Goal: Information Seeking & Learning: Check status

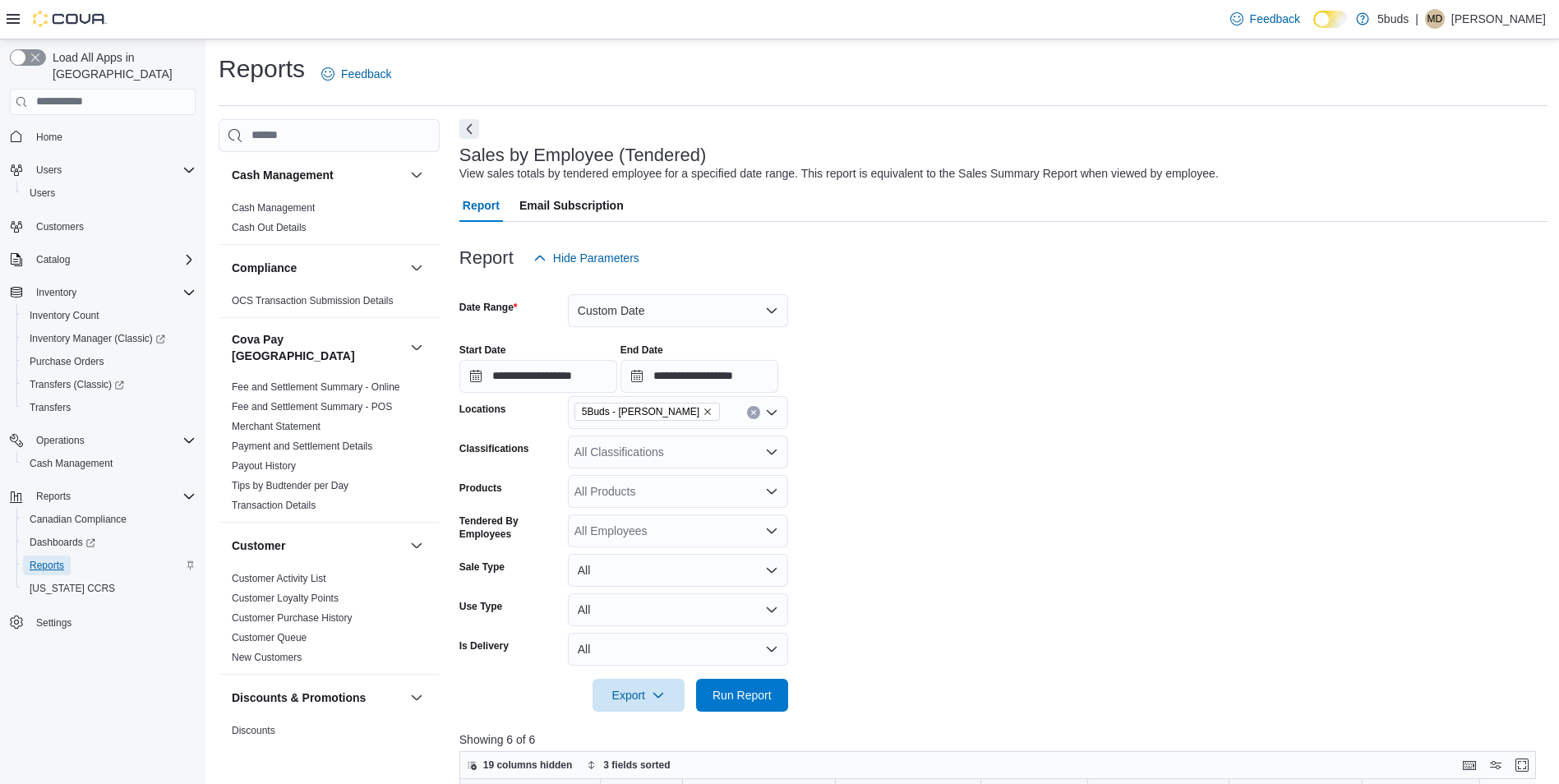
click at [61, 558] on span "Reports" at bounding box center [47, 565] width 34 height 13
click at [1169, 446] on form "**********" at bounding box center [1004, 493] width 1089 height 437
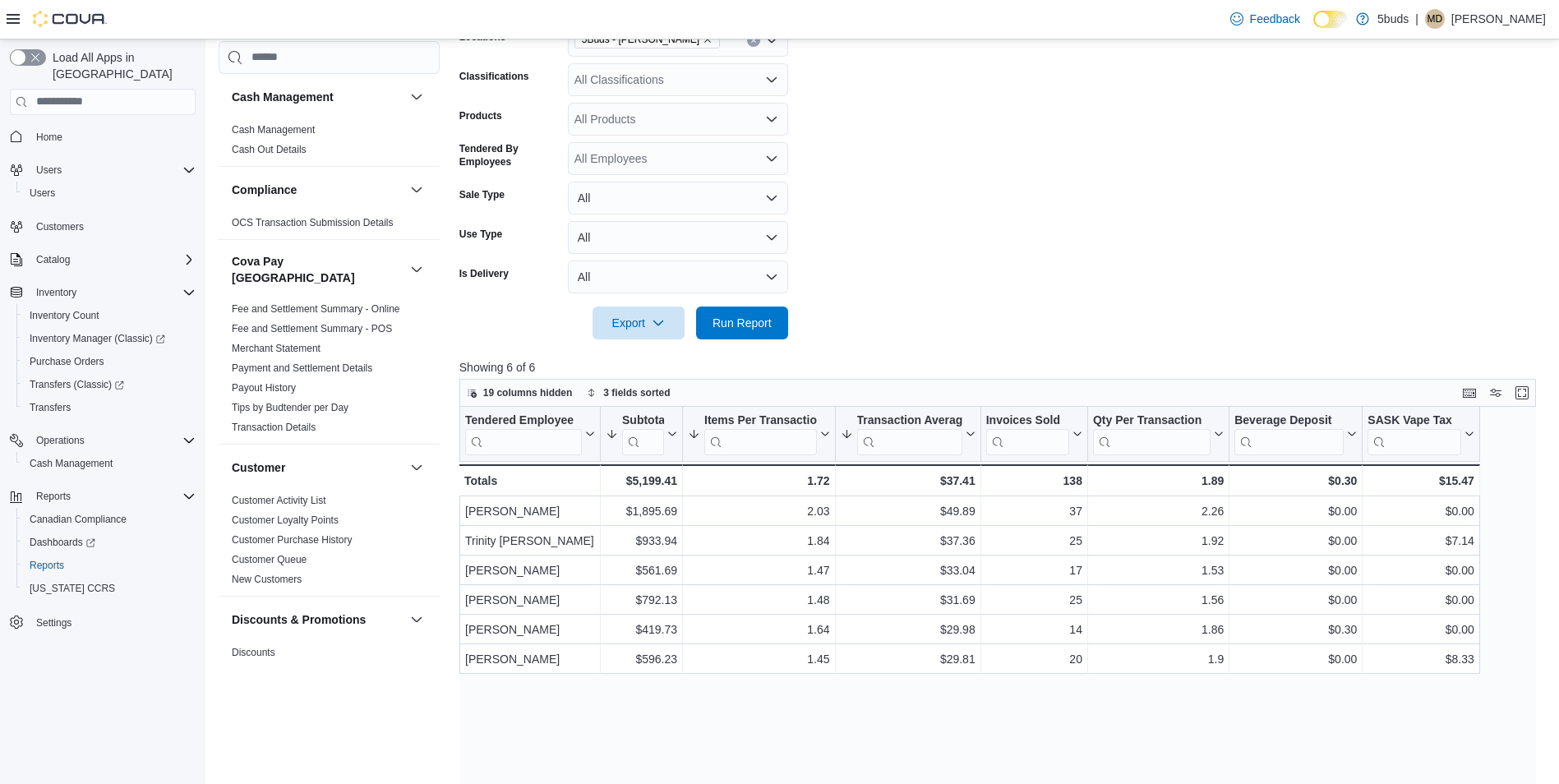
scroll to position [411, 0]
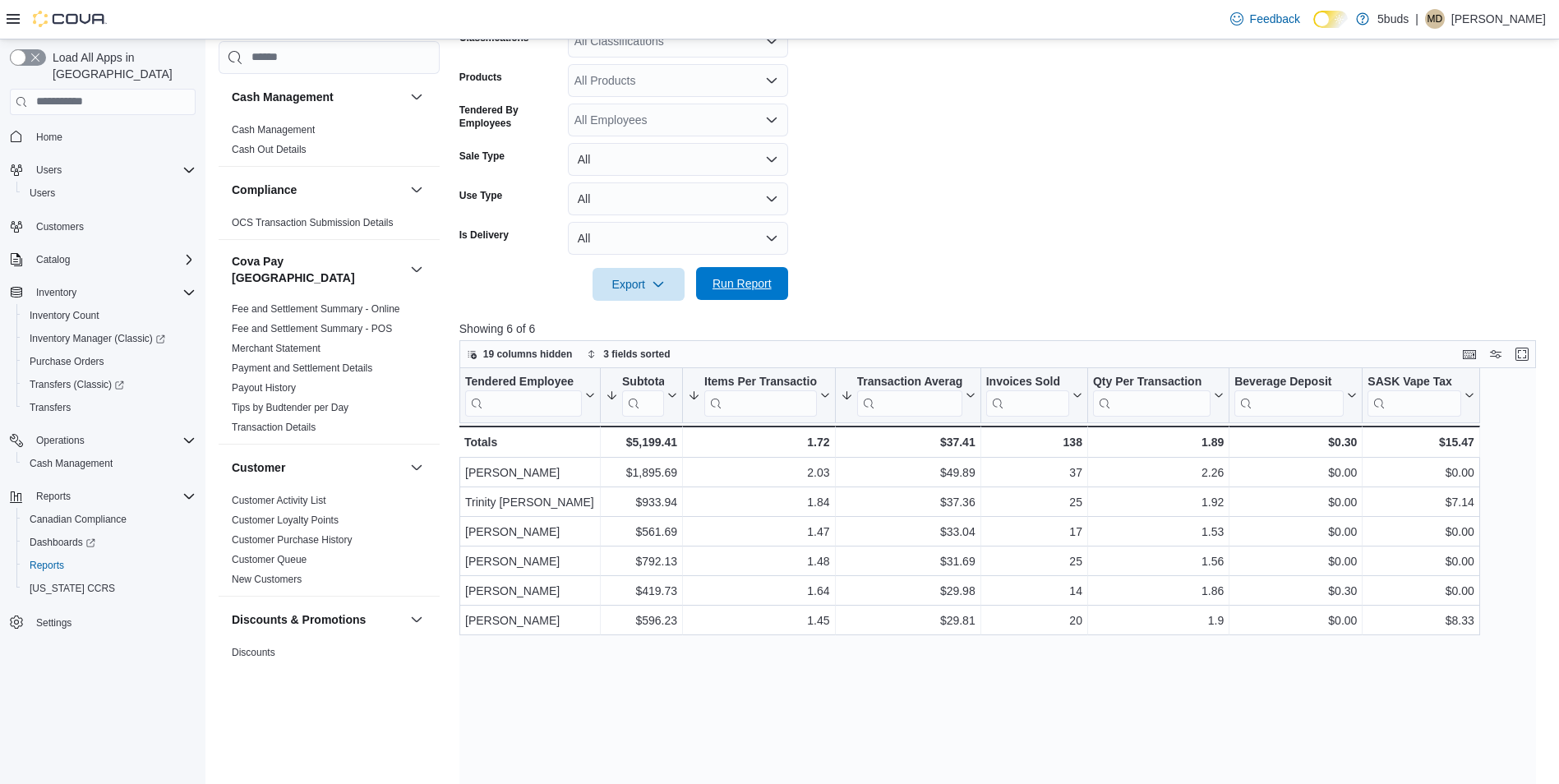
click at [779, 284] on button "Run Report" at bounding box center [742, 283] width 92 height 33
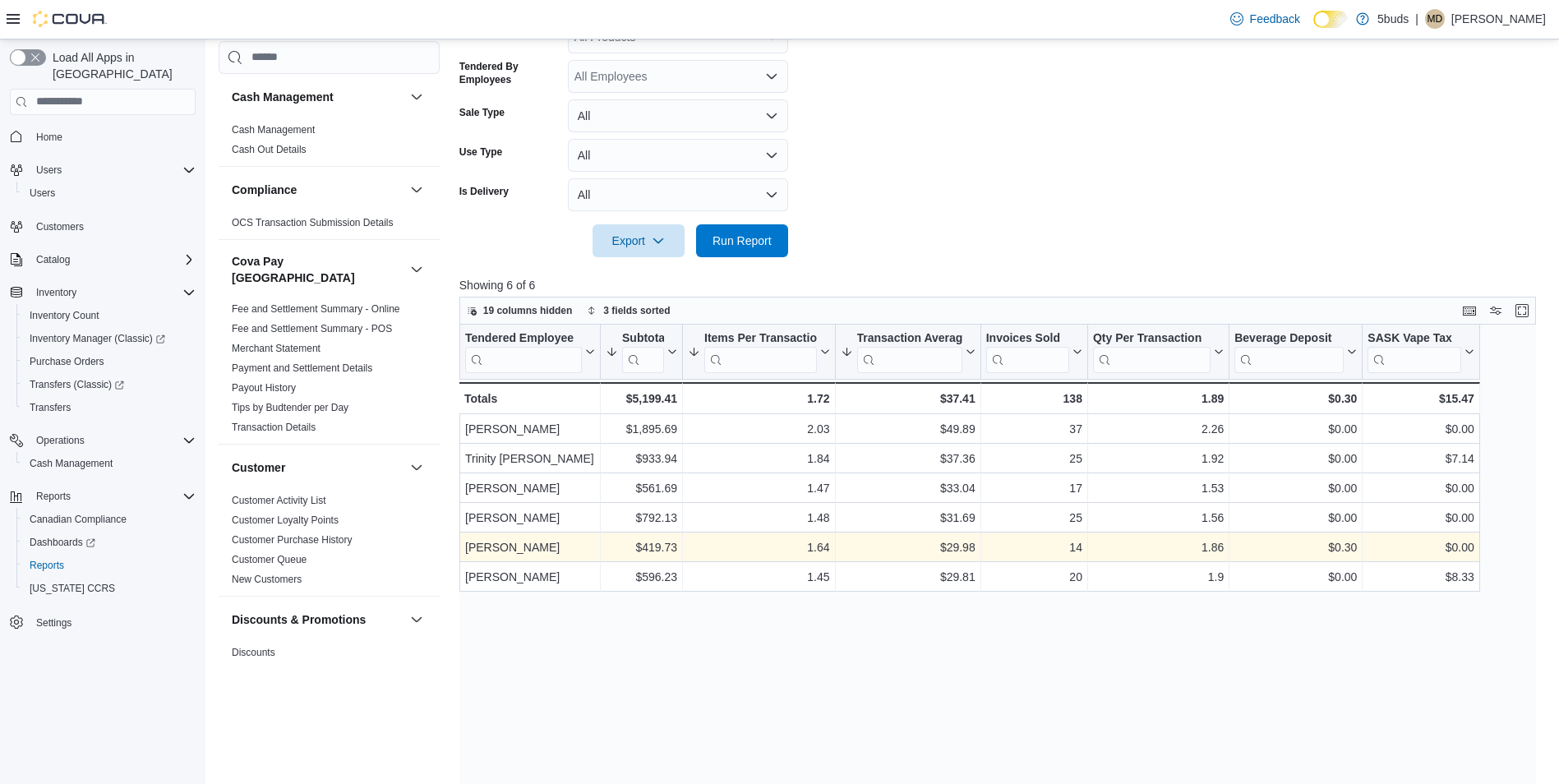
scroll to position [442, 0]
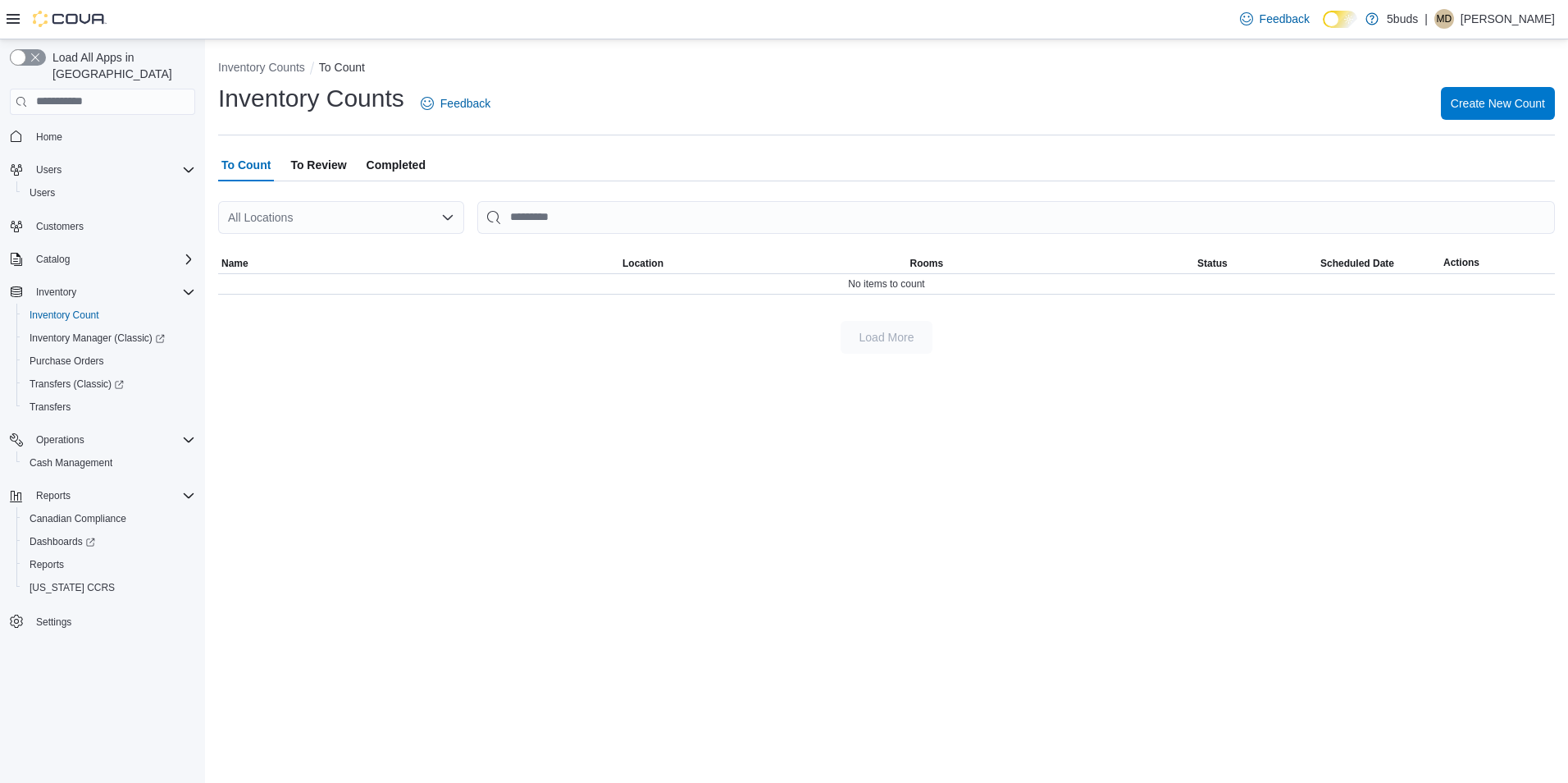
click at [332, 162] on span "To Review" at bounding box center [318, 164] width 56 height 33
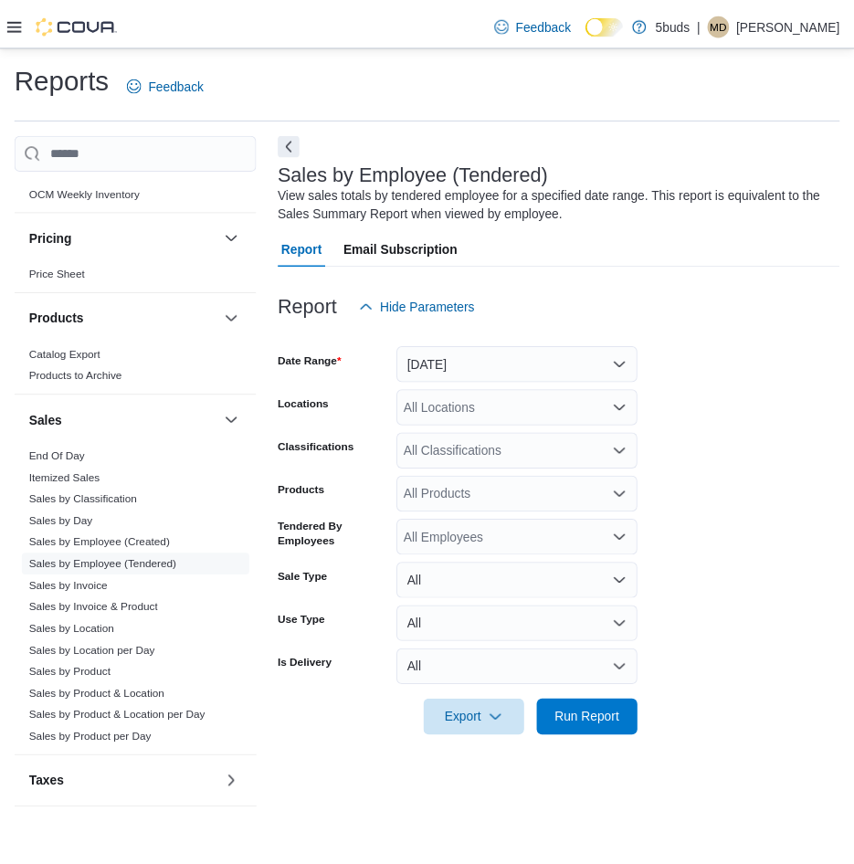
scroll to position [1183, 0]
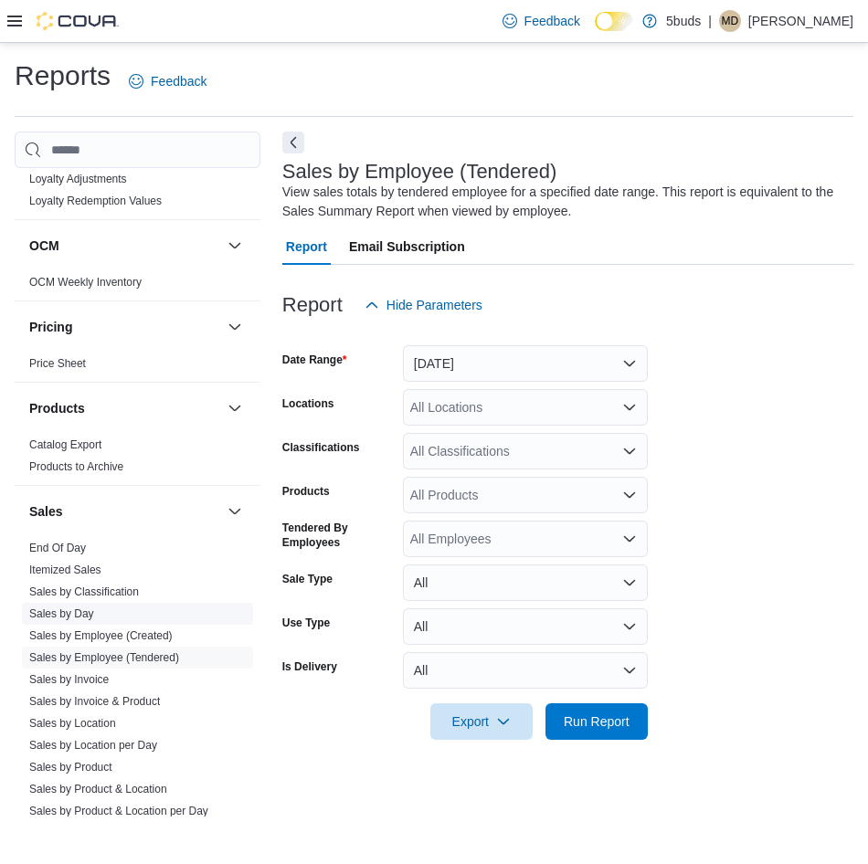
click at [95, 603] on span "Sales by Day" at bounding box center [137, 614] width 231 height 22
click at [84, 608] on link "Sales by Day" at bounding box center [61, 614] width 65 height 13
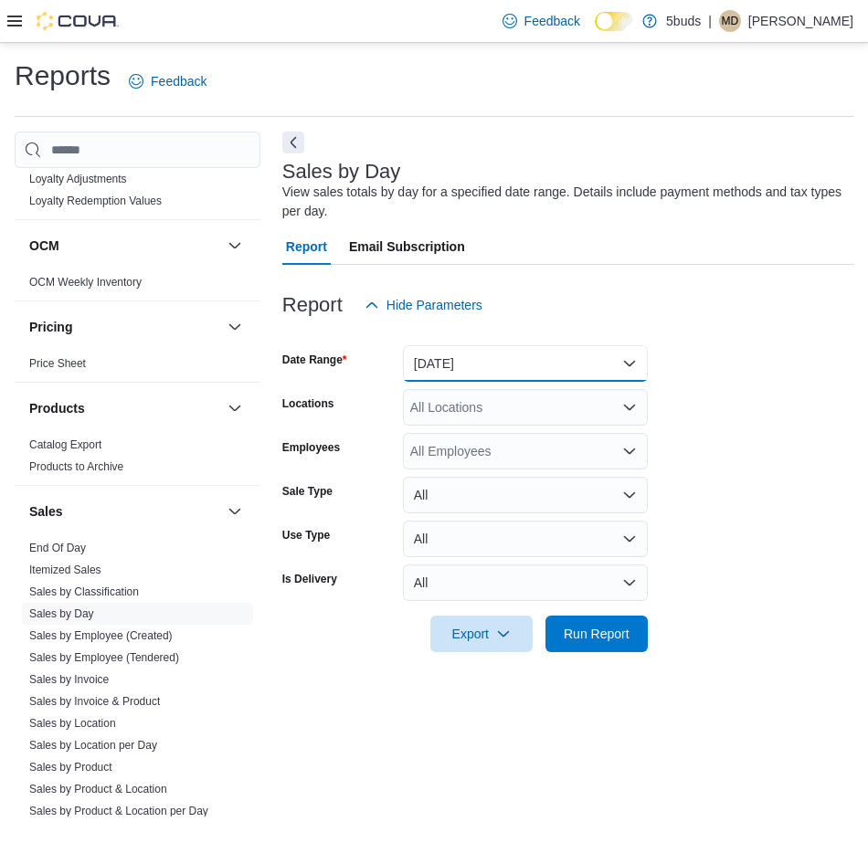
click at [596, 365] on button "Yesterday" at bounding box center [525, 363] width 245 height 37
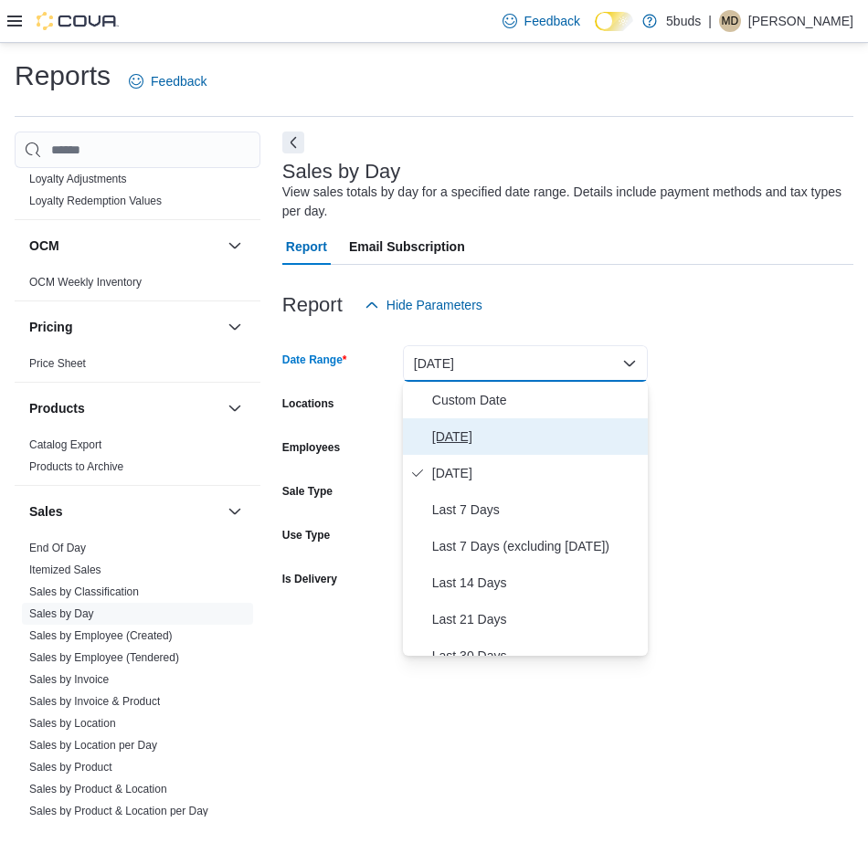
click at [474, 447] on span "Today" at bounding box center [536, 437] width 208 height 22
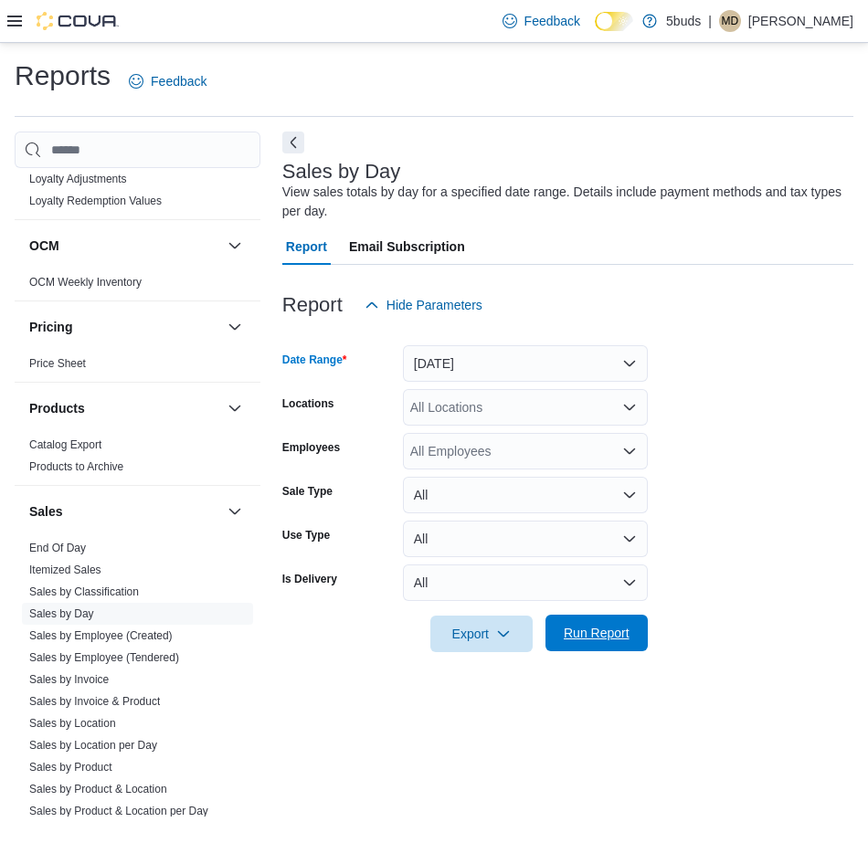
click at [578, 623] on span "Run Report" at bounding box center [596, 633] width 80 height 37
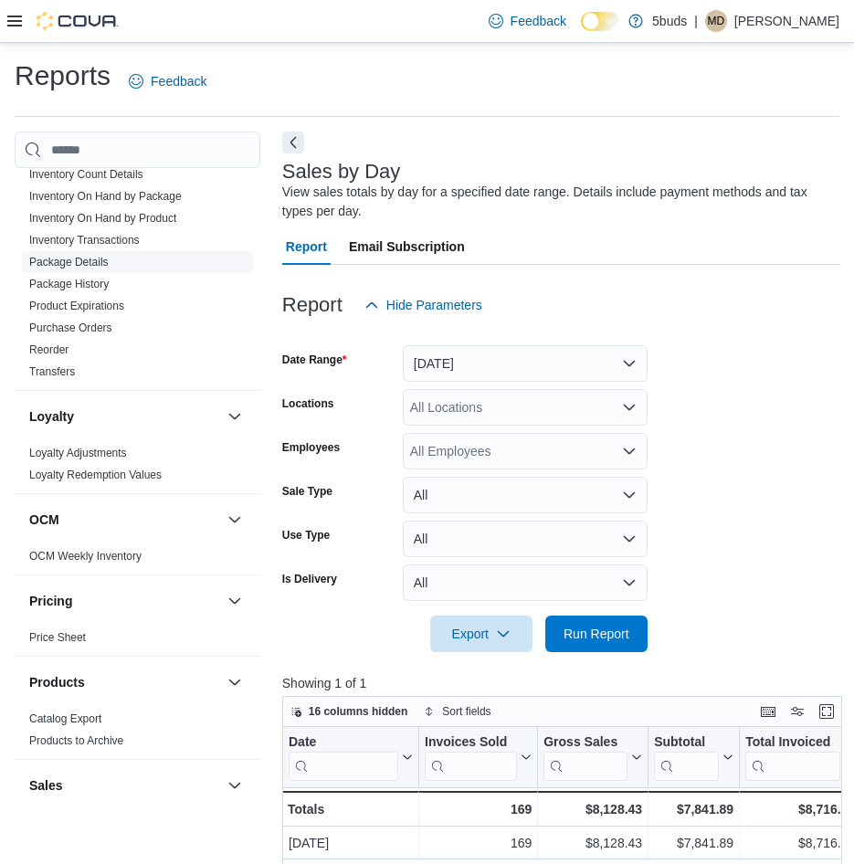
scroll to position [452, 0]
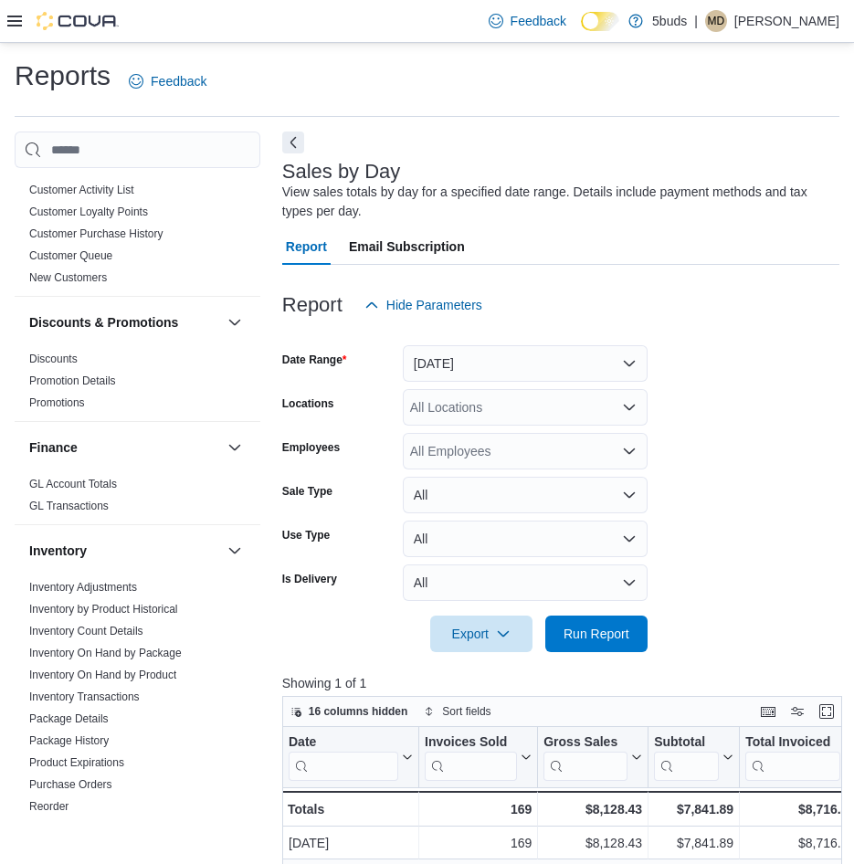
click at [15, 14] on icon at bounding box center [14, 21] width 15 height 15
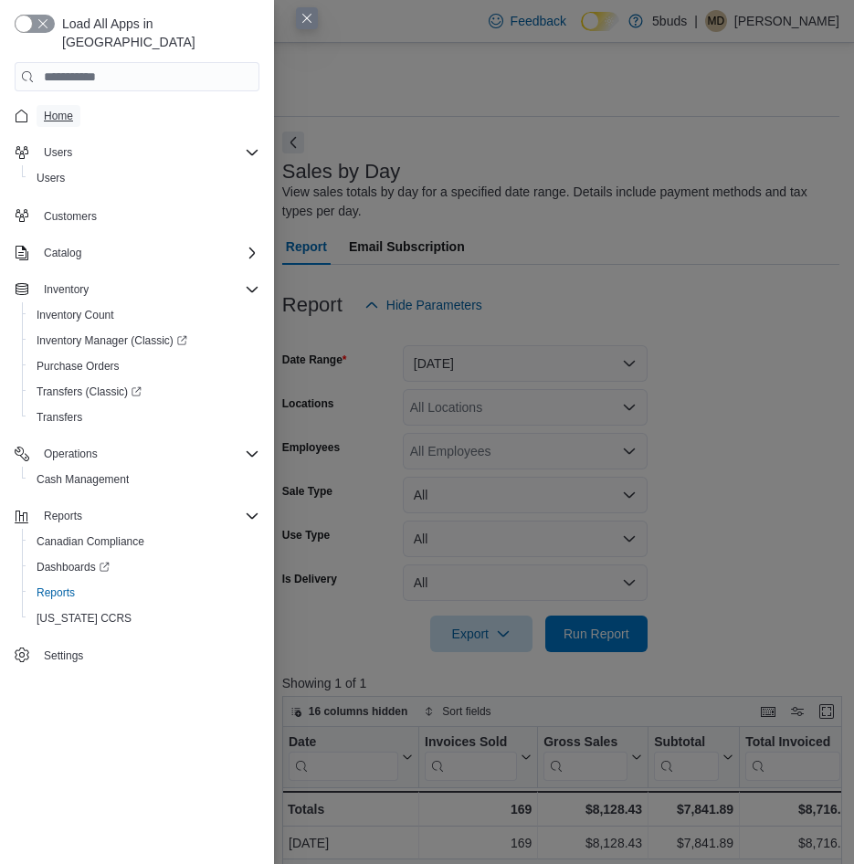
click at [60, 109] on span "Home" at bounding box center [58, 116] width 29 height 15
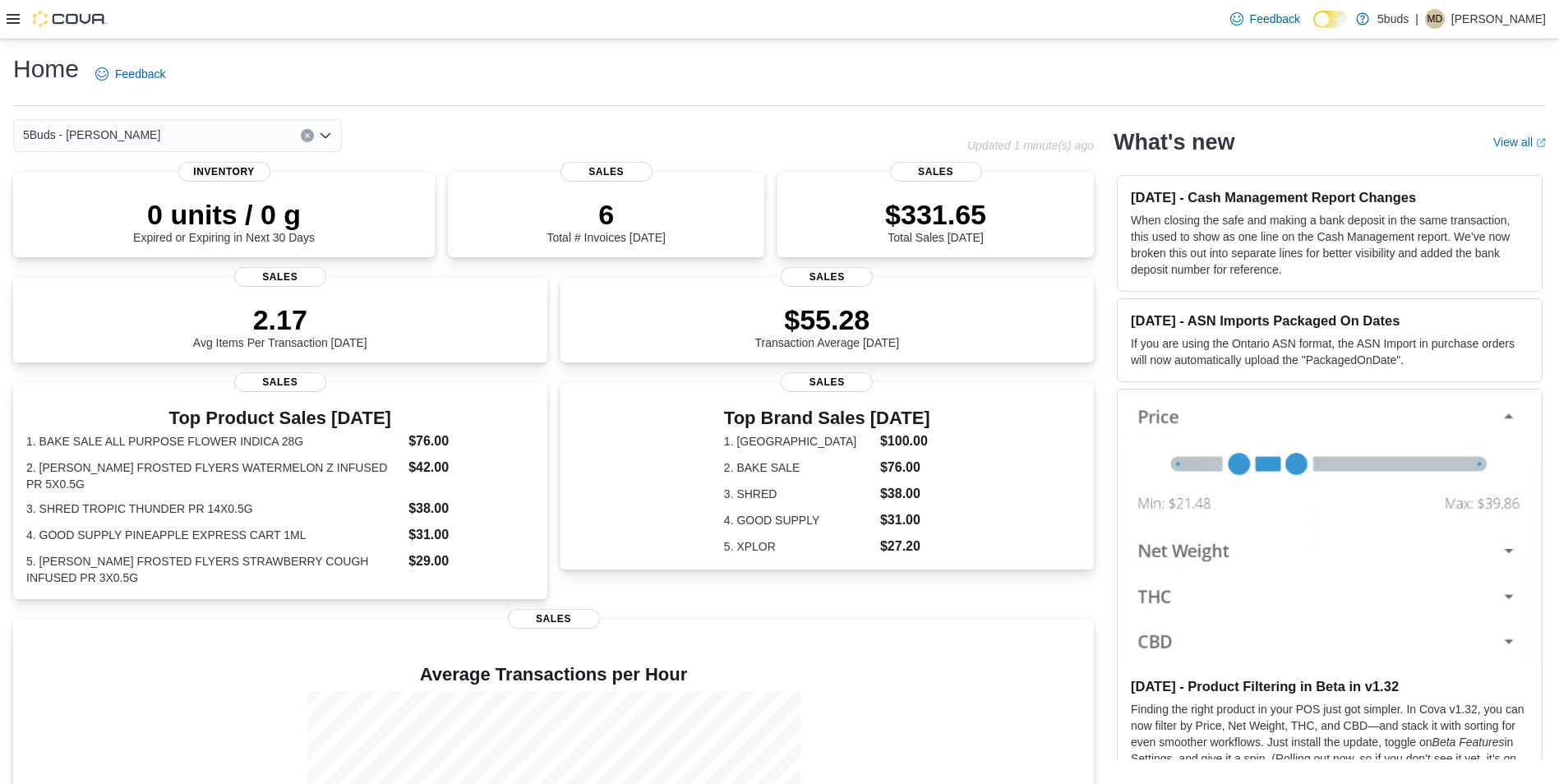
click at [14, 26] on div at bounding box center [56, 19] width 100 height 16
click at [14, 17] on icon at bounding box center [13, 19] width 13 height 13
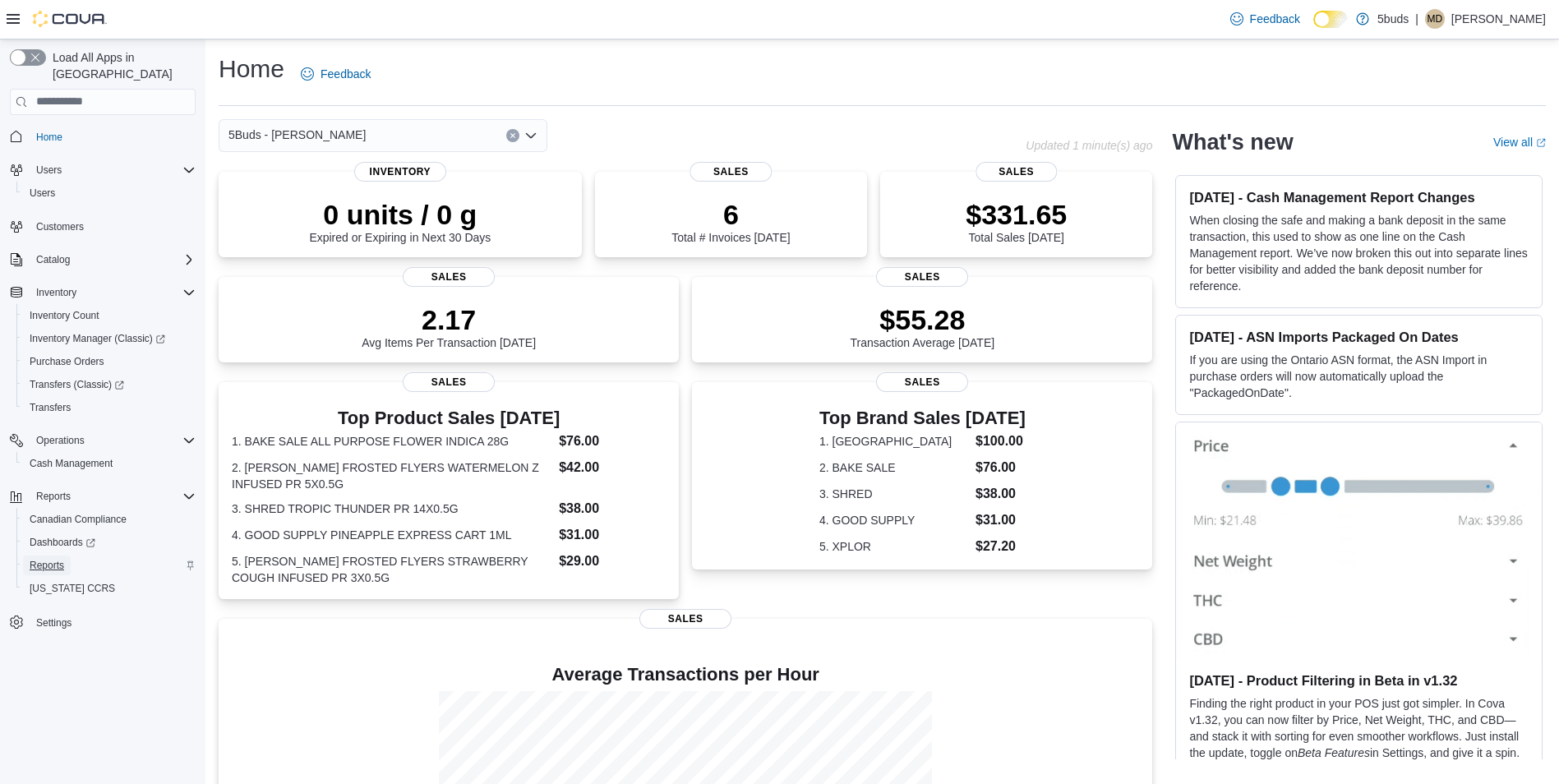
click at [31, 558] on span "Reports" at bounding box center [47, 565] width 34 height 13
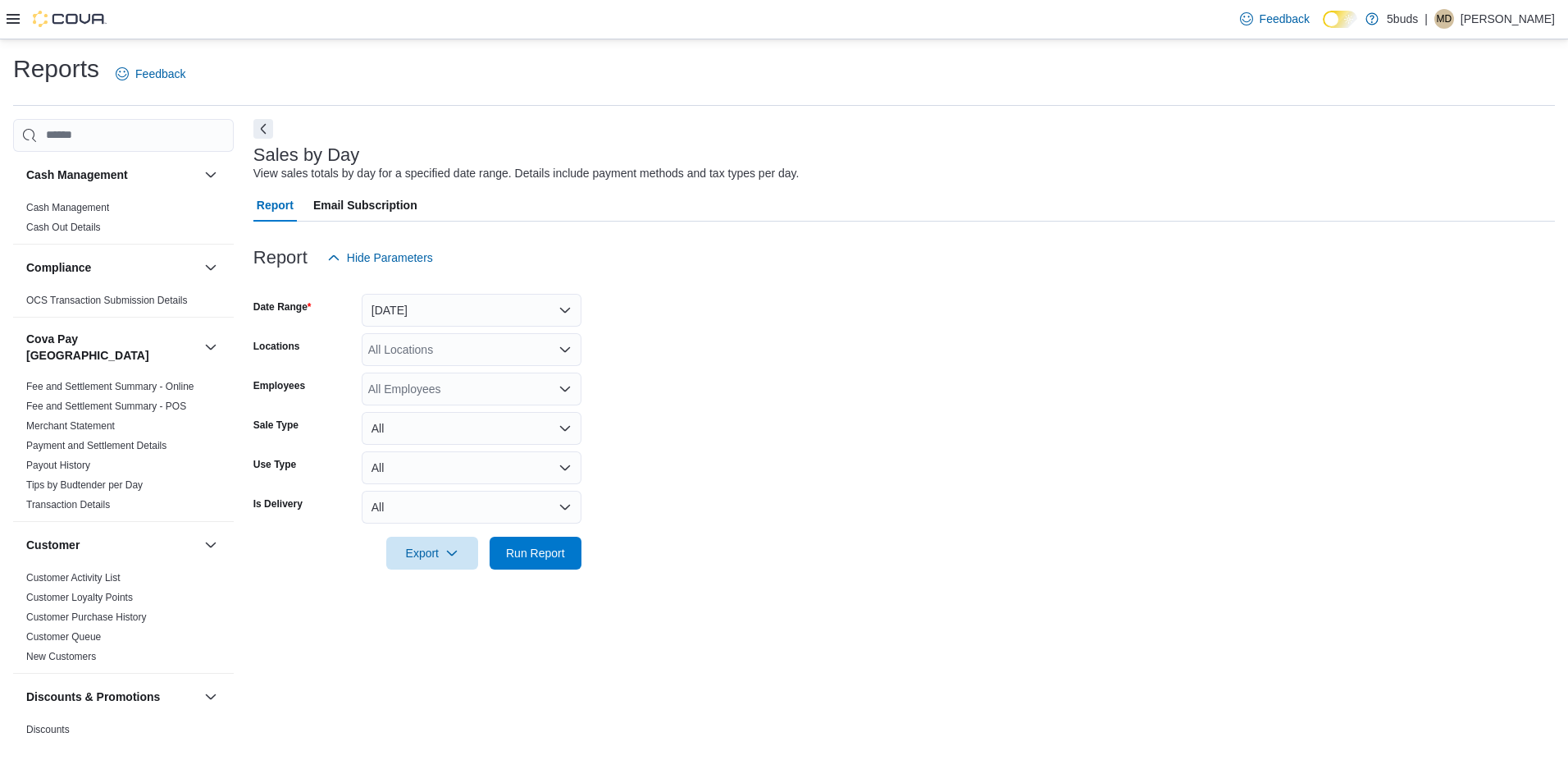
click at [14, 23] on icon at bounding box center [13, 19] width 13 height 10
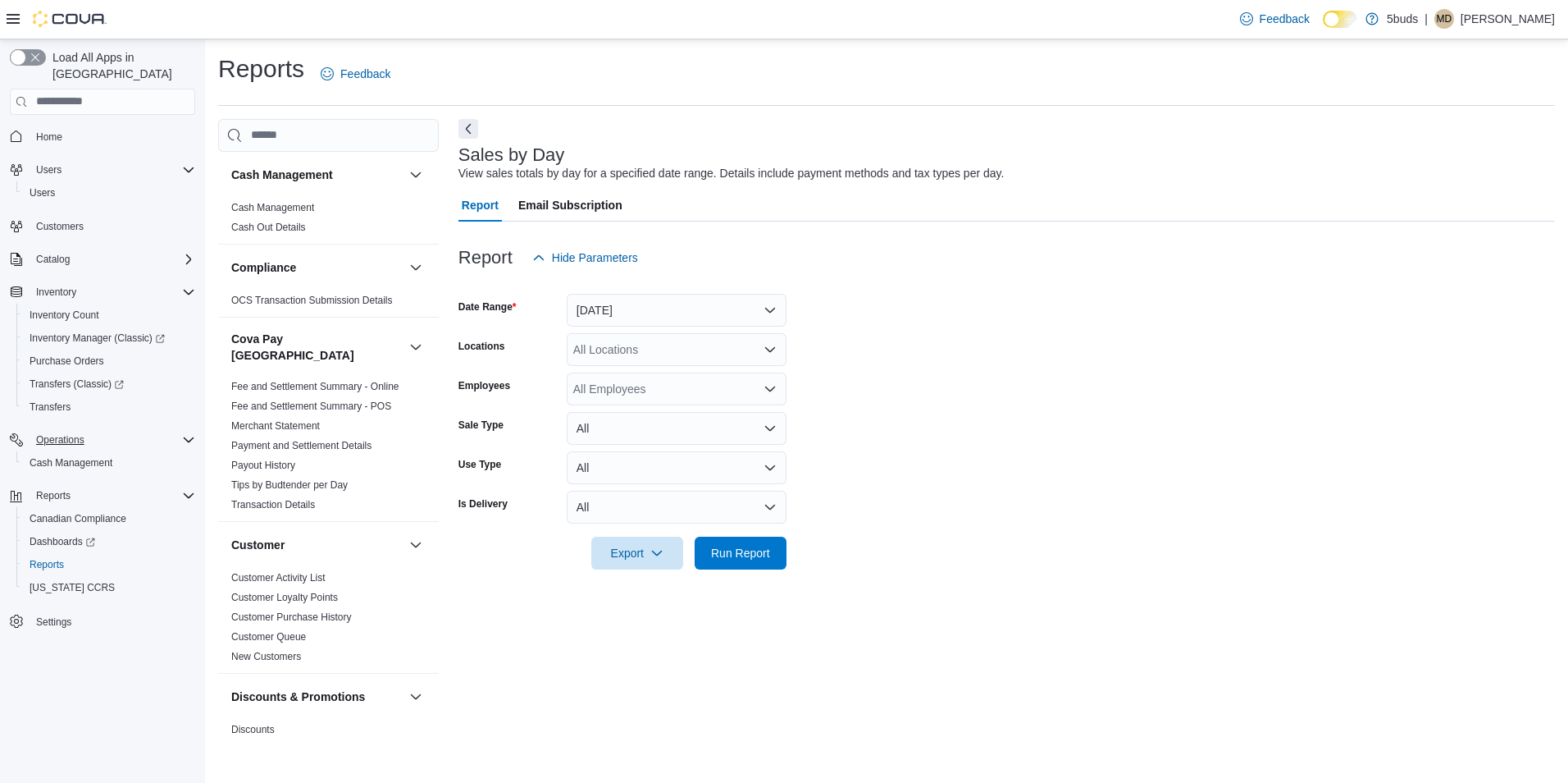
click at [180, 430] on div "Operations" at bounding box center [112, 440] width 166 height 20
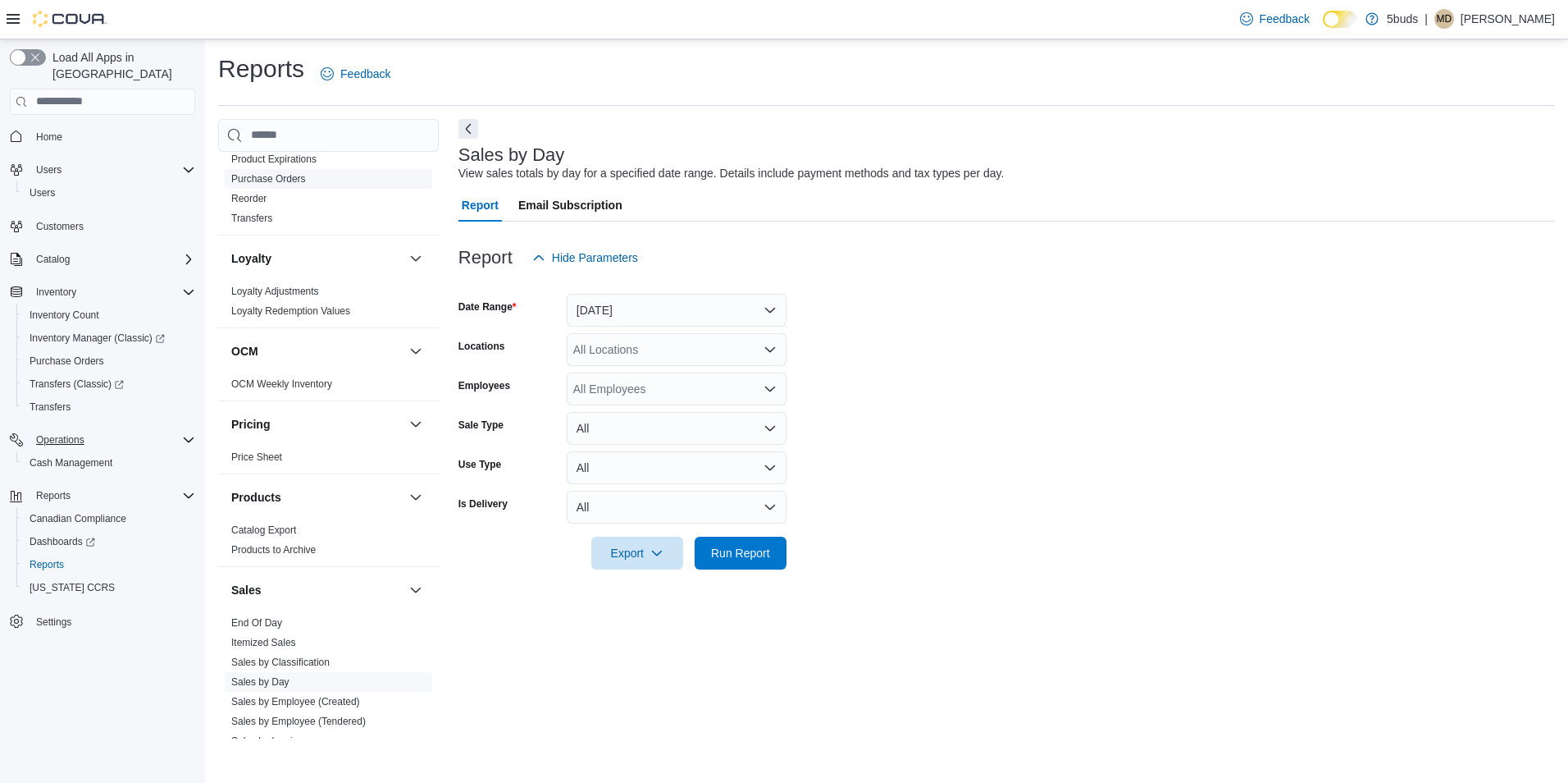
scroll to position [984, 0]
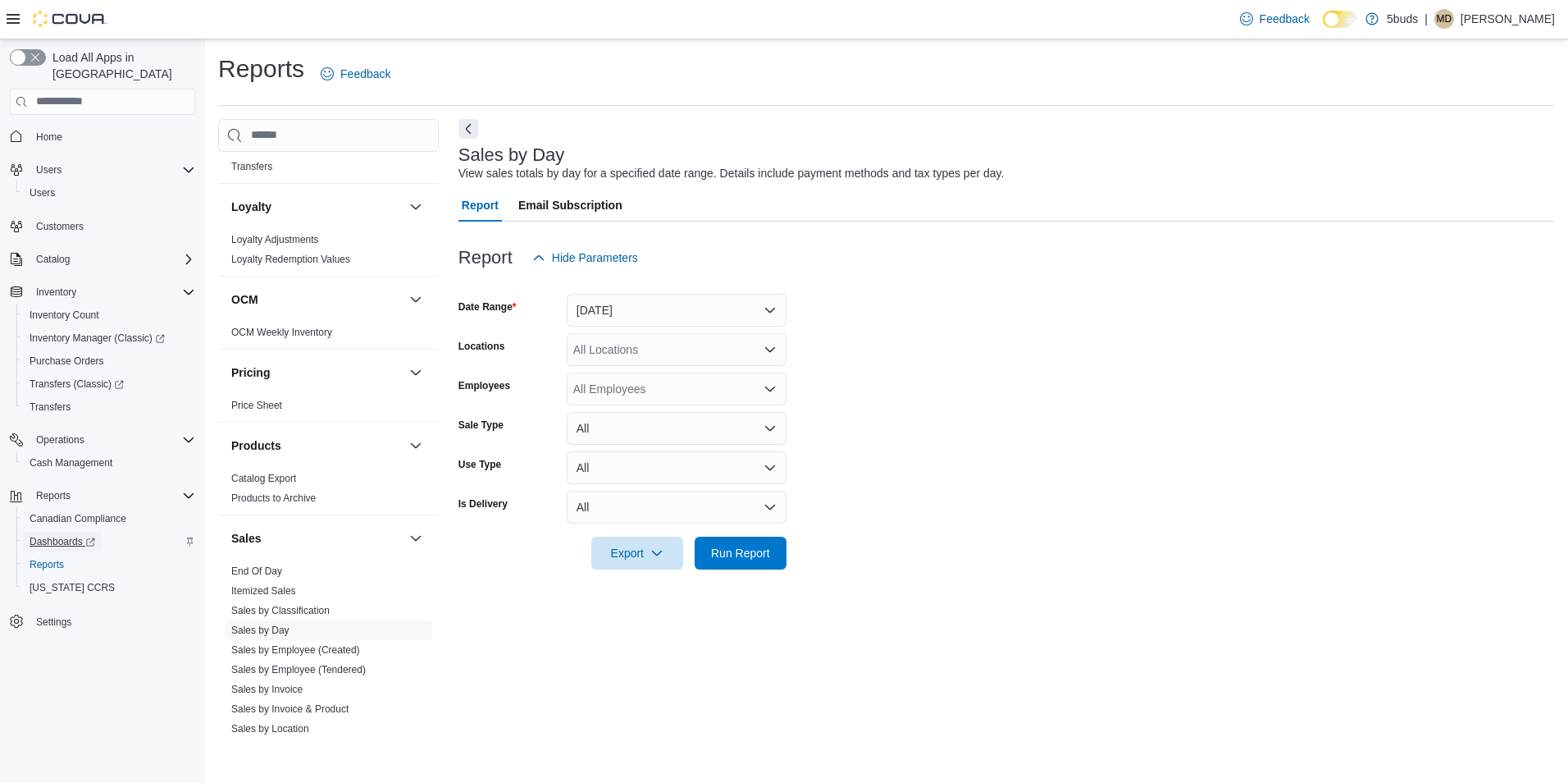
click at [65, 535] on span "Dashboards" at bounding box center [62, 541] width 66 height 13
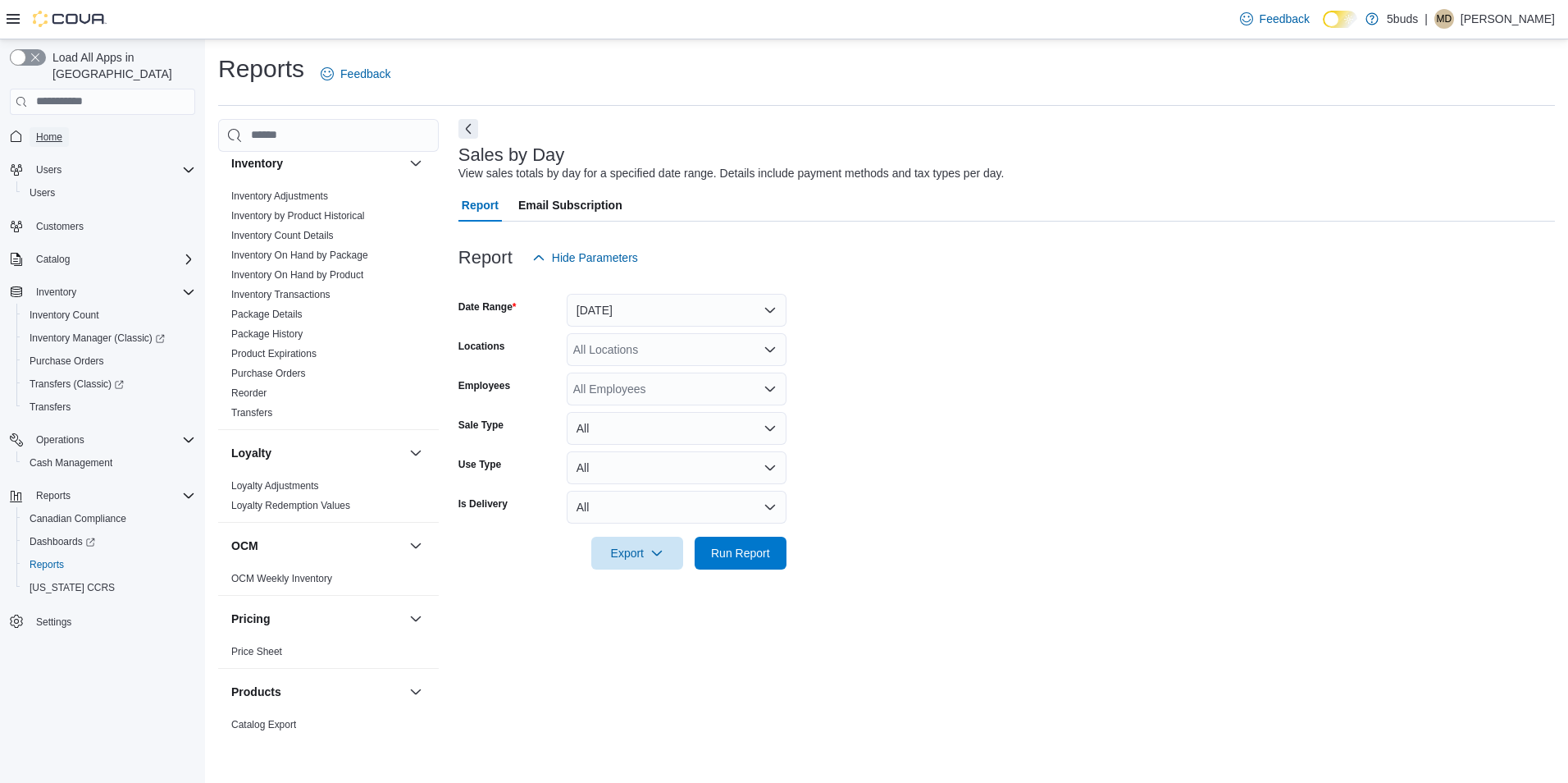
click at [62, 130] on span "Home" at bounding box center [48, 136] width 26 height 13
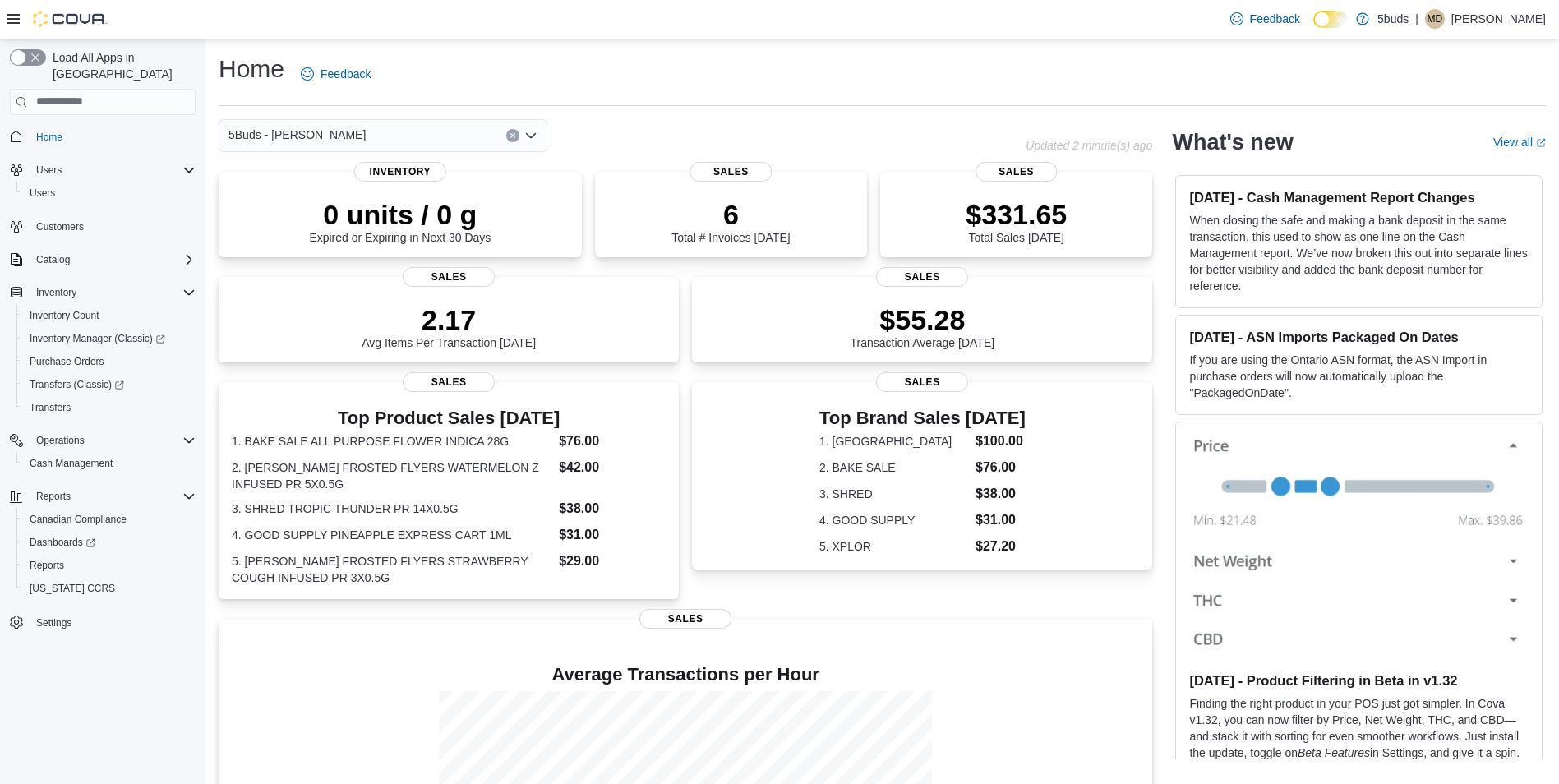
click at [440, 144] on div "5Buds - [PERSON_NAME]" at bounding box center [382, 135] width 328 height 33
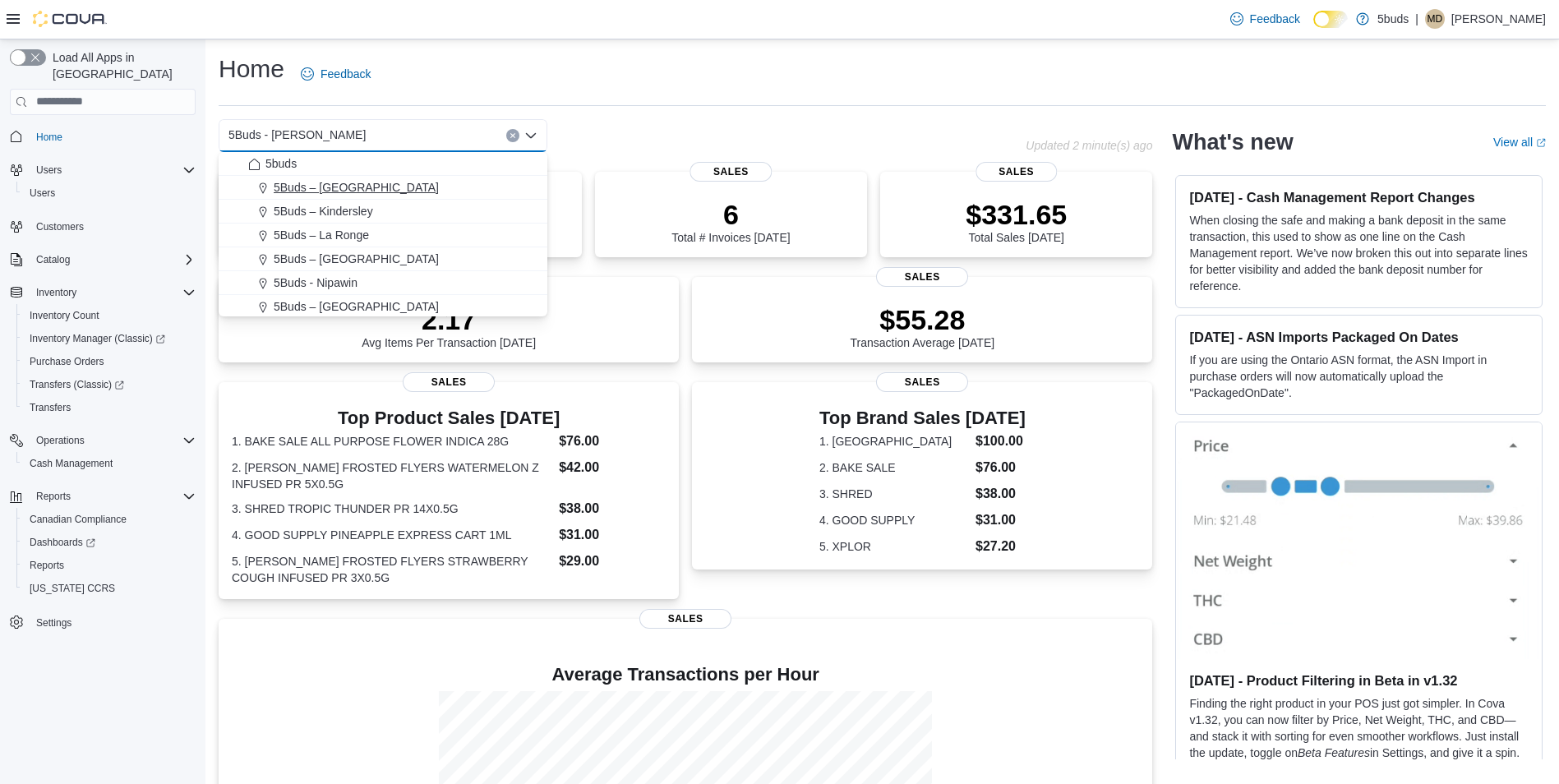
click at [390, 185] on div "5Buds – [GEOGRAPHIC_DATA]" at bounding box center [393, 187] width 290 height 16
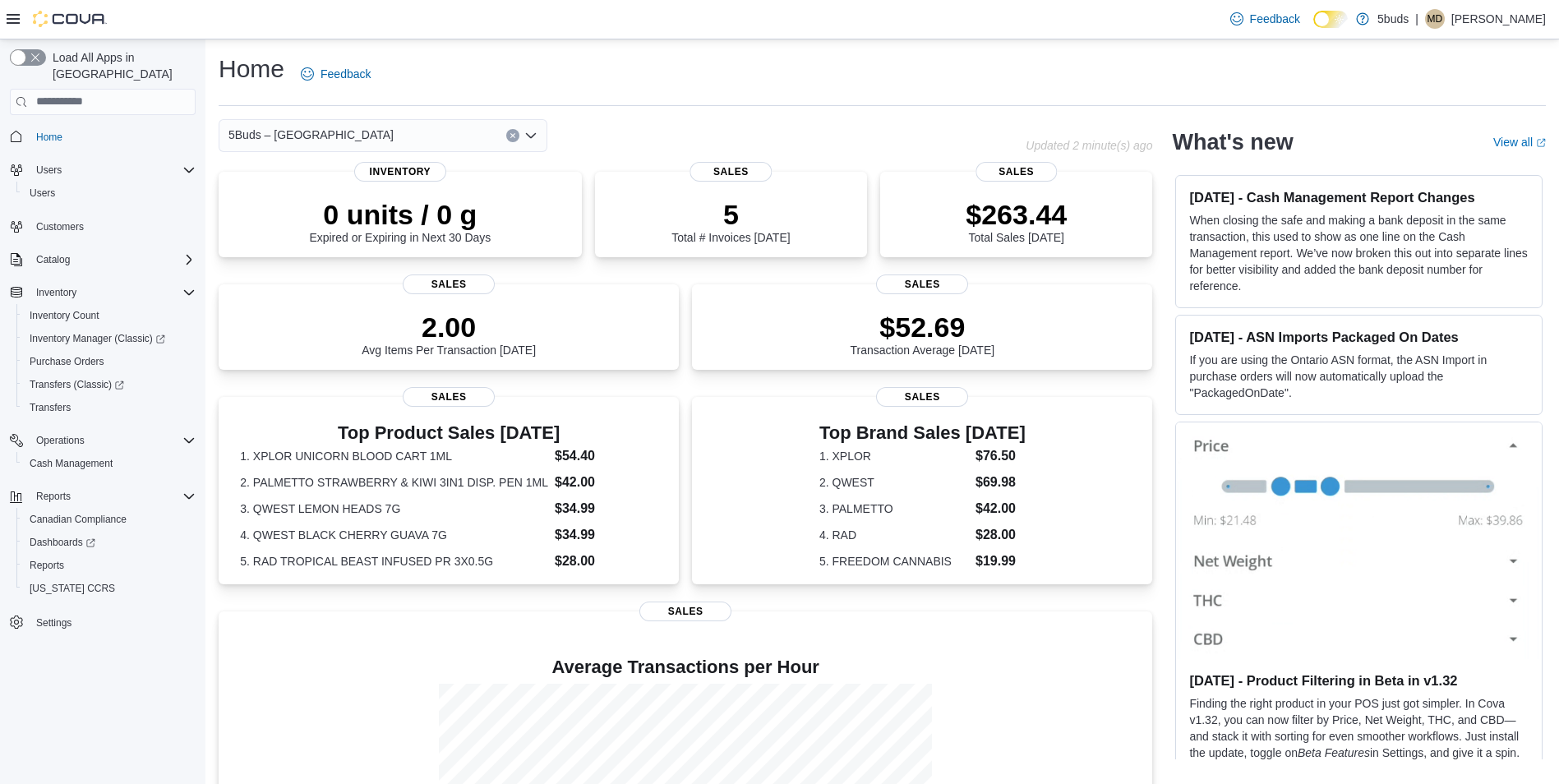
click at [444, 130] on div "5Buds – Humboldt Combo box. Selected. 5Buds – Humboldt. Press Backspace to dele…" at bounding box center [382, 135] width 328 height 33
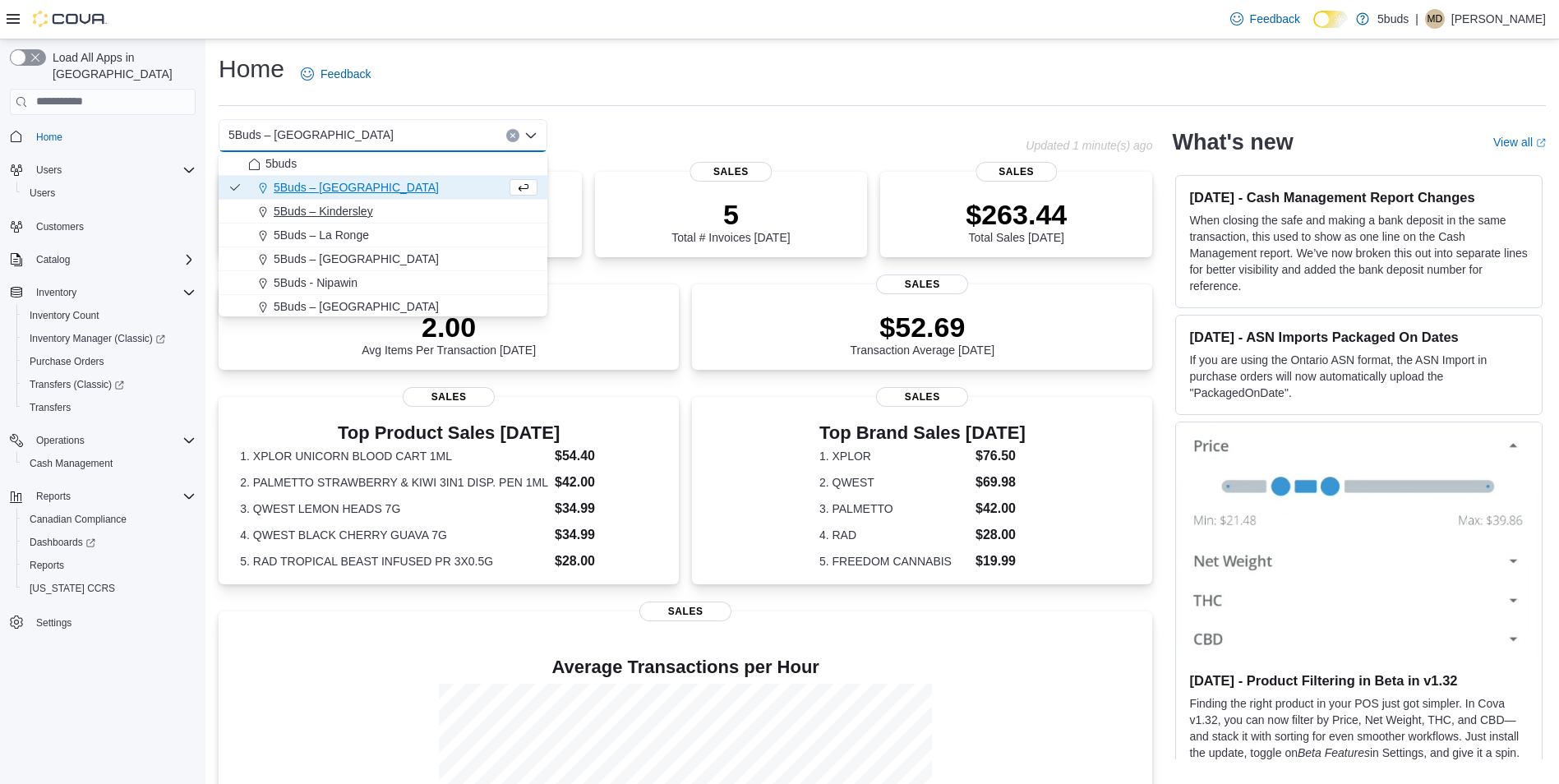
click at [381, 209] on div "5Buds – Kindersley" at bounding box center [393, 211] width 290 height 16
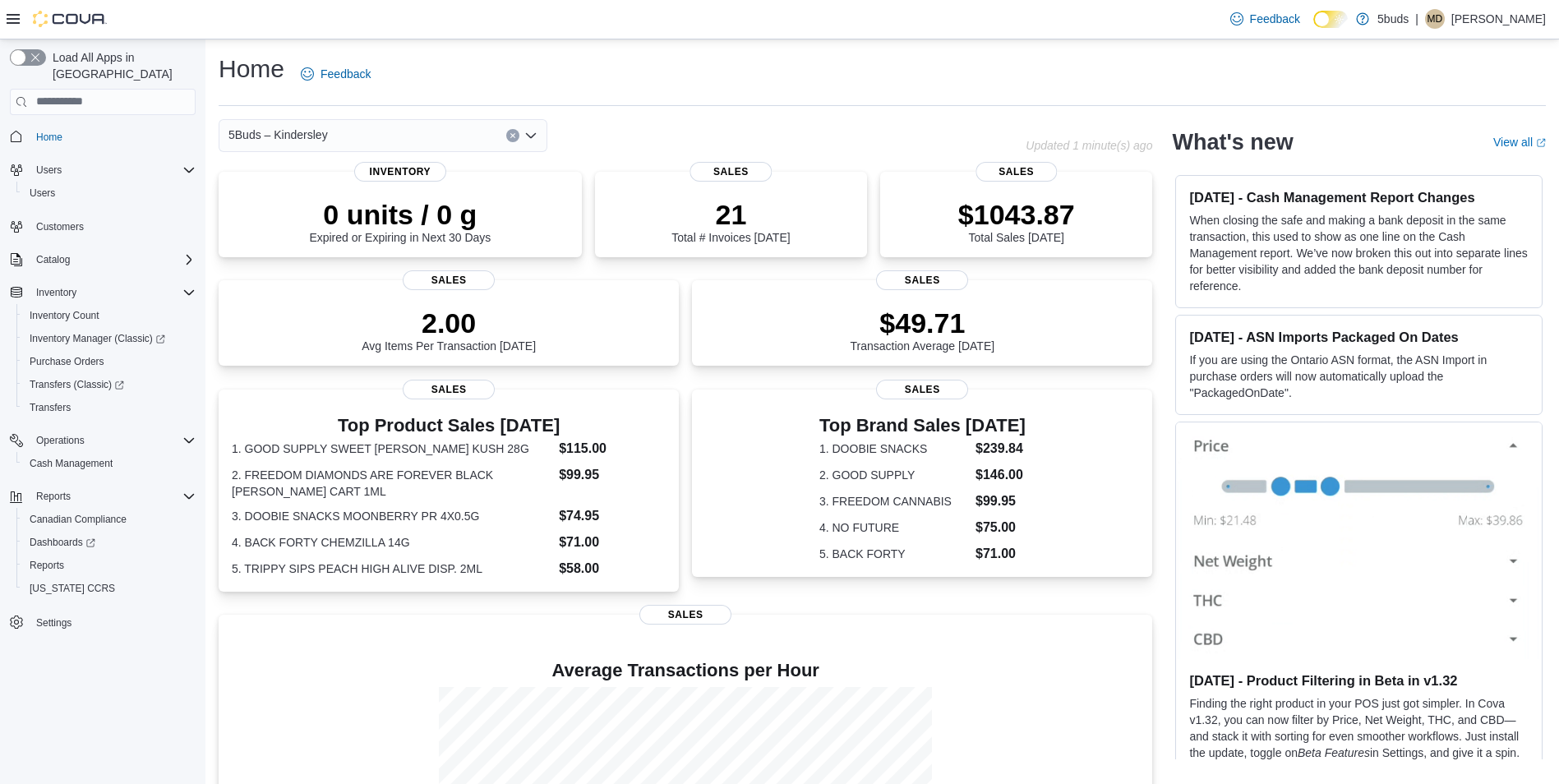
click at [438, 138] on div "5Buds – Kindersley" at bounding box center [382, 135] width 328 height 33
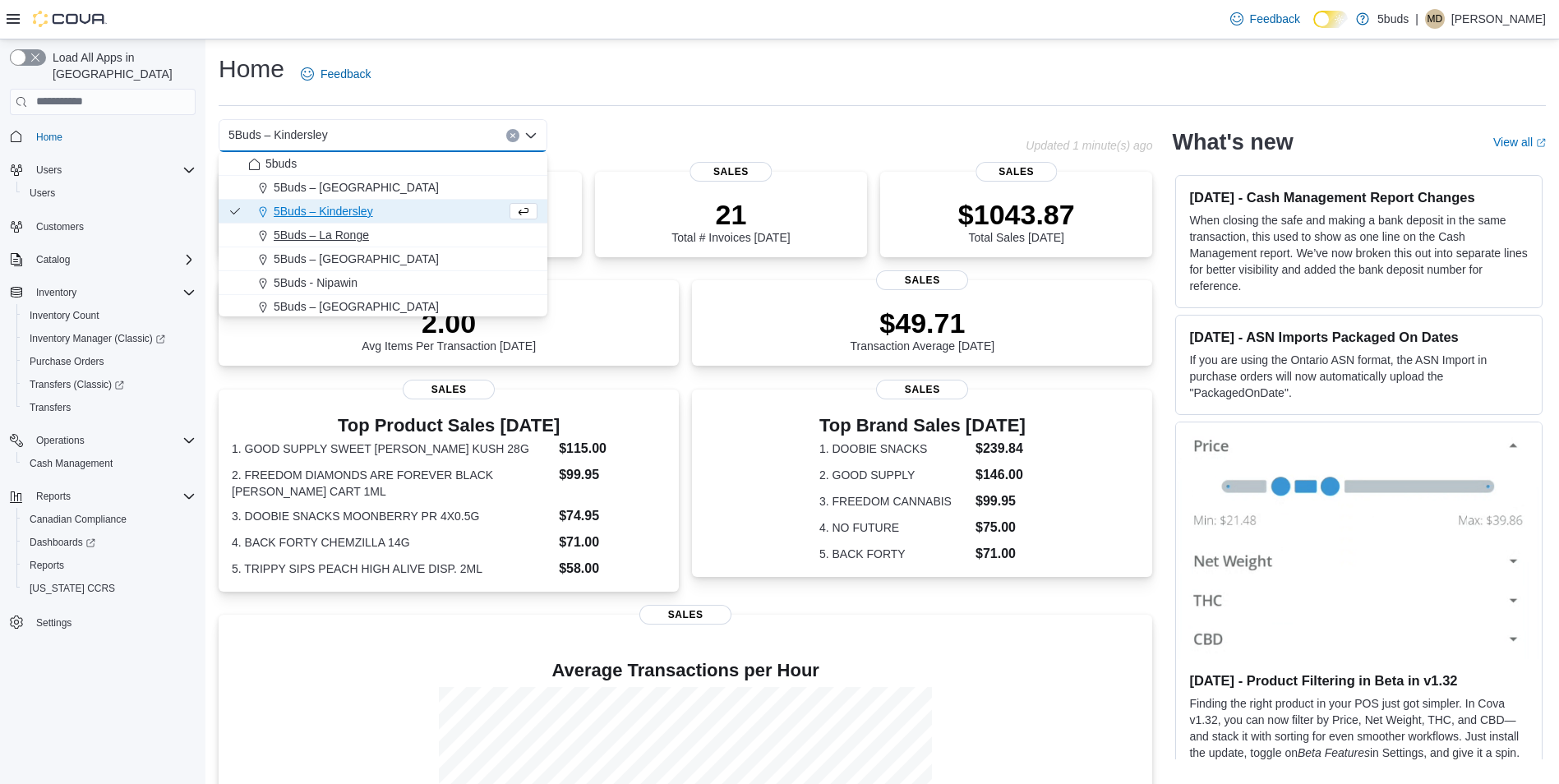
click at [363, 235] on span "5Buds – La Ronge" at bounding box center [321, 235] width 95 height 16
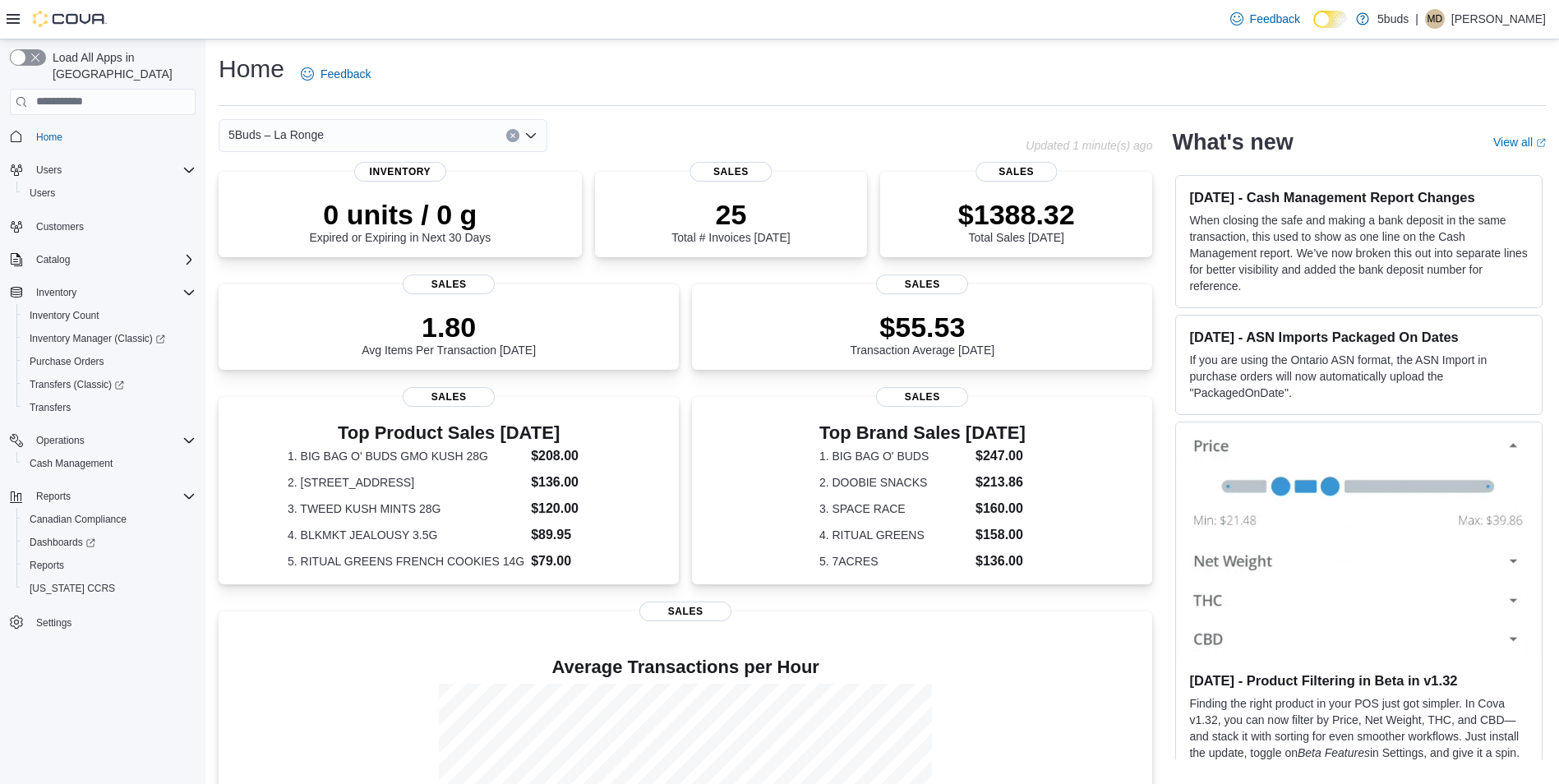
click at [386, 138] on div "5Buds – La Ronge" at bounding box center [382, 135] width 328 height 33
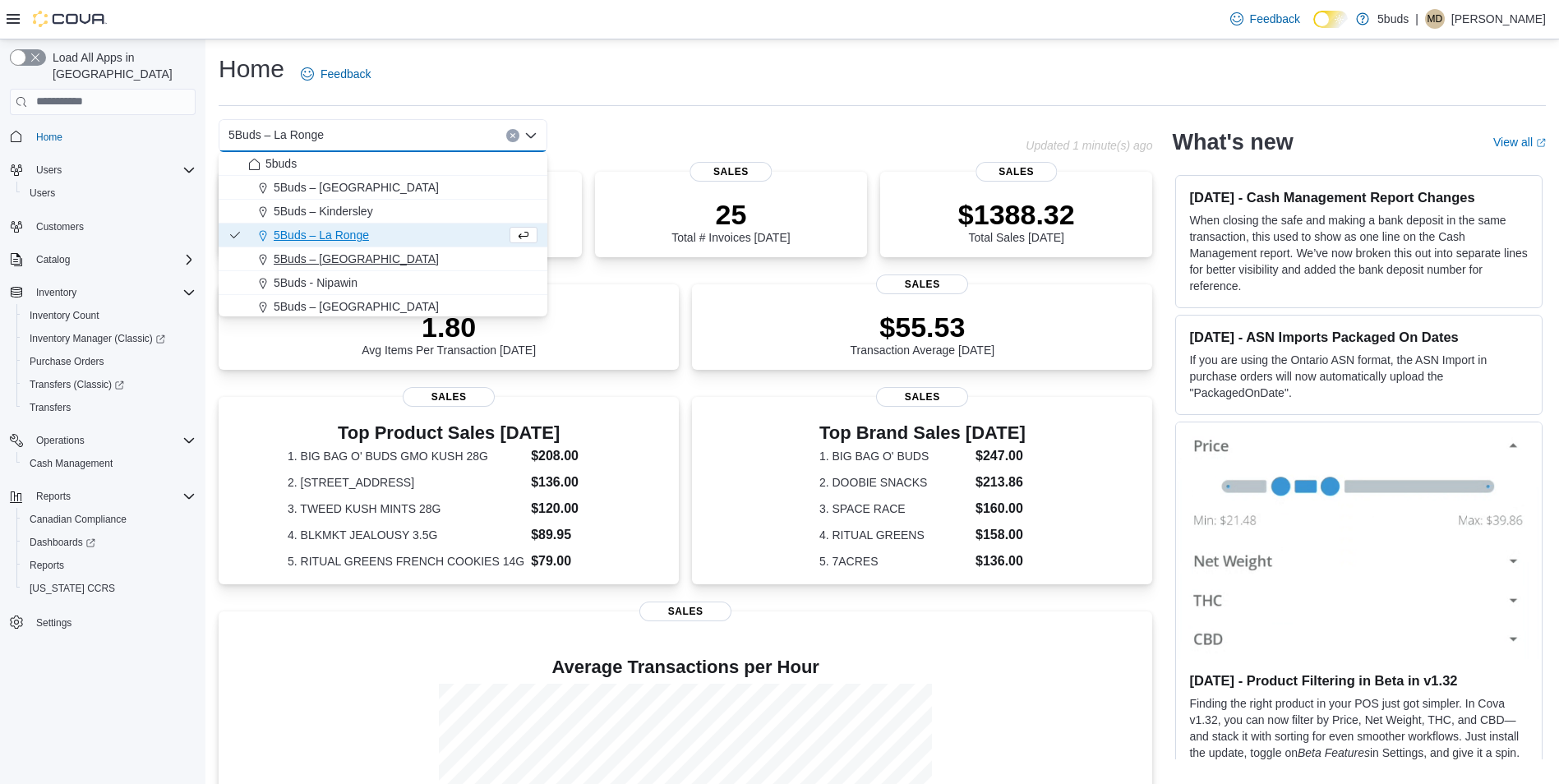
click at [361, 259] on span "5Buds – [GEOGRAPHIC_DATA]" at bounding box center [356, 259] width 166 height 16
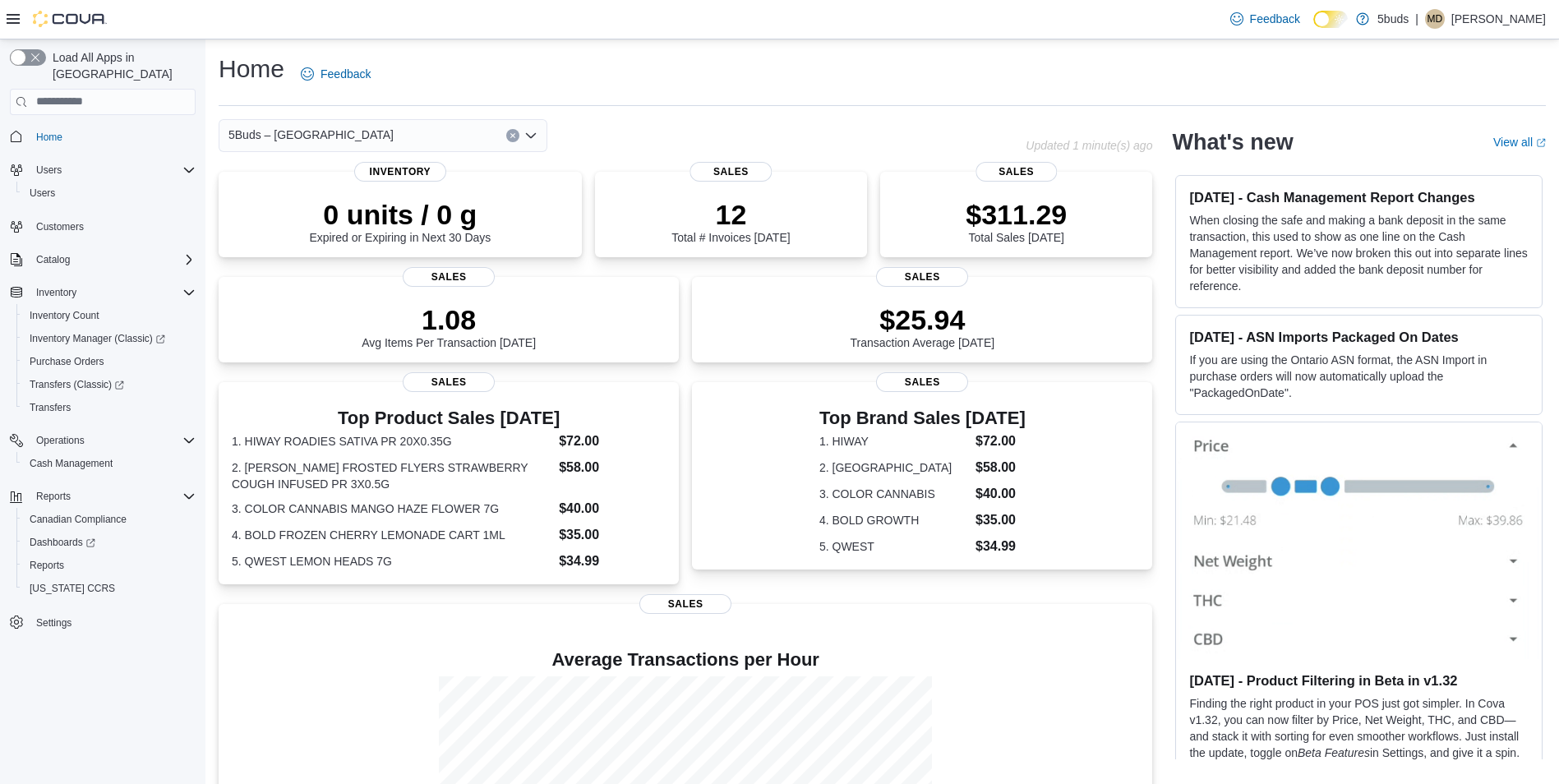
click at [397, 138] on div "5Buds – [GEOGRAPHIC_DATA]" at bounding box center [382, 135] width 328 height 33
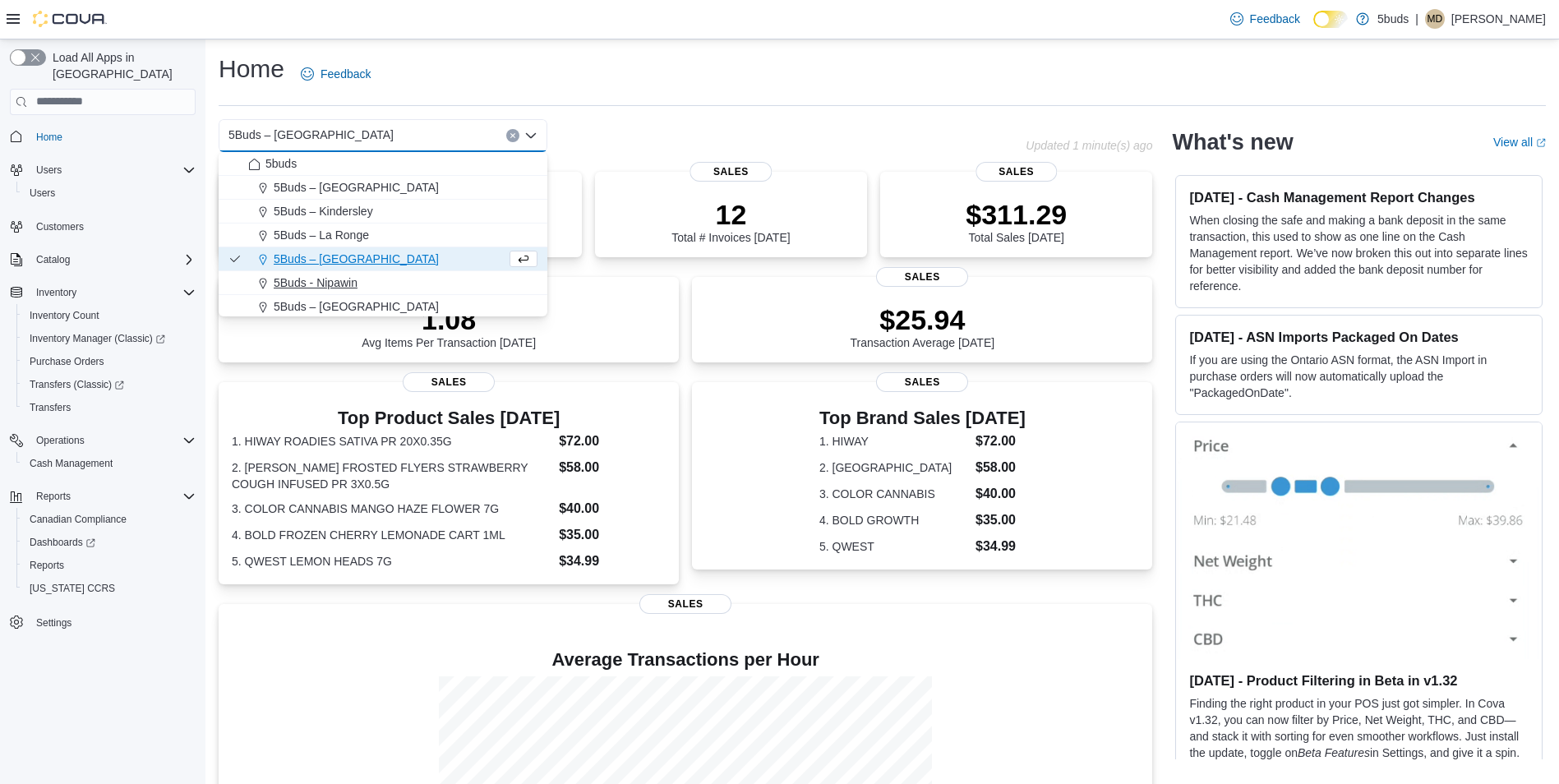
click at [354, 282] on span "5Buds - Nipawin" at bounding box center [315, 282] width 84 height 16
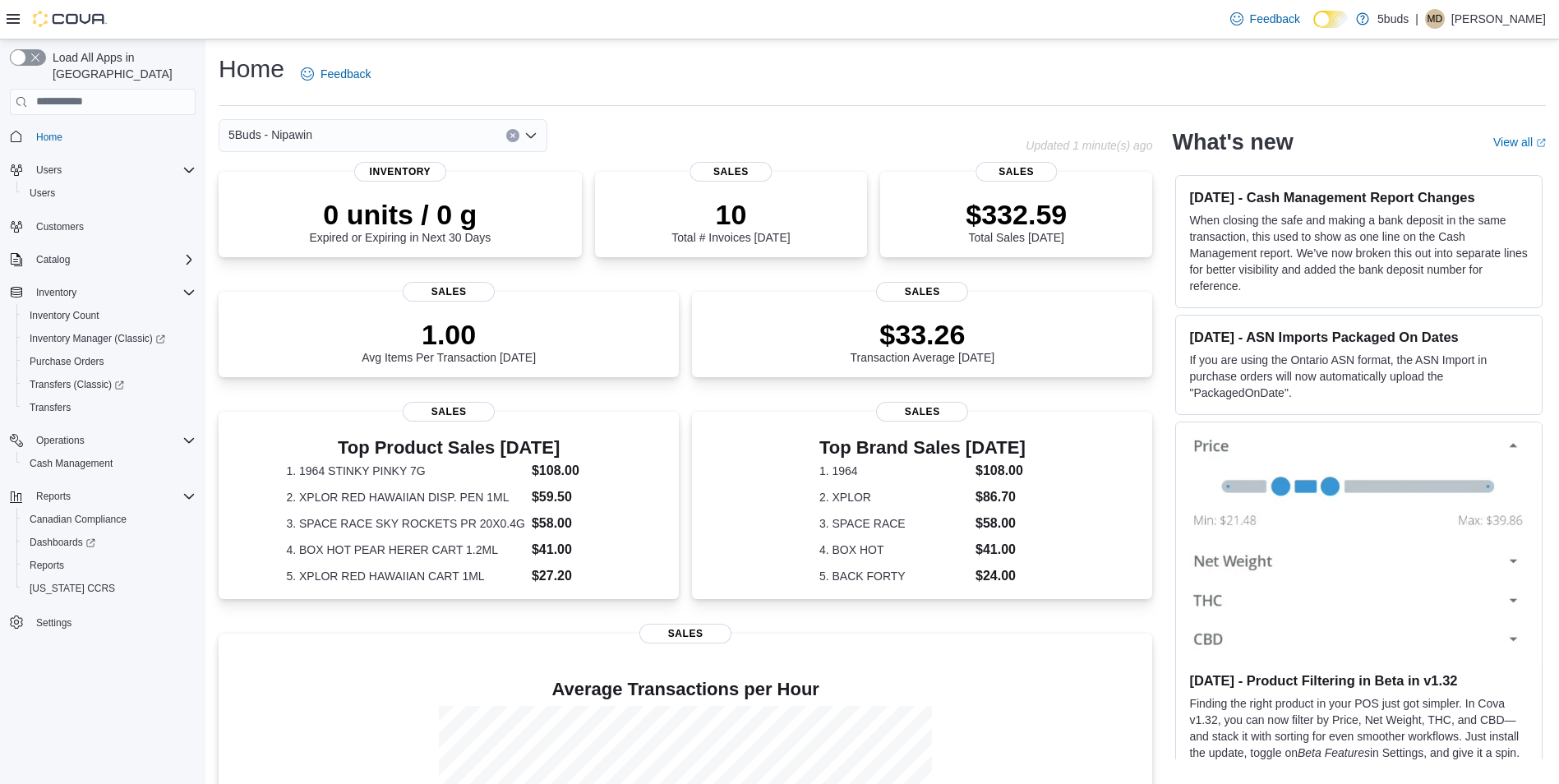
click at [395, 139] on div "5Buds - Nipawin" at bounding box center [382, 135] width 328 height 33
click at [381, 138] on div "5Buds - Nipawin" at bounding box center [382, 135] width 328 height 33
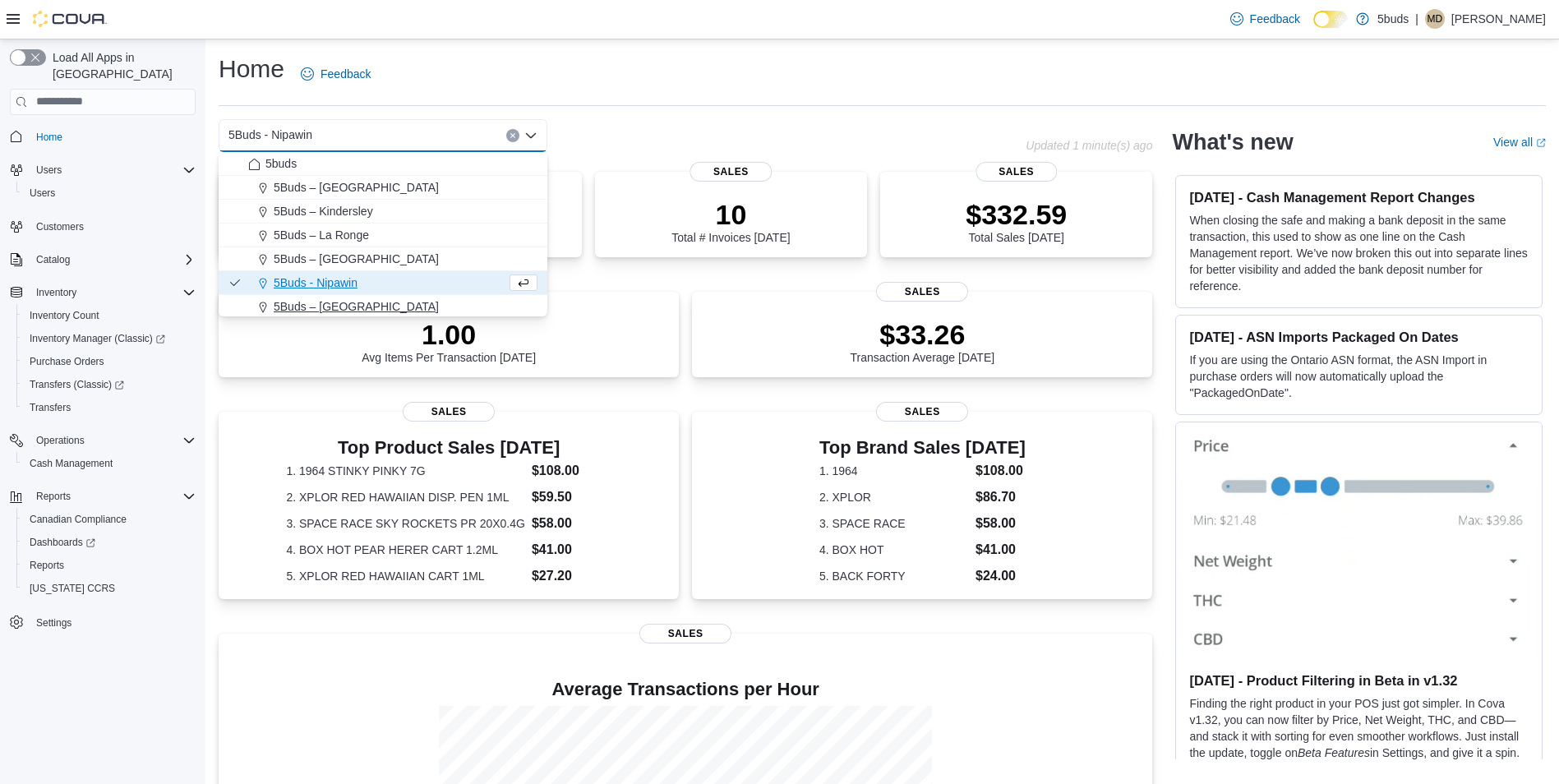
click at [336, 298] on button "5Buds – [GEOGRAPHIC_DATA]" at bounding box center [382, 307] width 328 height 23
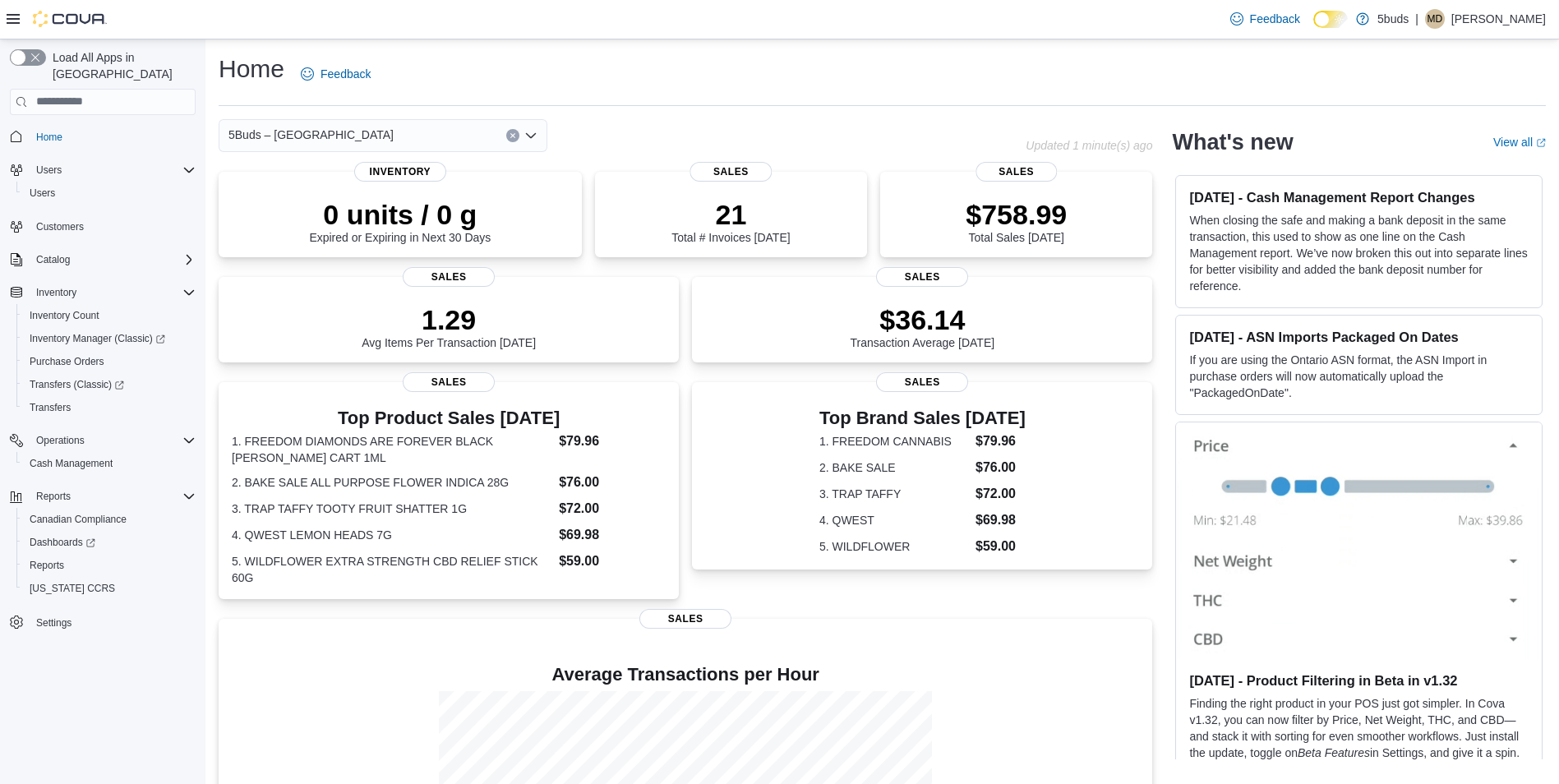
click at [392, 133] on div "5Buds – North Battleford Combo box. Selected. 5Buds – North Battleford. Press B…" at bounding box center [382, 135] width 328 height 33
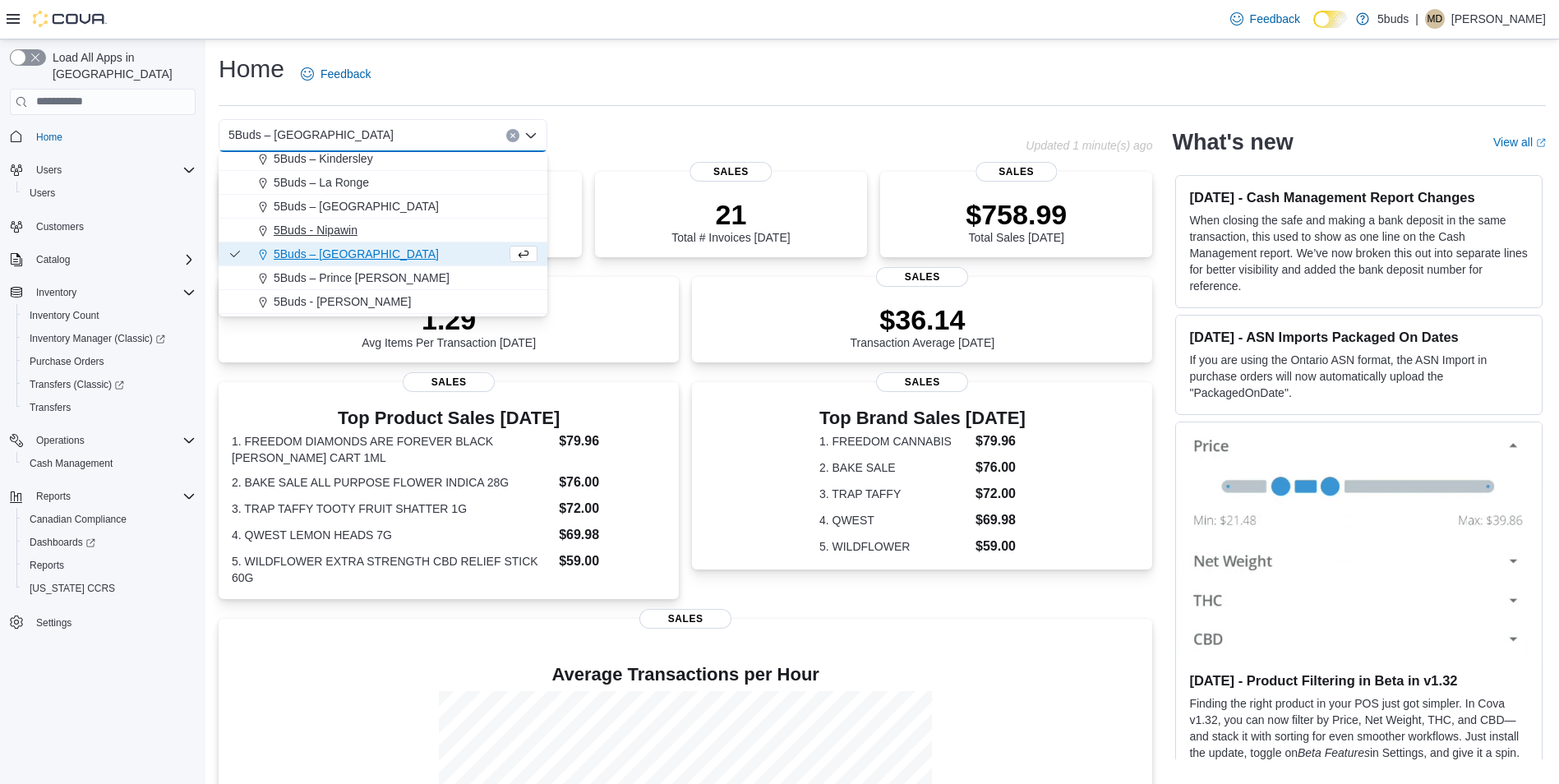
scroll to position [82, 0]
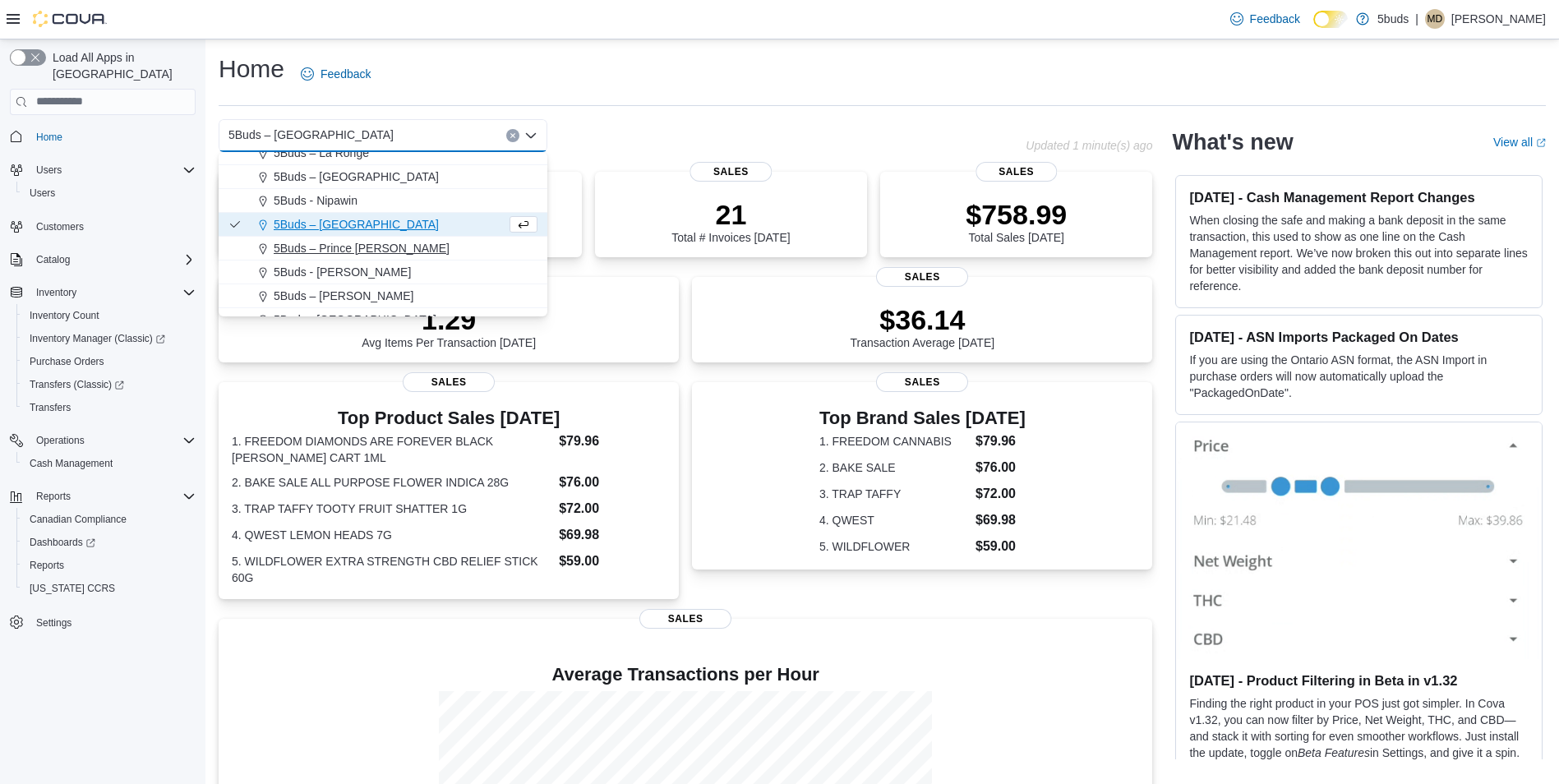
click at [365, 245] on span "5Buds – Prince [PERSON_NAME]" at bounding box center [362, 248] width 176 height 16
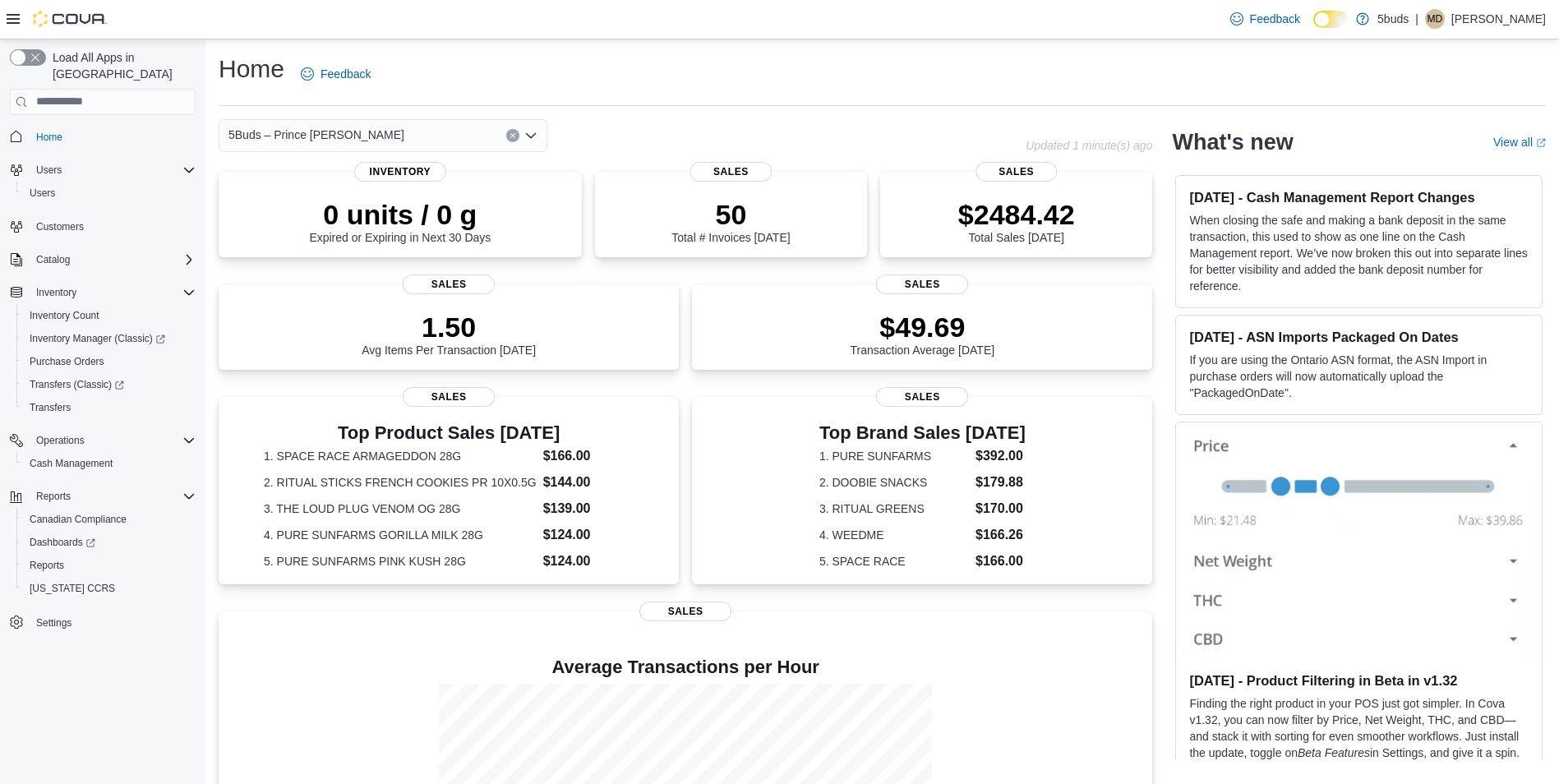
click at [404, 136] on div "5Buds – Prince Albert Combo box. Selected. 5Buds – Prince Albert. Press Backspa…" at bounding box center [382, 135] width 328 height 33
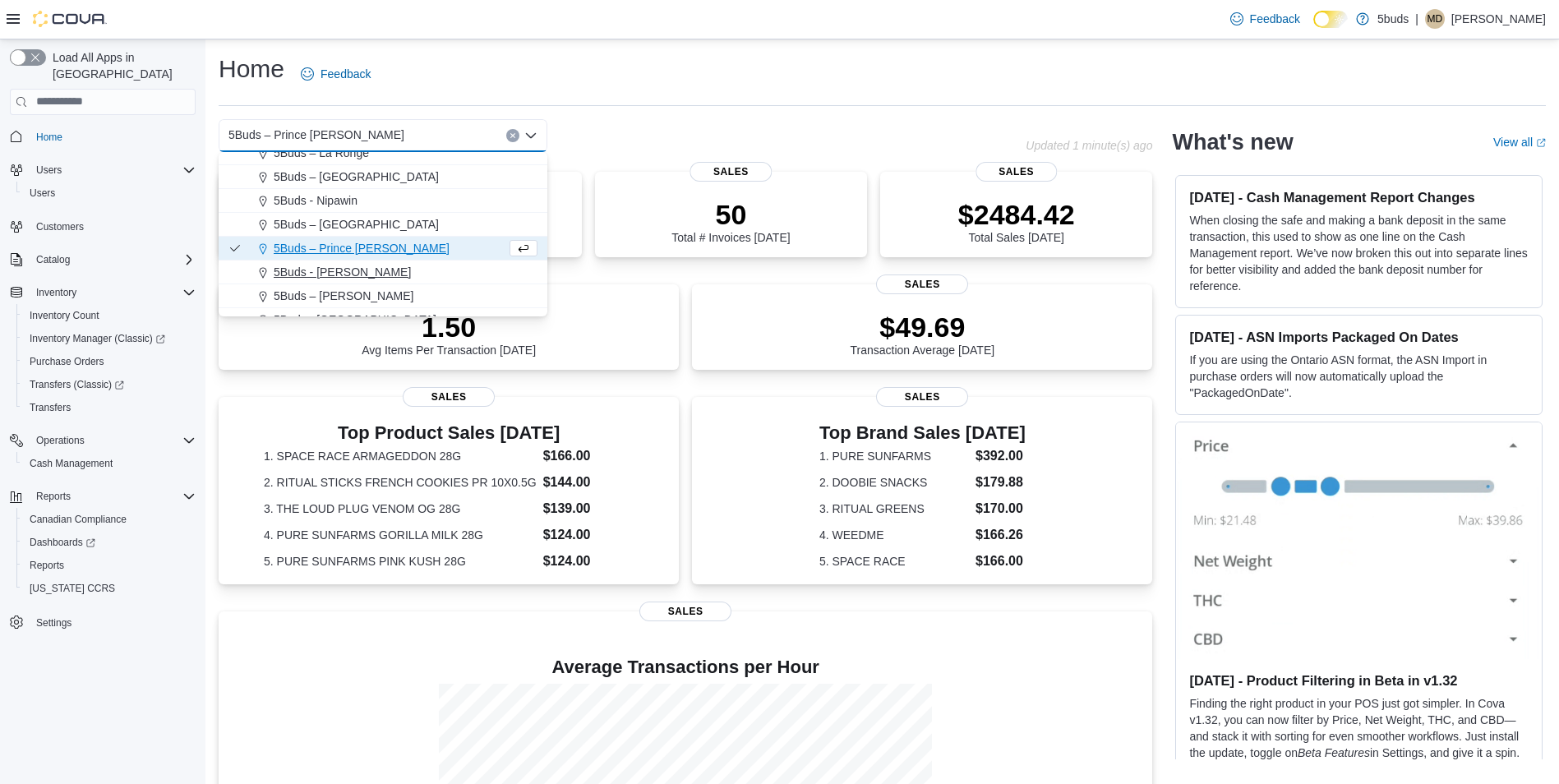
click at [345, 271] on span "5Buds - [PERSON_NAME]" at bounding box center [342, 272] width 138 height 16
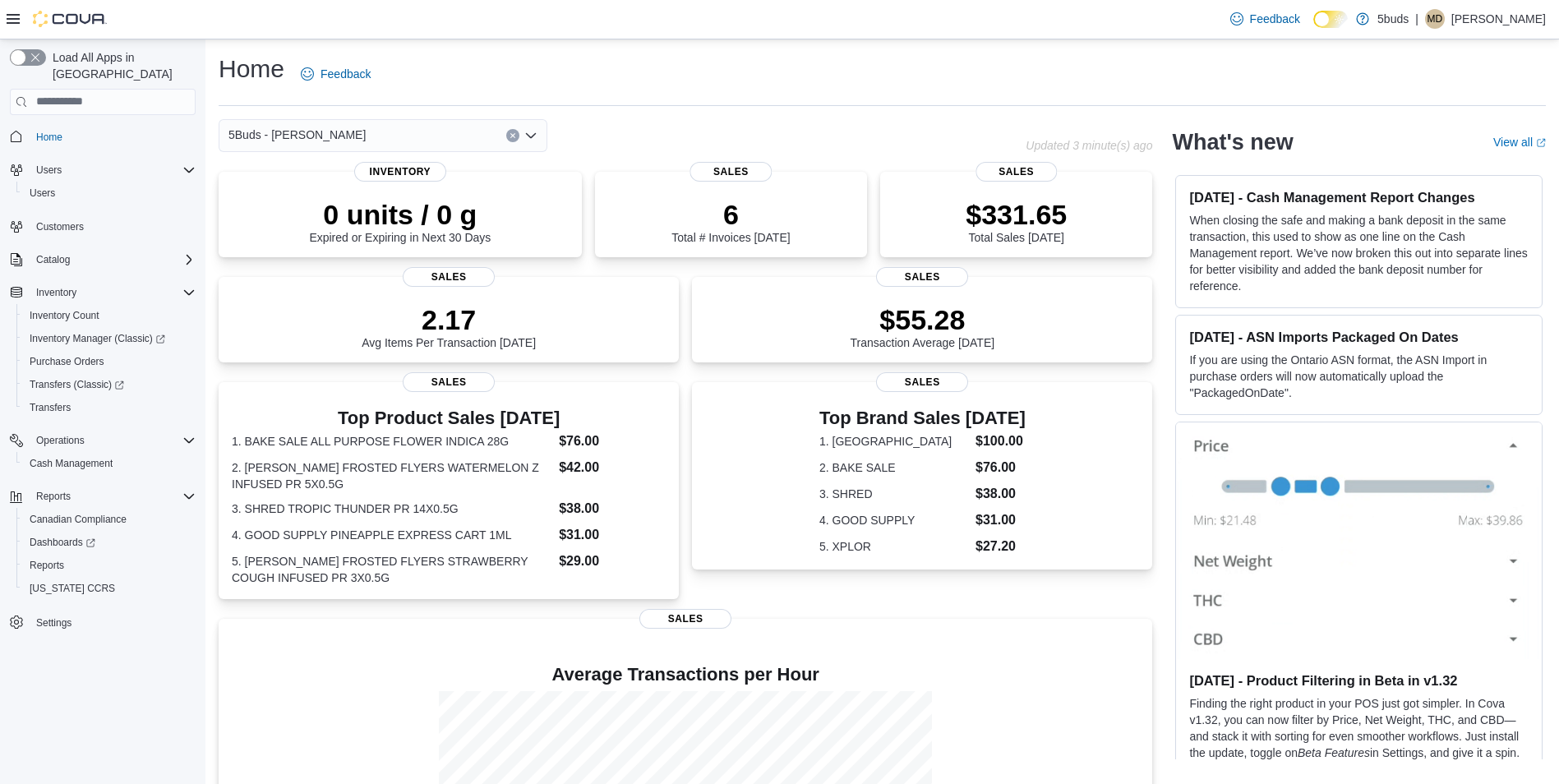
click at [388, 137] on div "5Buds - [PERSON_NAME]" at bounding box center [382, 135] width 328 height 33
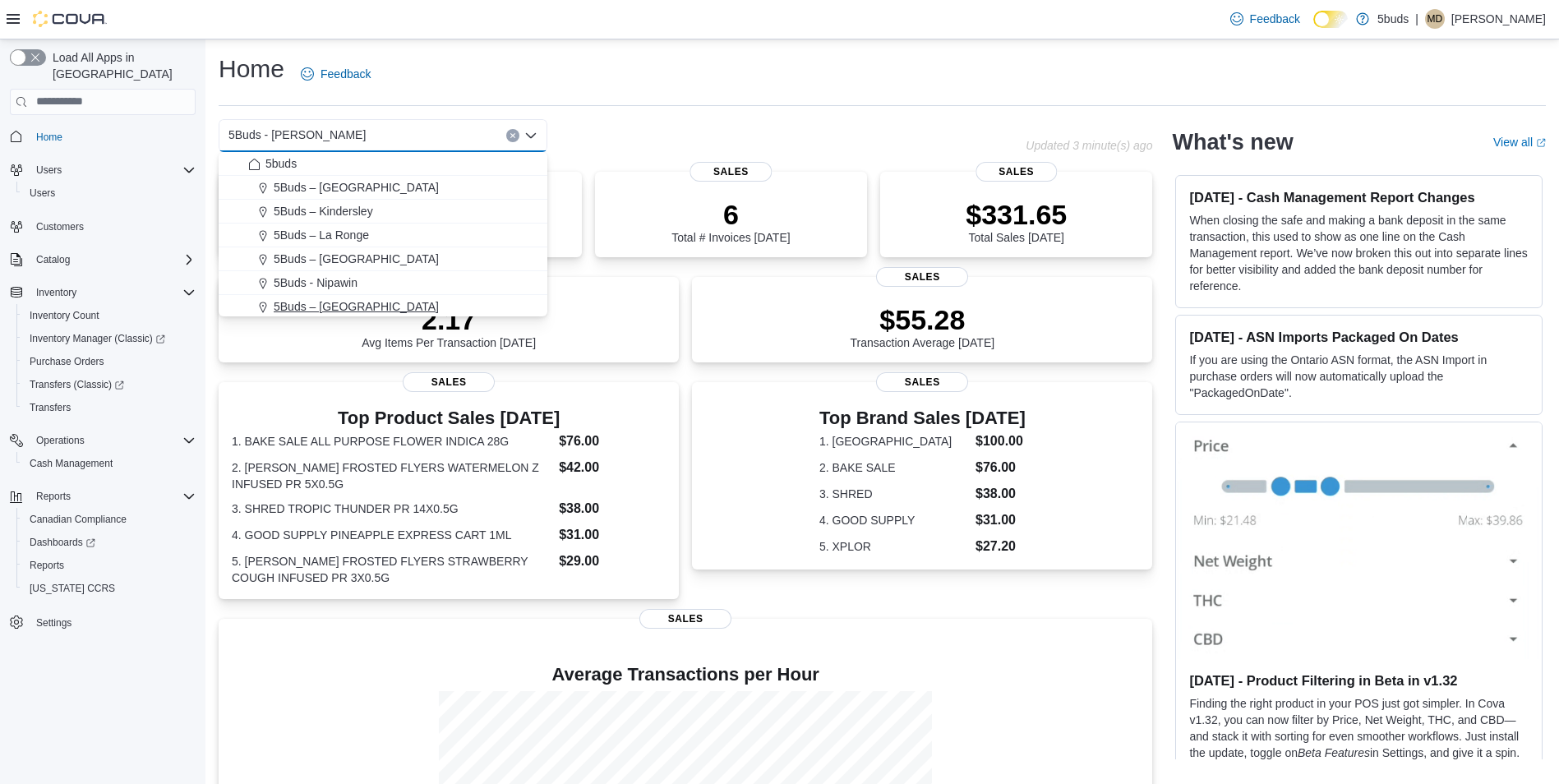
click at [363, 307] on span "5Buds – [GEOGRAPHIC_DATA]" at bounding box center [356, 307] width 166 height 16
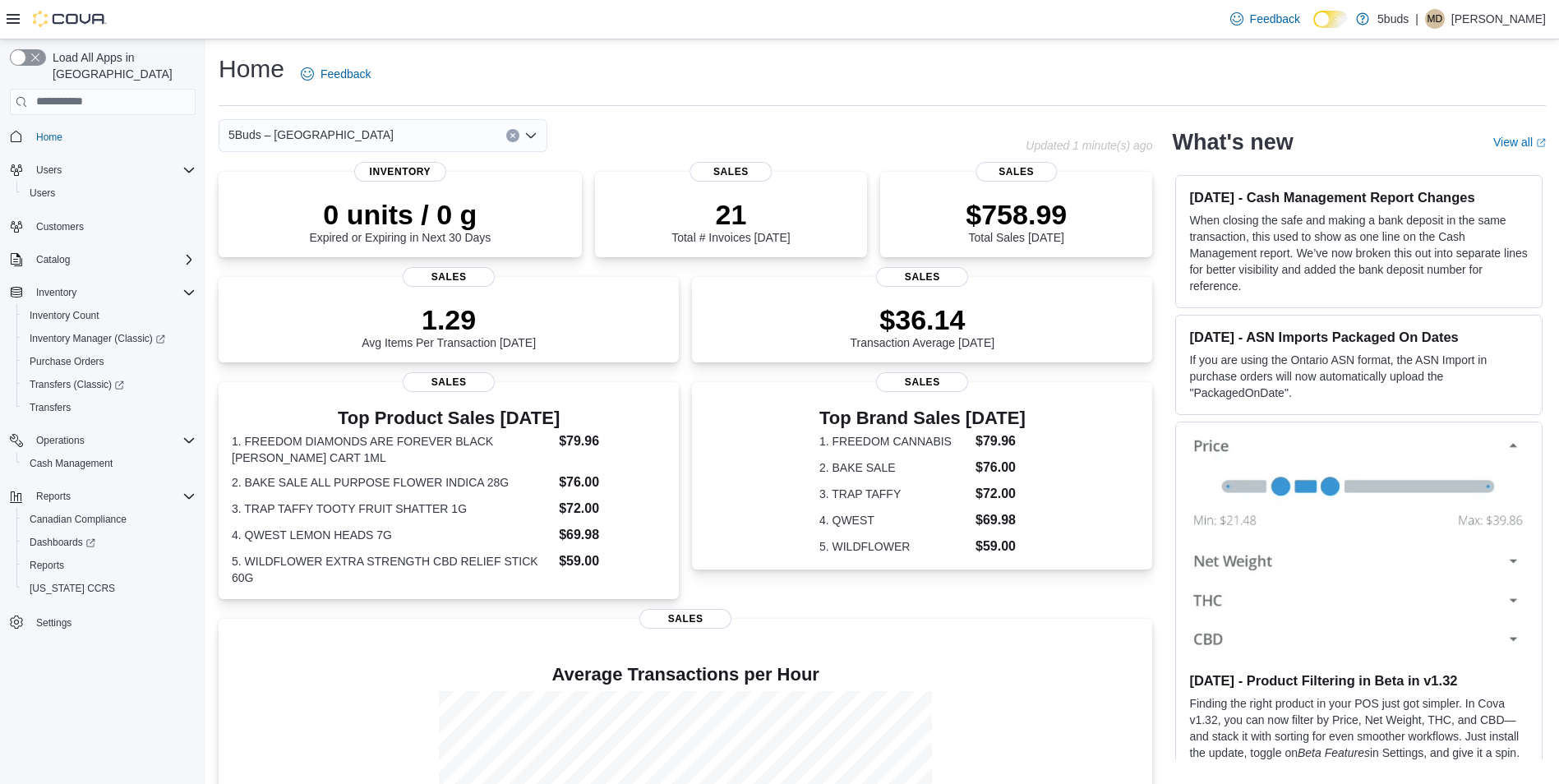
click at [382, 137] on div "5Buds – [GEOGRAPHIC_DATA]" at bounding box center [382, 135] width 328 height 33
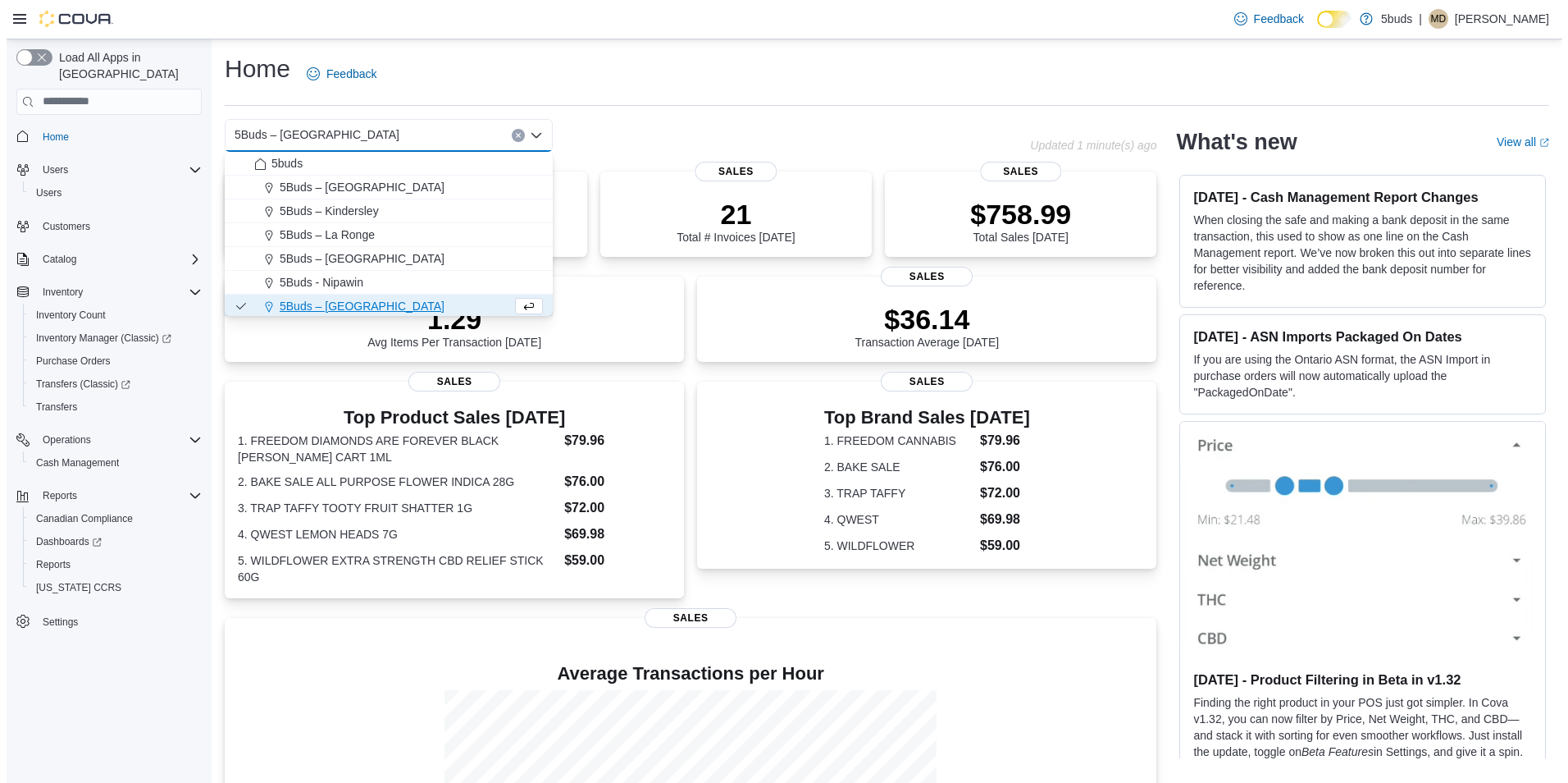
scroll to position [121, 0]
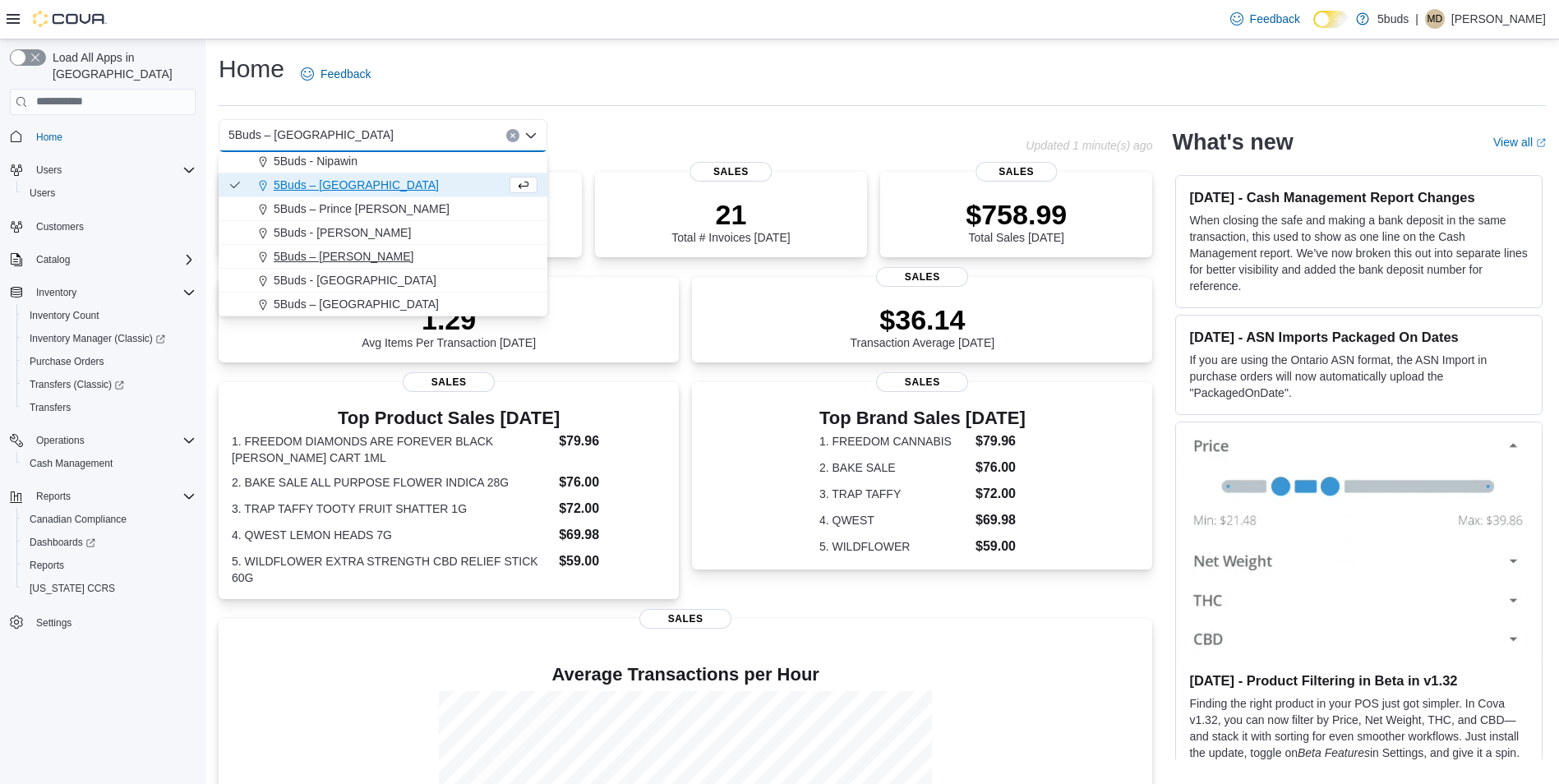
click at [359, 263] on span "5Buds – [PERSON_NAME]" at bounding box center [343, 256] width 139 height 16
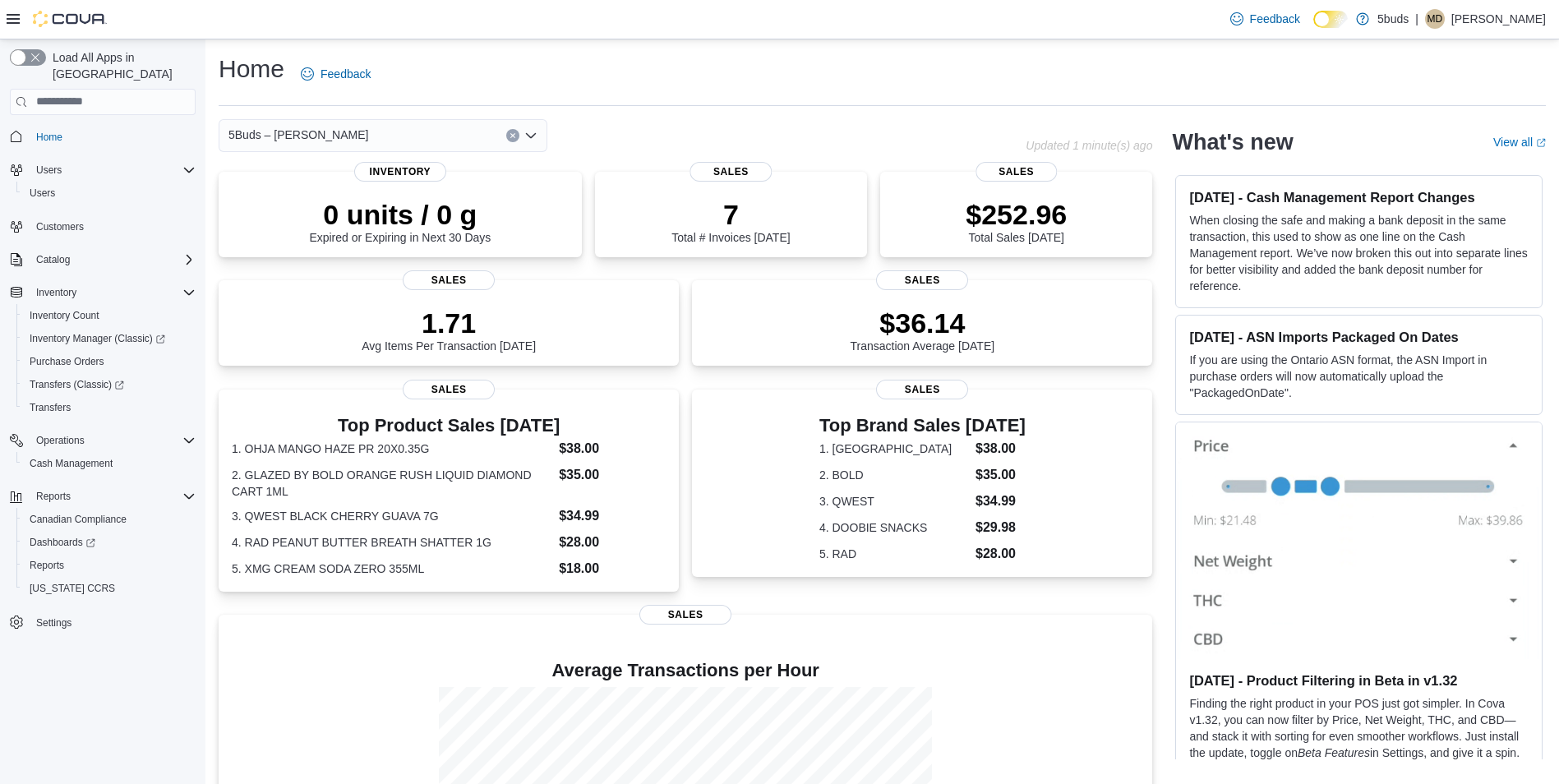
click at [444, 138] on div "5Buds – Warman Combo box. Selected. 5Buds – Warman. Press Backspace to delete 5…" at bounding box center [382, 135] width 328 height 33
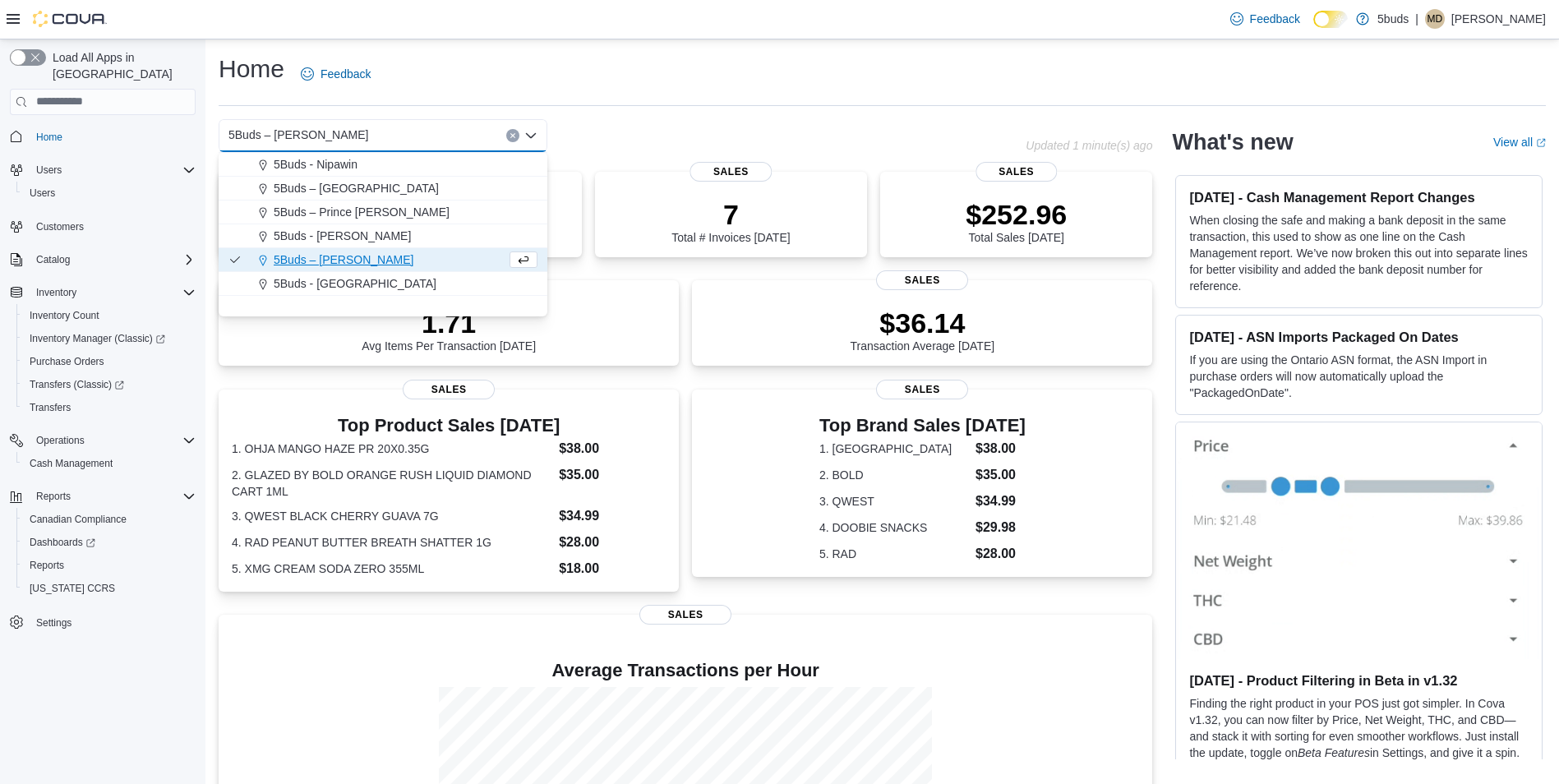
scroll to position [121, 0]
click at [360, 281] on span "5Buds - [GEOGRAPHIC_DATA]" at bounding box center [354, 280] width 163 height 16
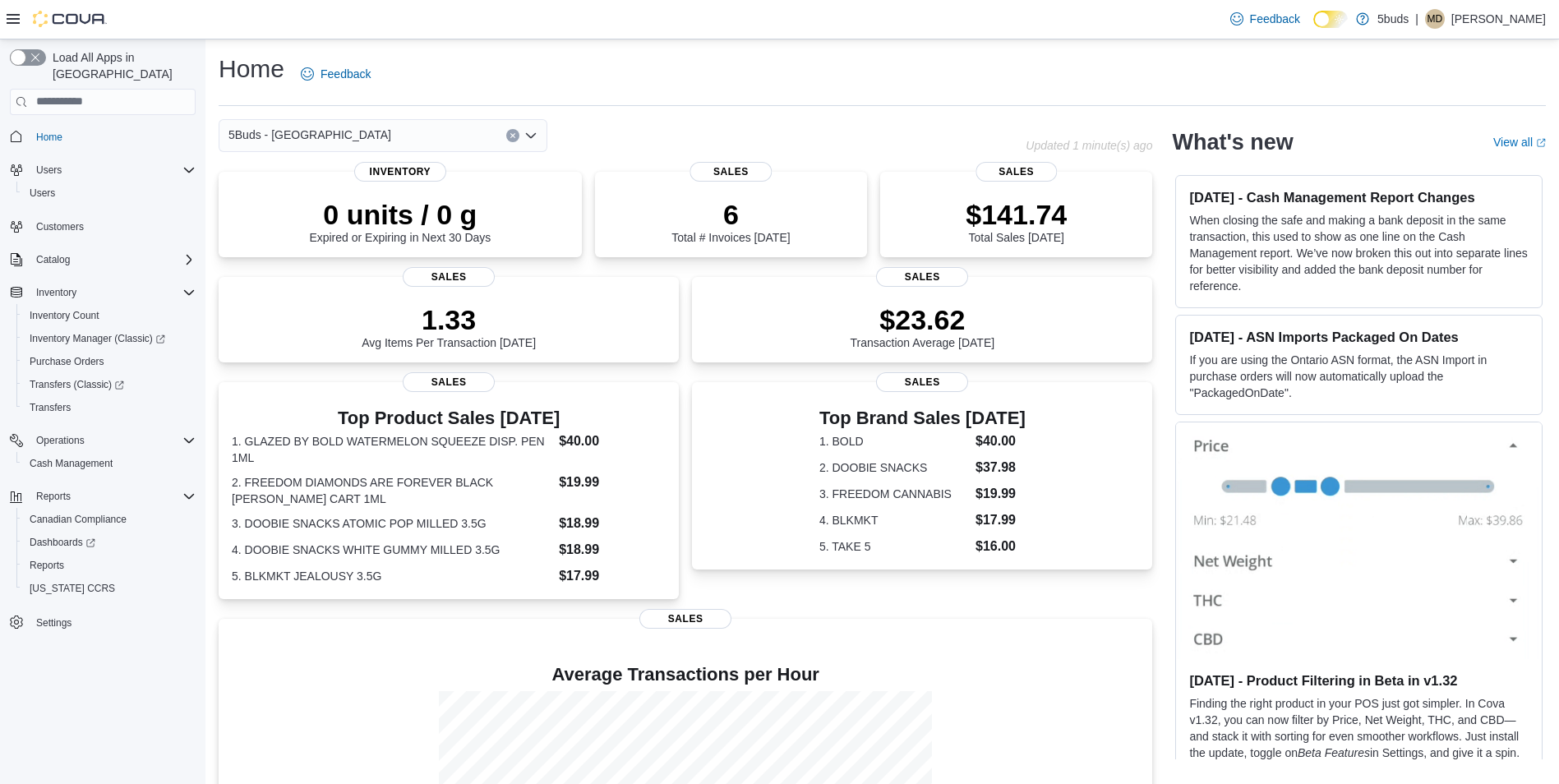
click at [439, 129] on div "5Buds - Weyburn Combo box. Selected. 5Buds - Weyburn. Press Backspace to delete…" at bounding box center [382, 135] width 328 height 33
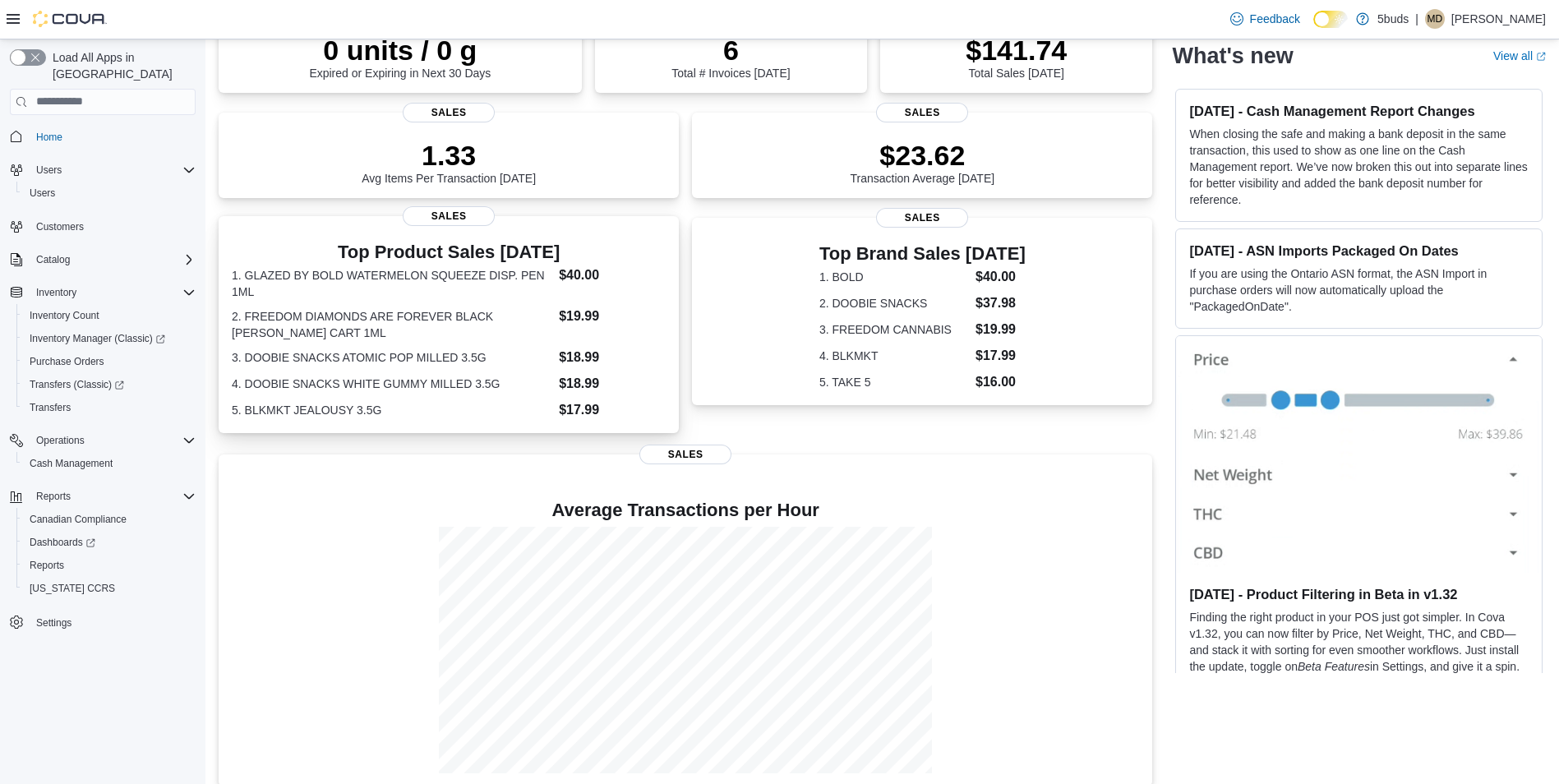
scroll to position [0, 0]
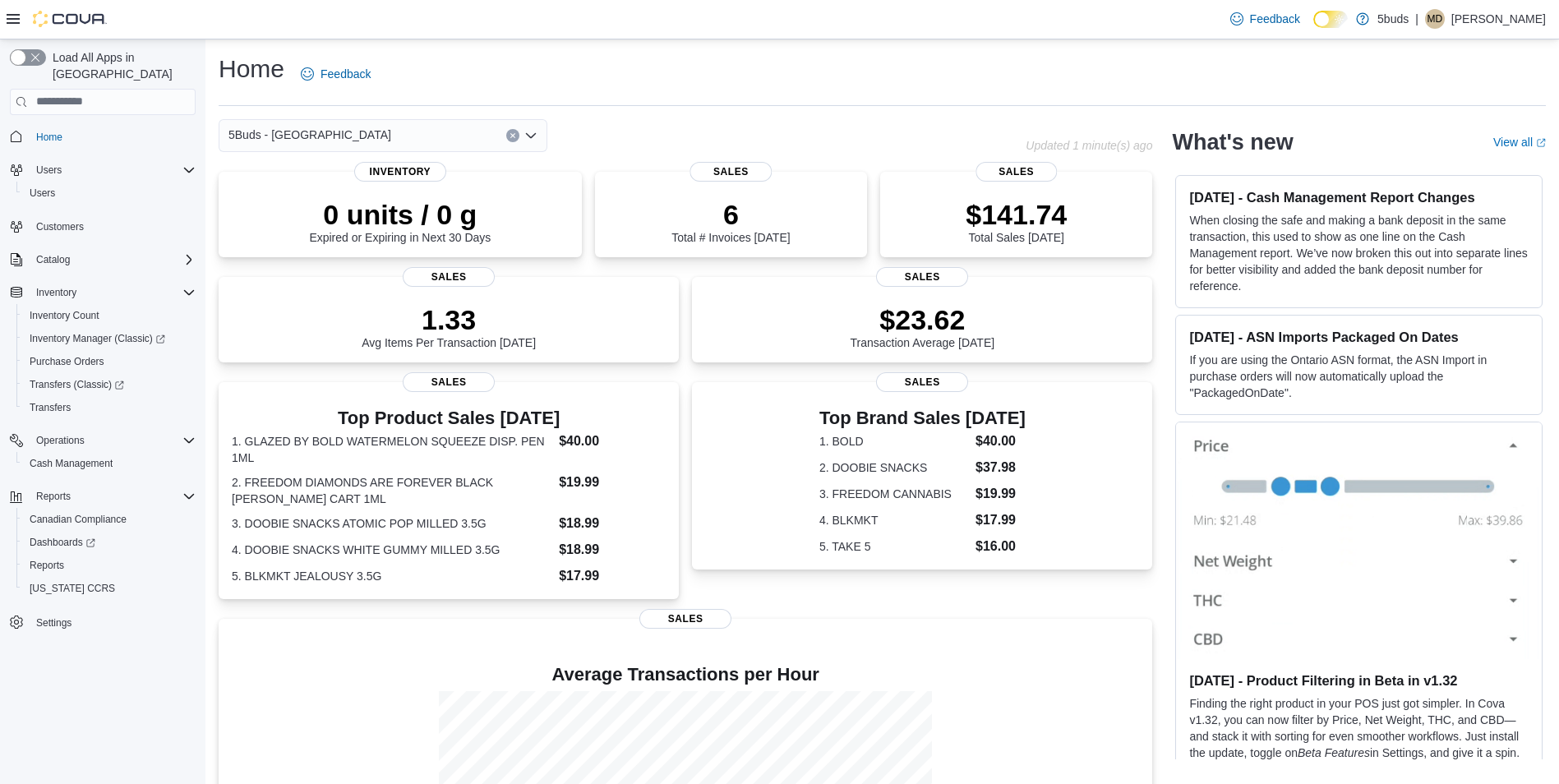
click at [415, 142] on div "5Buds - [GEOGRAPHIC_DATA]" at bounding box center [382, 135] width 328 height 33
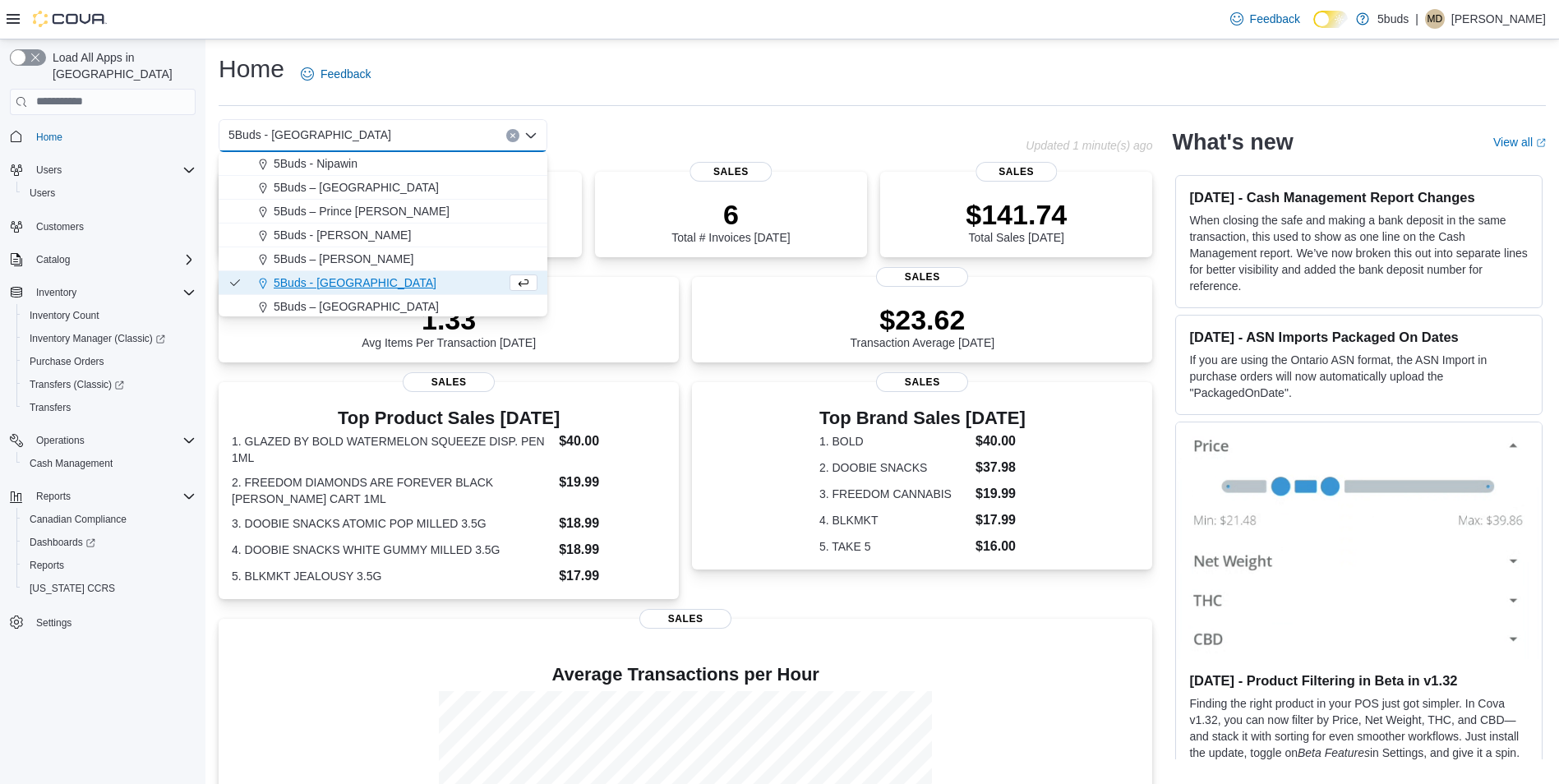
scroll to position [121, 0]
click at [343, 299] on span "5Buds – [GEOGRAPHIC_DATA]" at bounding box center [356, 304] width 166 height 16
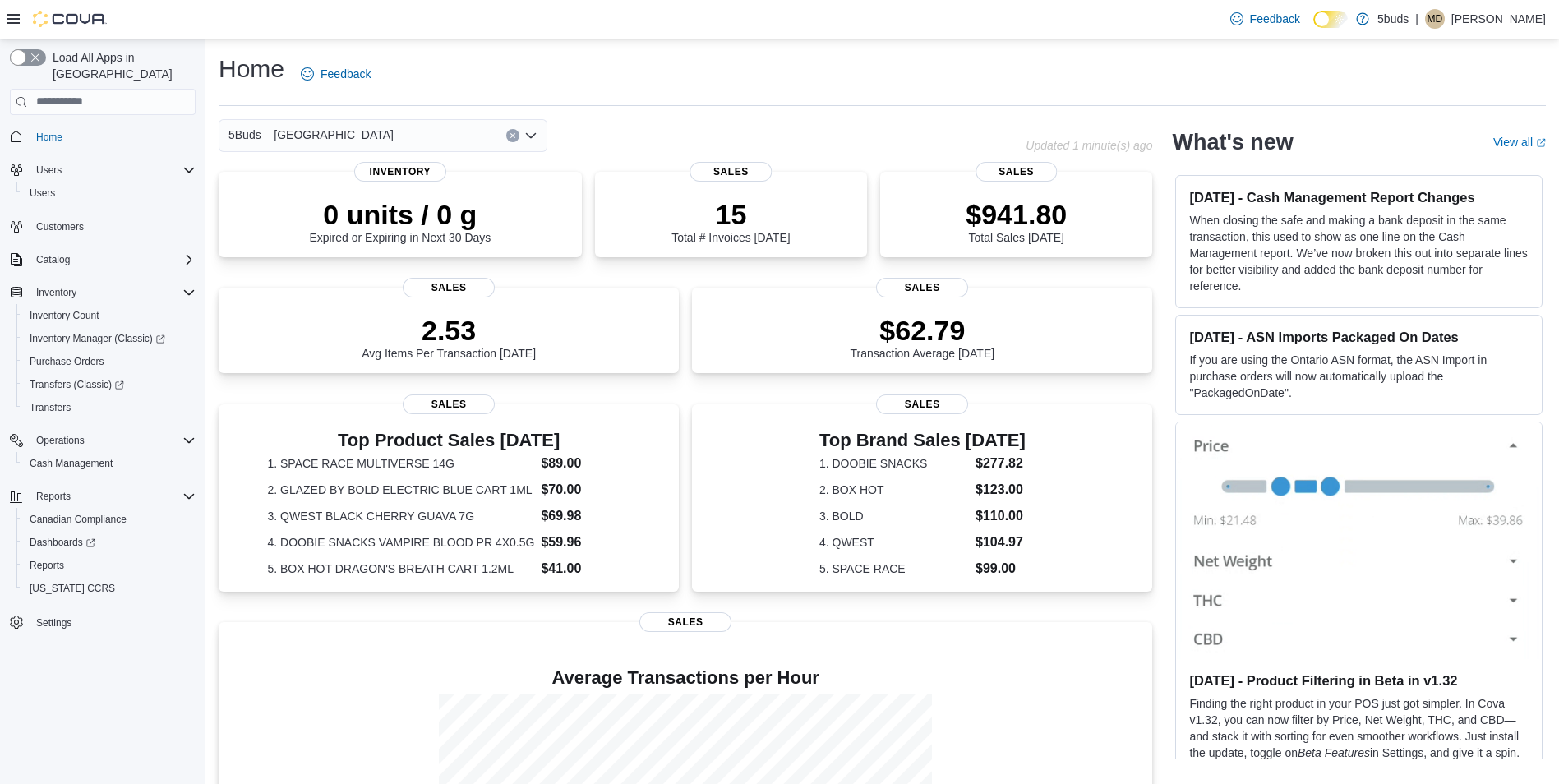
click at [423, 143] on div "5Buds – [GEOGRAPHIC_DATA]" at bounding box center [382, 135] width 328 height 33
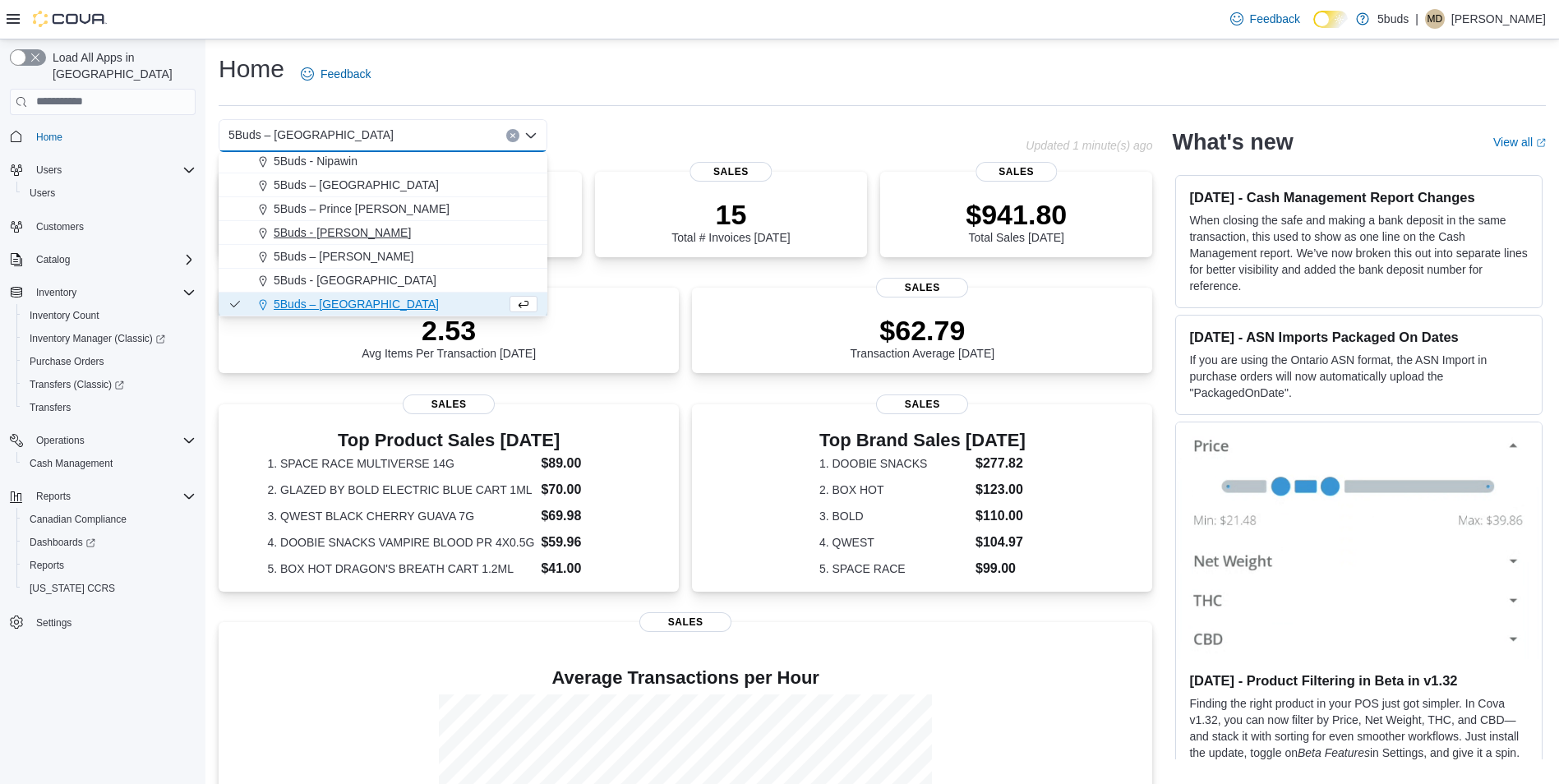
click at [360, 232] on div "5Buds - [PERSON_NAME]" at bounding box center [393, 232] width 290 height 16
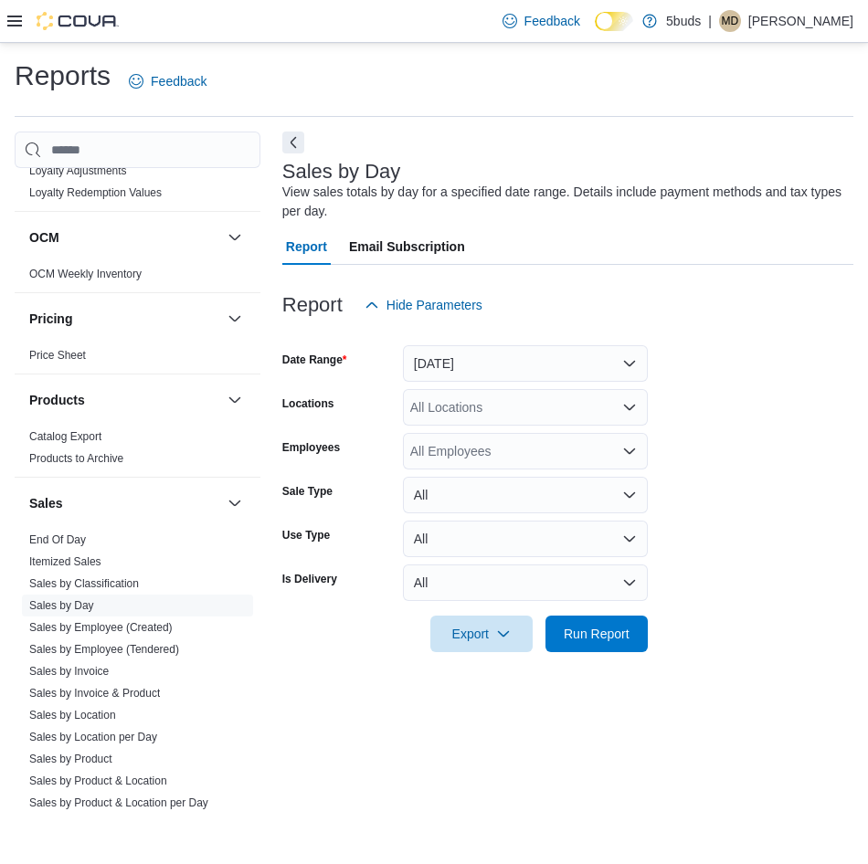
scroll to position [1274, 0]
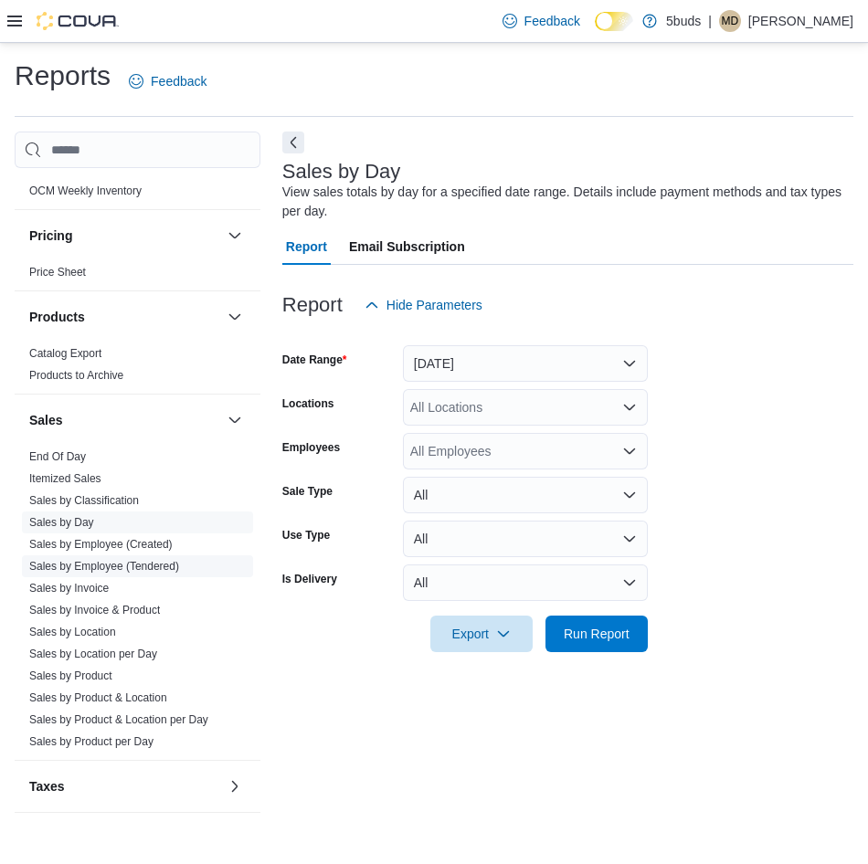
click at [138, 560] on link "Sales by Employee (Tendered)" at bounding box center [104, 566] width 150 height 13
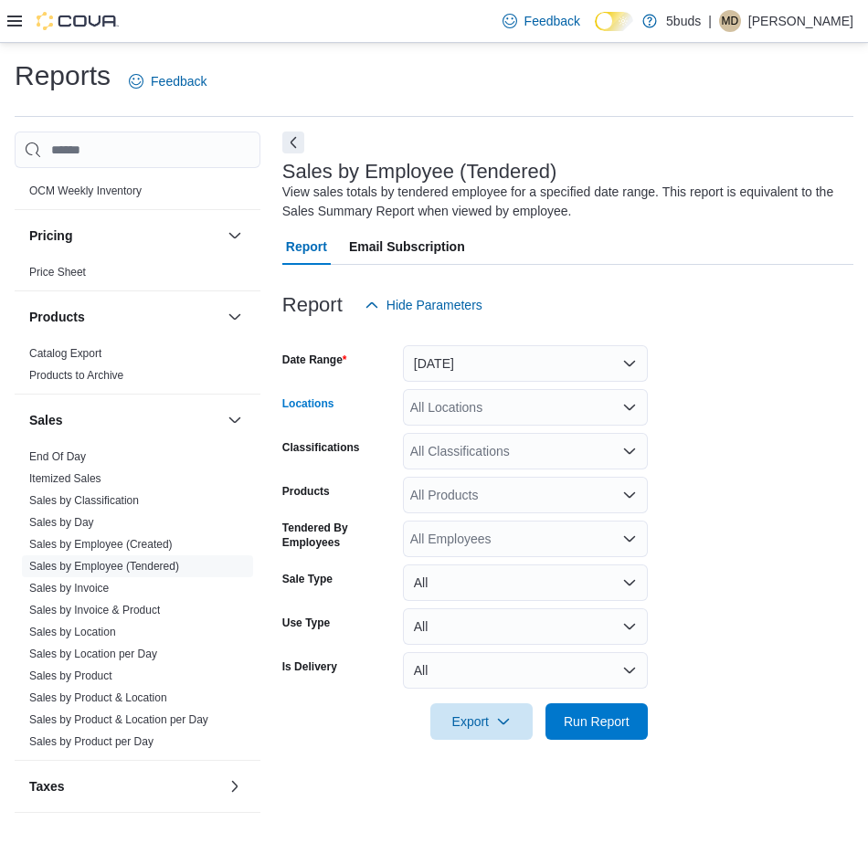
click at [547, 415] on div "All Locations" at bounding box center [525, 407] width 245 height 37
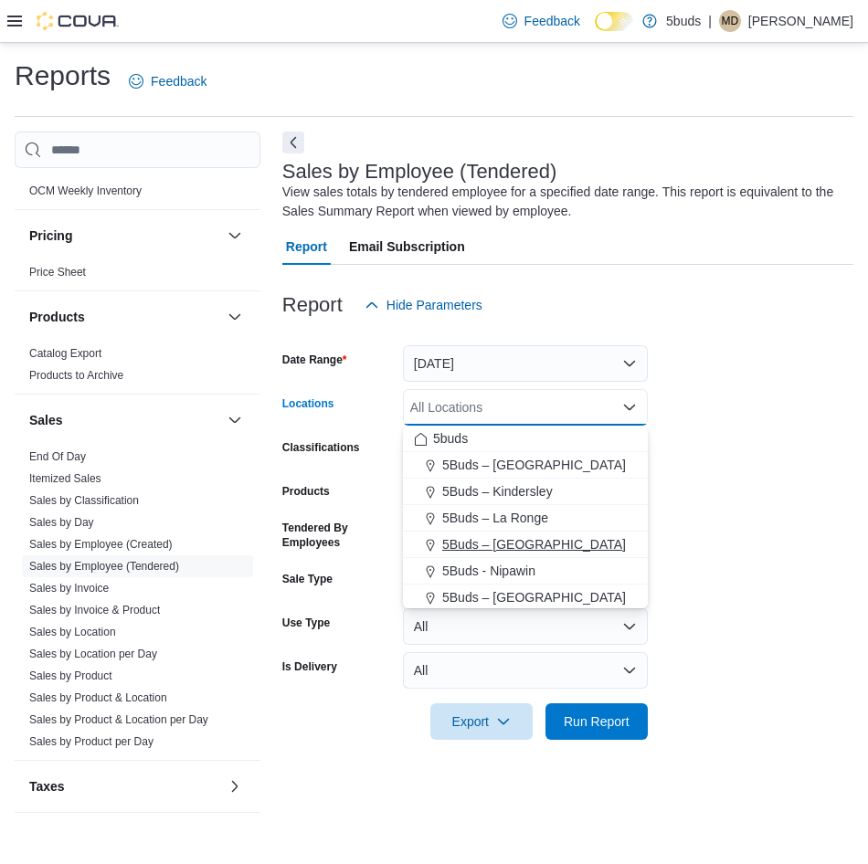
scroll to position [91, 0]
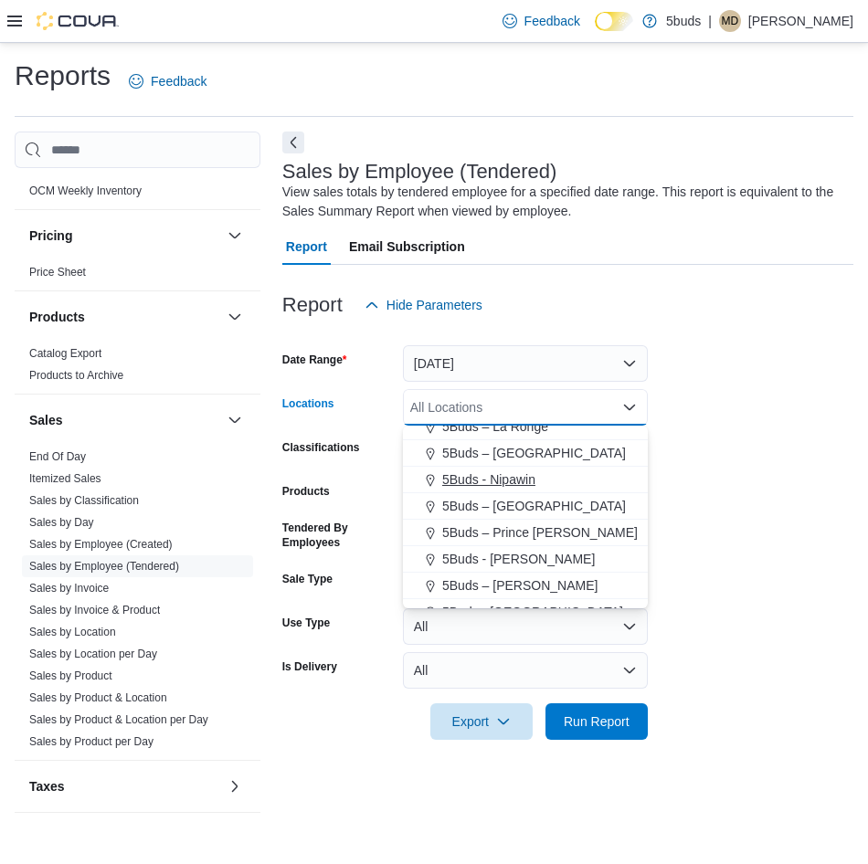
click at [523, 481] on span "5Buds - Nipawin" at bounding box center [488, 480] width 93 height 18
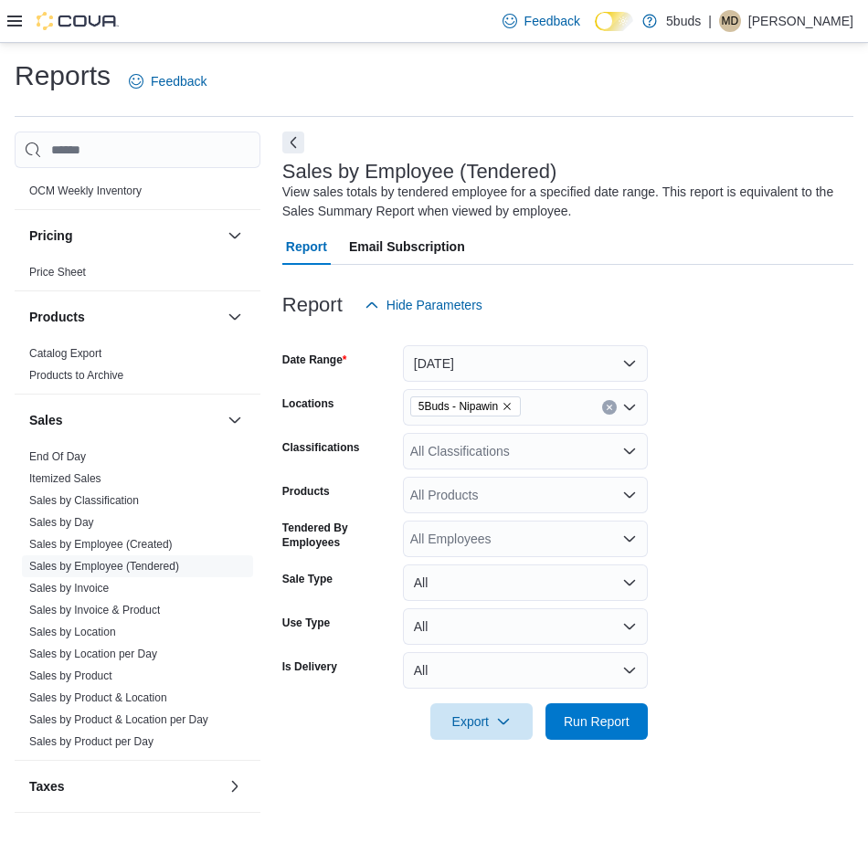
click at [718, 408] on form "Date Range Yesterday Locations 5Buds - Nipawin Classifications All Classificati…" at bounding box center [567, 531] width 571 height 417
click at [520, 363] on button "Yesterday" at bounding box center [525, 363] width 245 height 37
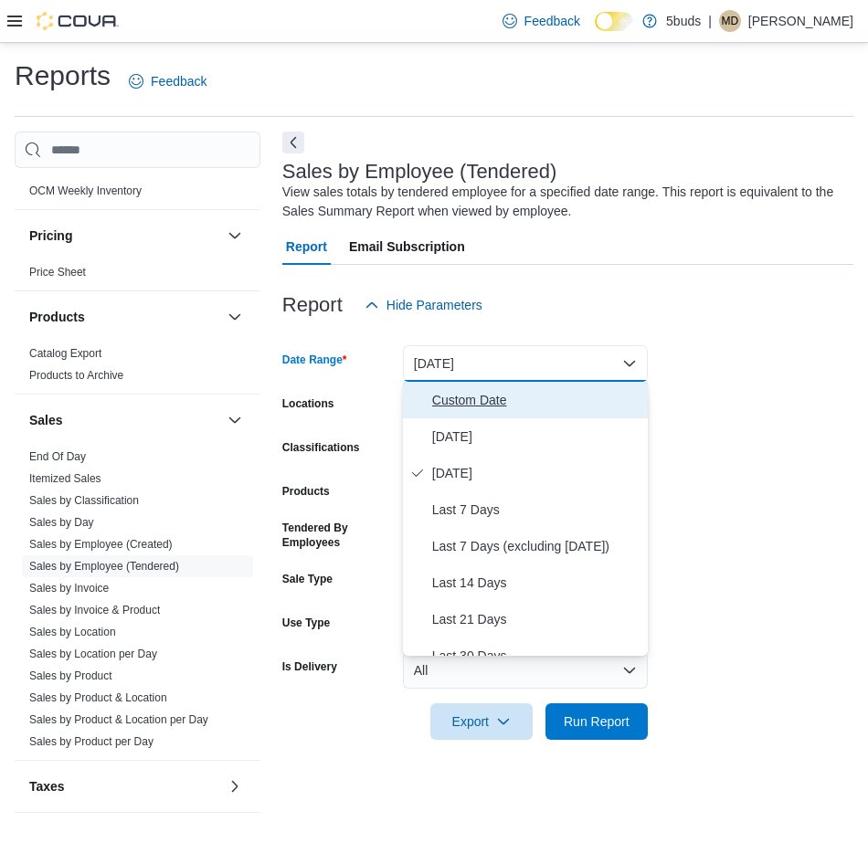
click at [478, 410] on span "Custom Date" at bounding box center [536, 400] width 208 height 22
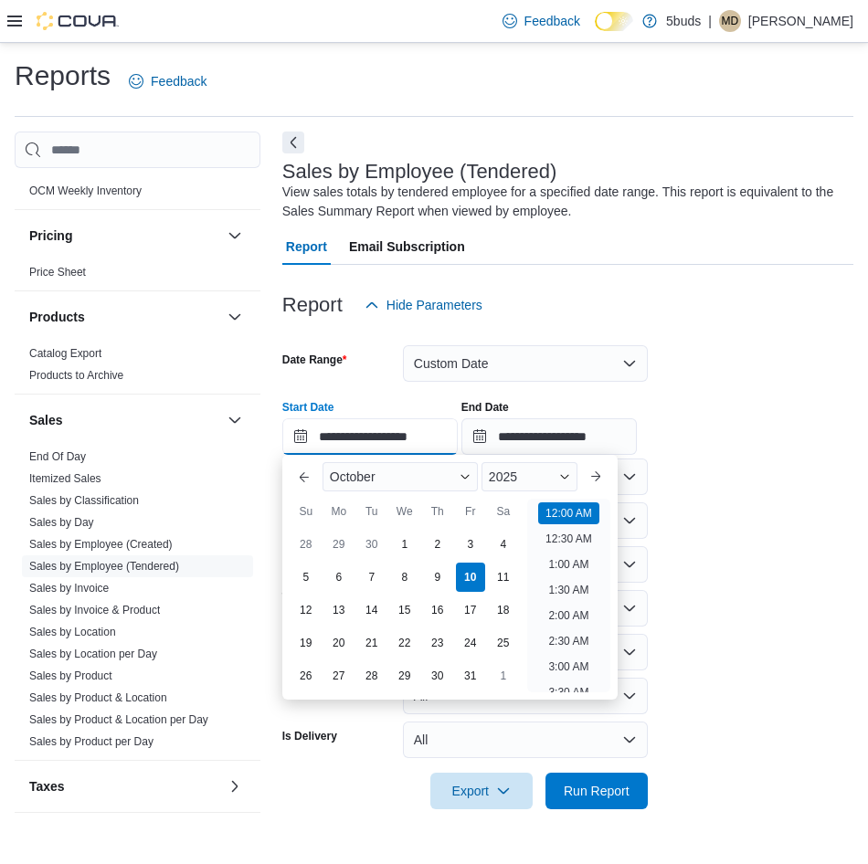
click at [388, 442] on input "**********" at bounding box center [369, 436] width 175 height 37
click at [401, 544] on div "1" at bounding box center [404, 545] width 32 height 32
type input "**********"
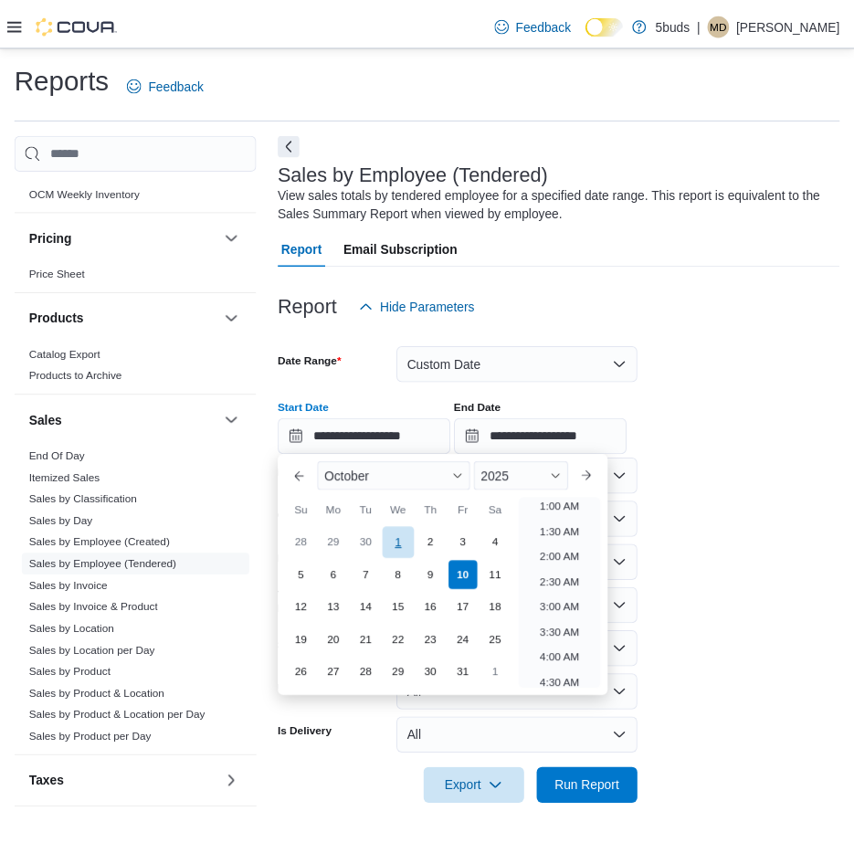
scroll to position [4, 0]
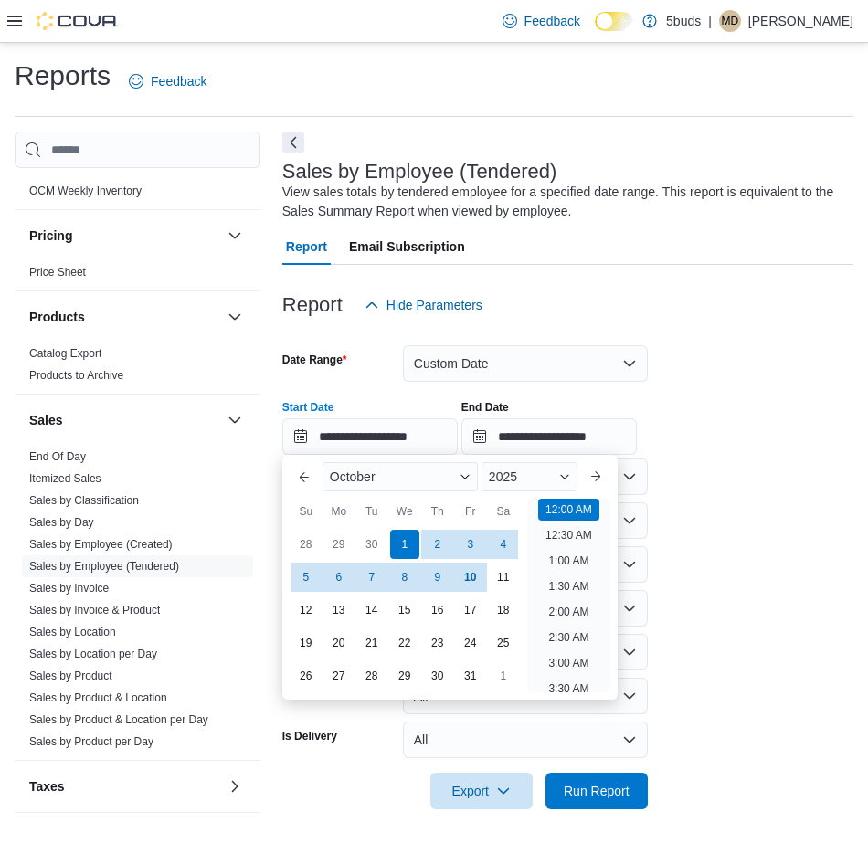
click at [776, 503] on form "**********" at bounding box center [567, 566] width 571 height 486
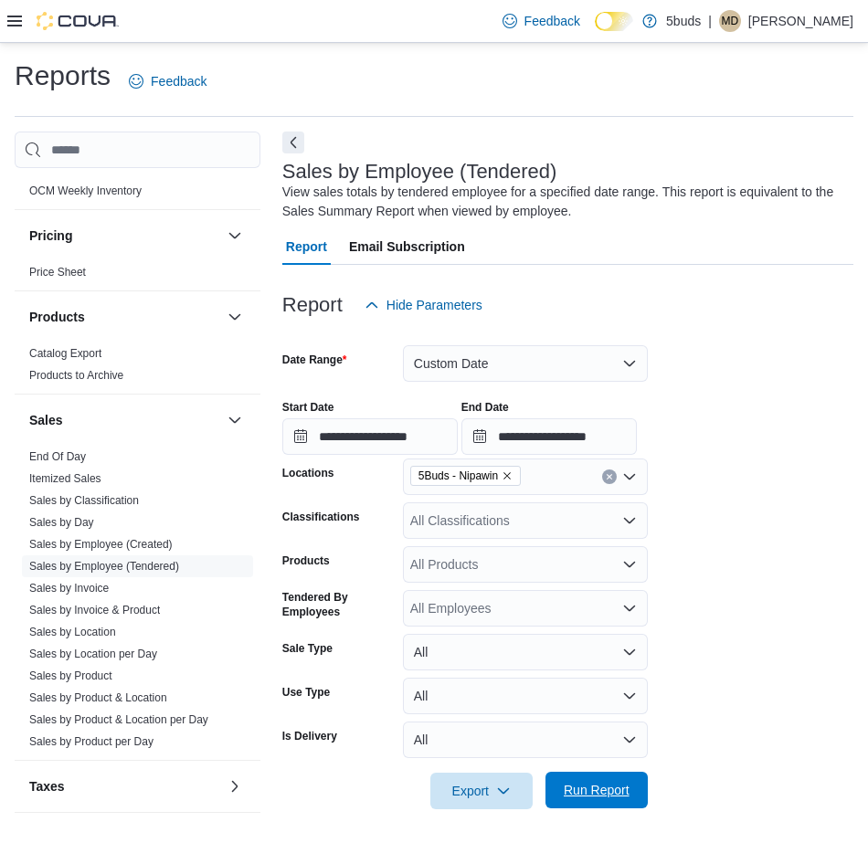
click at [586, 793] on span "Run Report" at bounding box center [597, 790] width 66 height 18
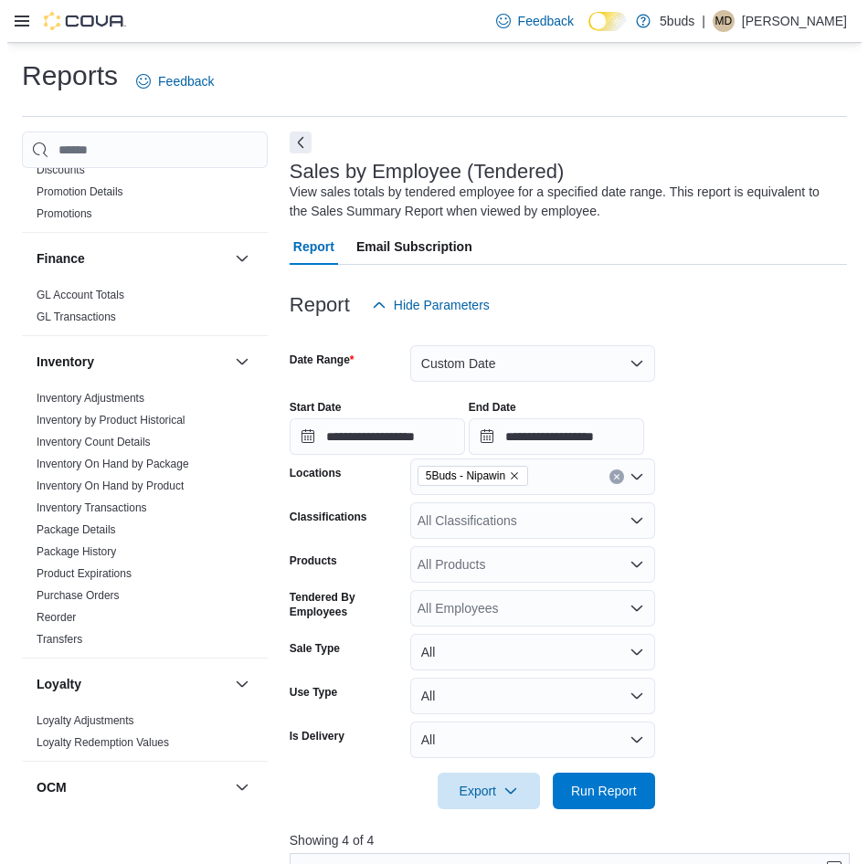
scroll to position [635, 0]
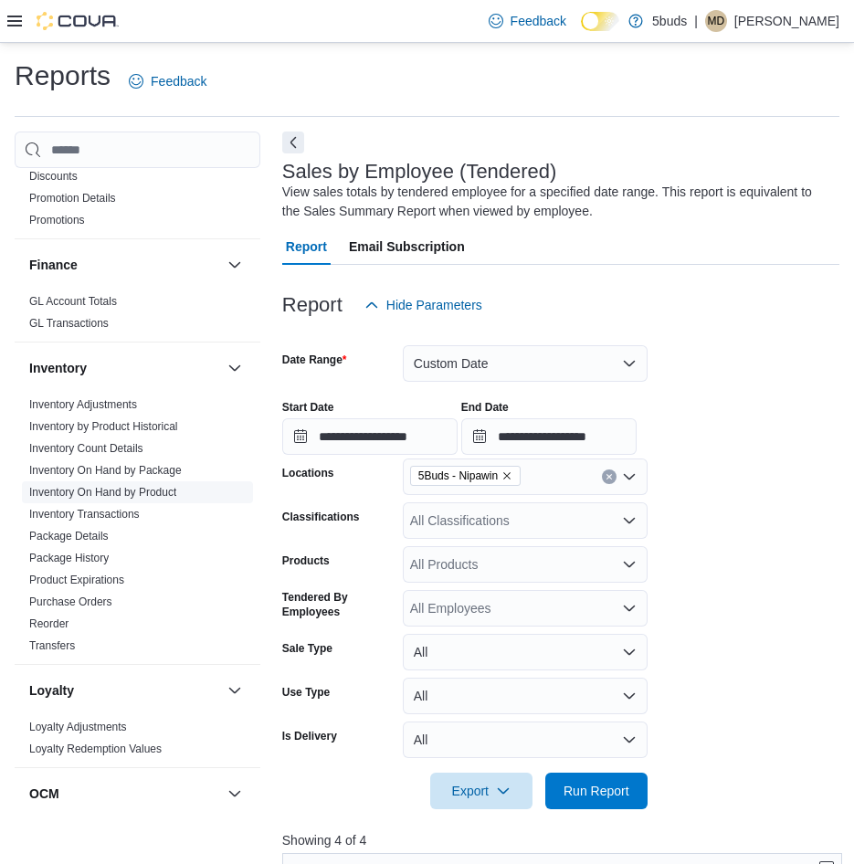
click at [131, 486] on link "Inventory On Hand by Product" at bounding box center [102, 492] width 147 height 13
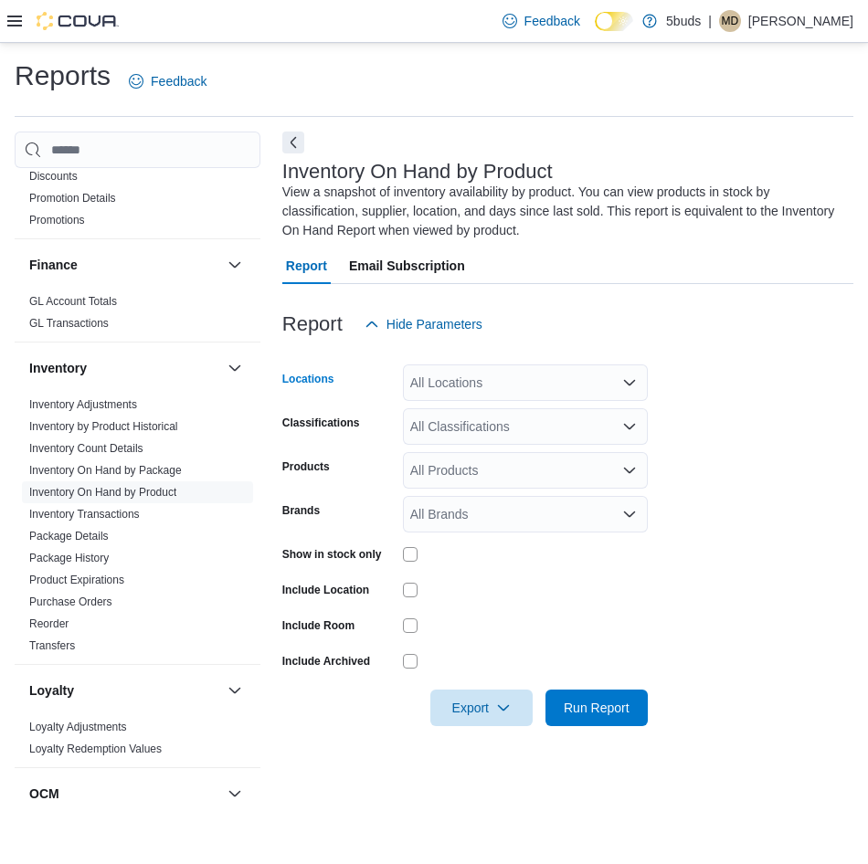
click at [516, 382] on div "All Locations" at bounding box center [525, 383] width 245 height 37
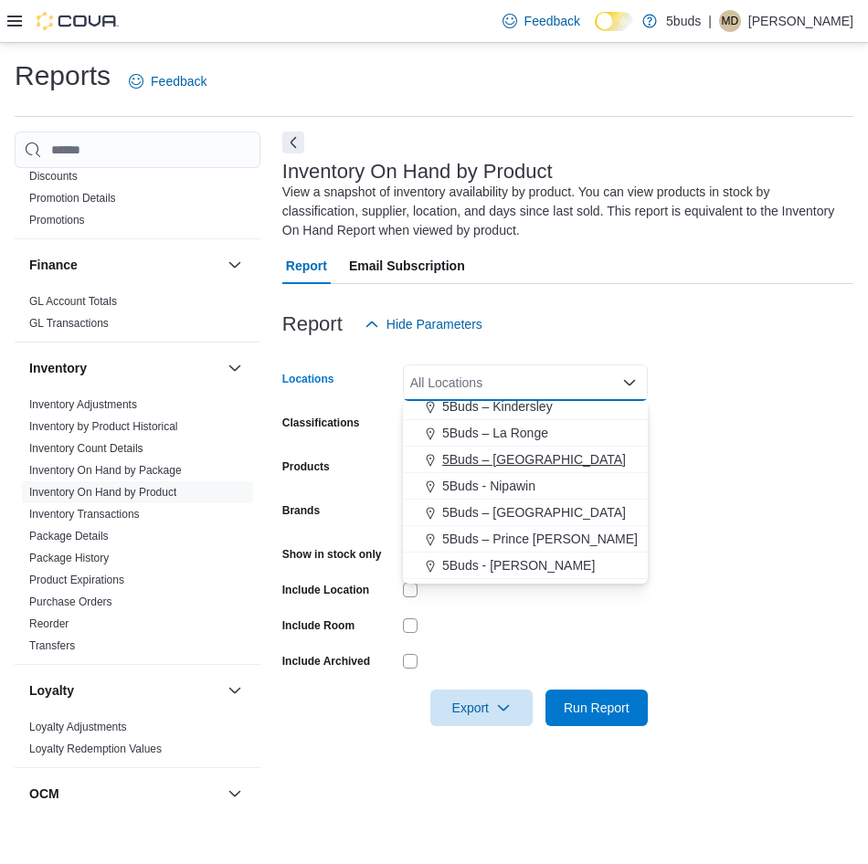
scroll to position [91, 0]
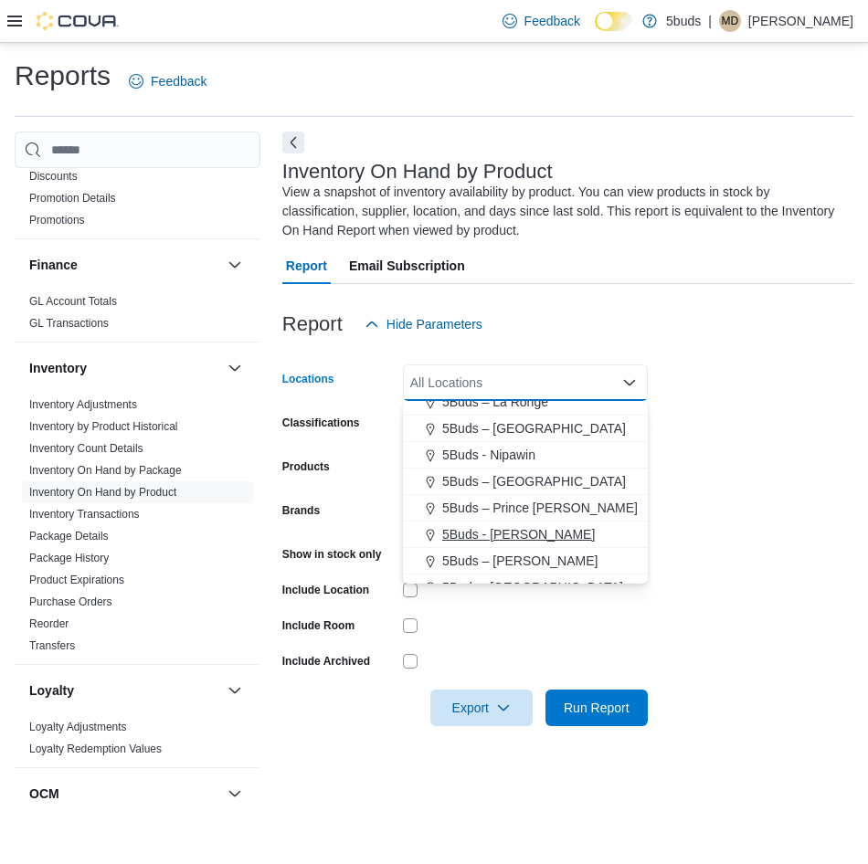
click at [522, 532] on span "5Buds - [PERSON_NAME]" at bounding box center [518, 534] width 153 height 18
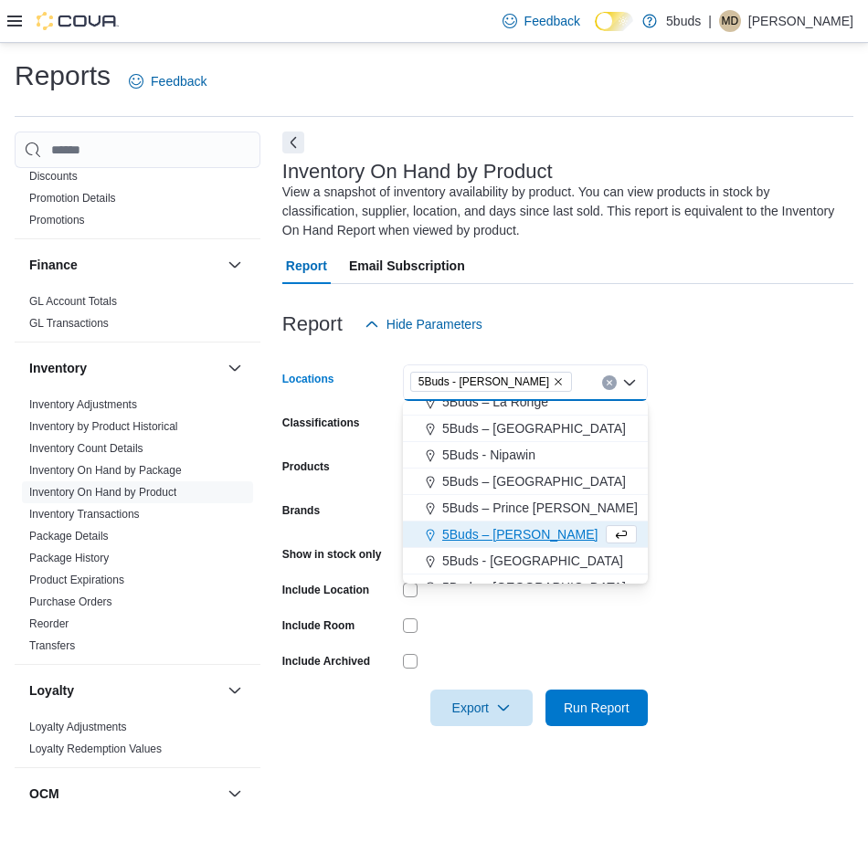
click at [719, 478] on form "Locations 5Buds - Regina Combo box. Selected. 5Buds - Regina. Press Backspace t…" at bounding box center [567, 535] width 571 height 384
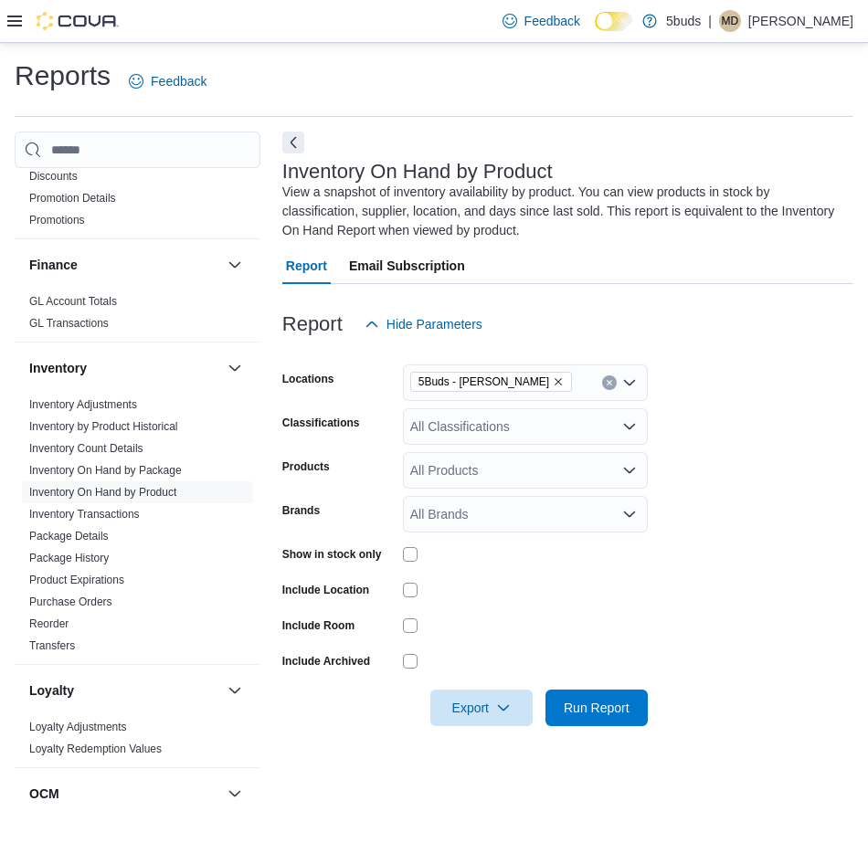
click at [597, 430] on div "All Classifications" at bounding box center [525, 426] width 245 height 37
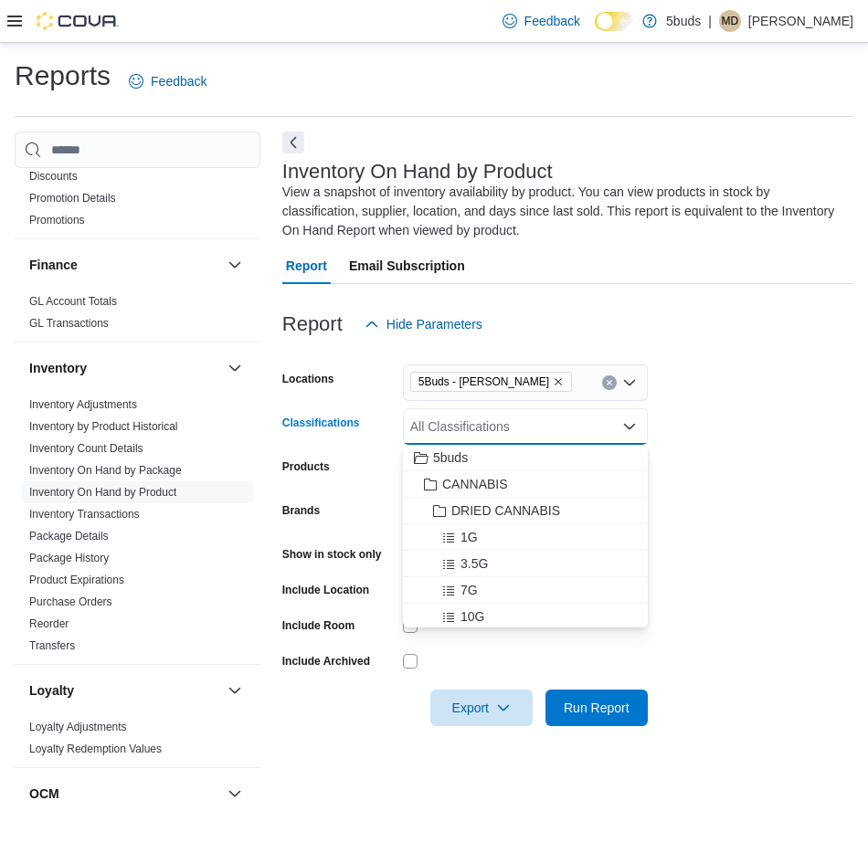
click at [739, 433] on form "Locations 5Buds - Regina Classifications All Classifications Combo box. Selecte…" at bounding box center [567, 535] width 571 height 384
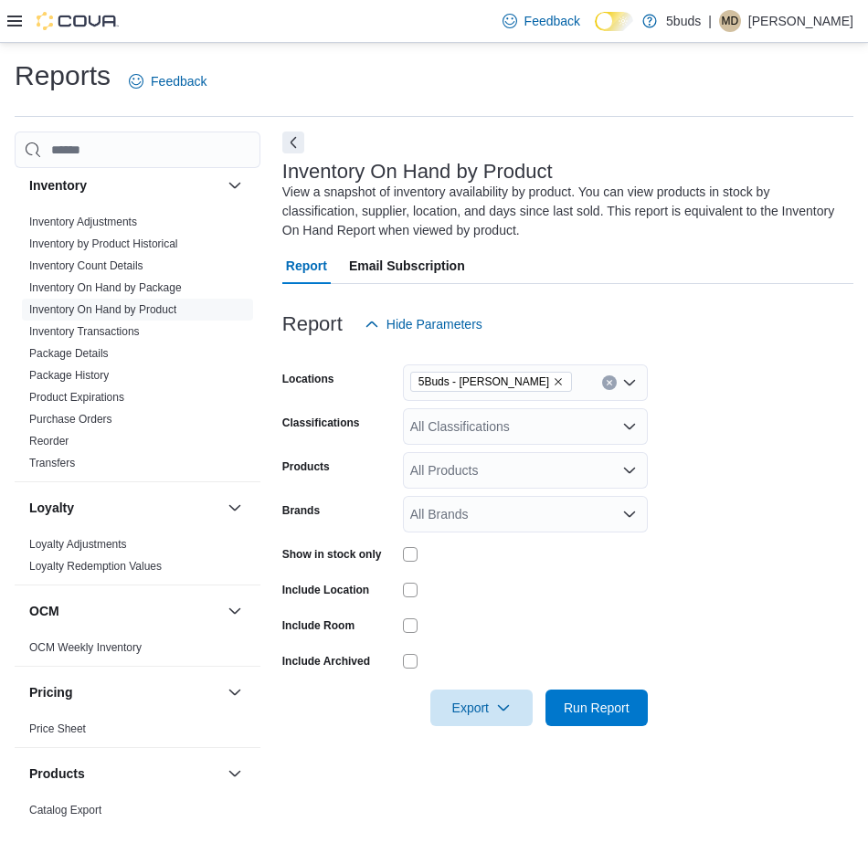
scroll to position [452, 0]
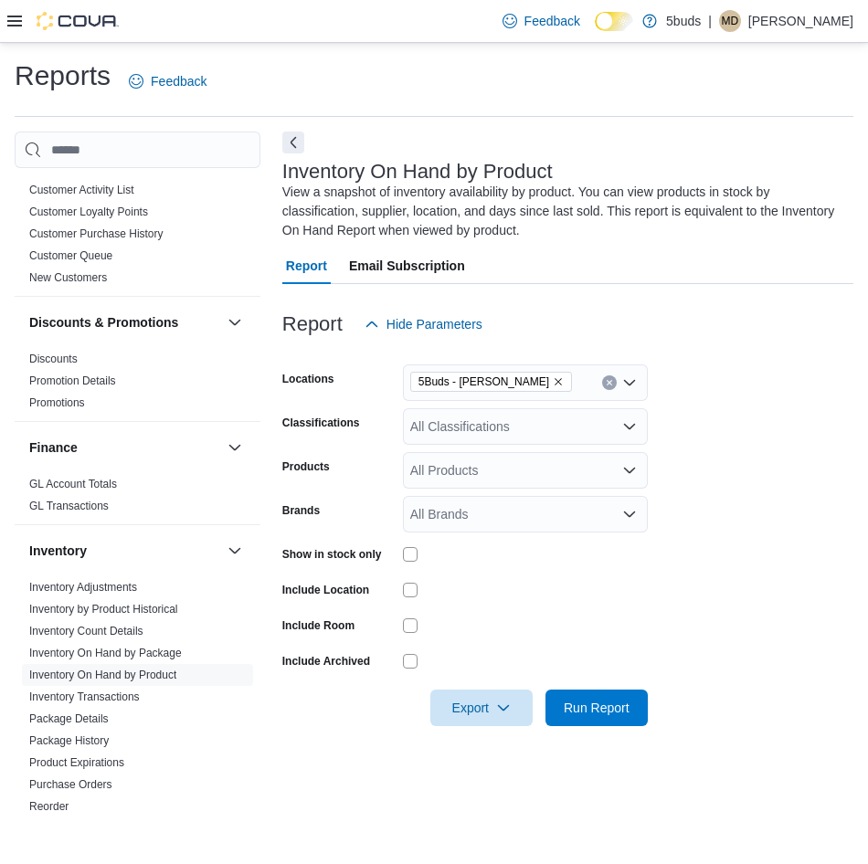
click at [15, 21] on icon at bounding box center [14, 21] width 15 height 11
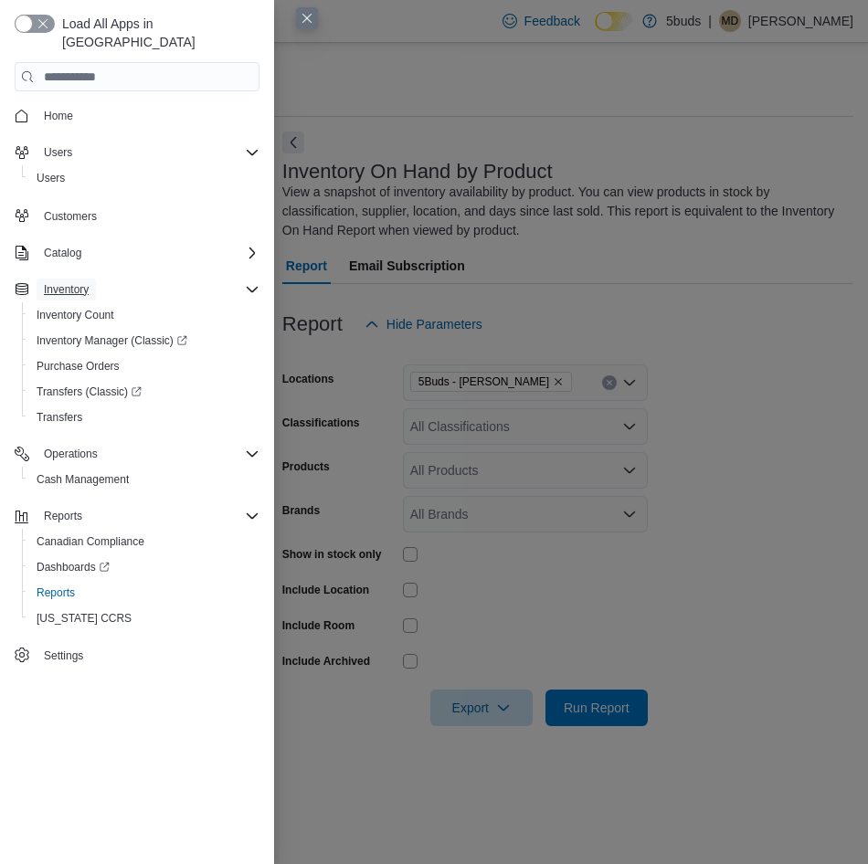
click at [87, 282] on span "Inventory" at bounding box center [66, 289] width 45 height 15
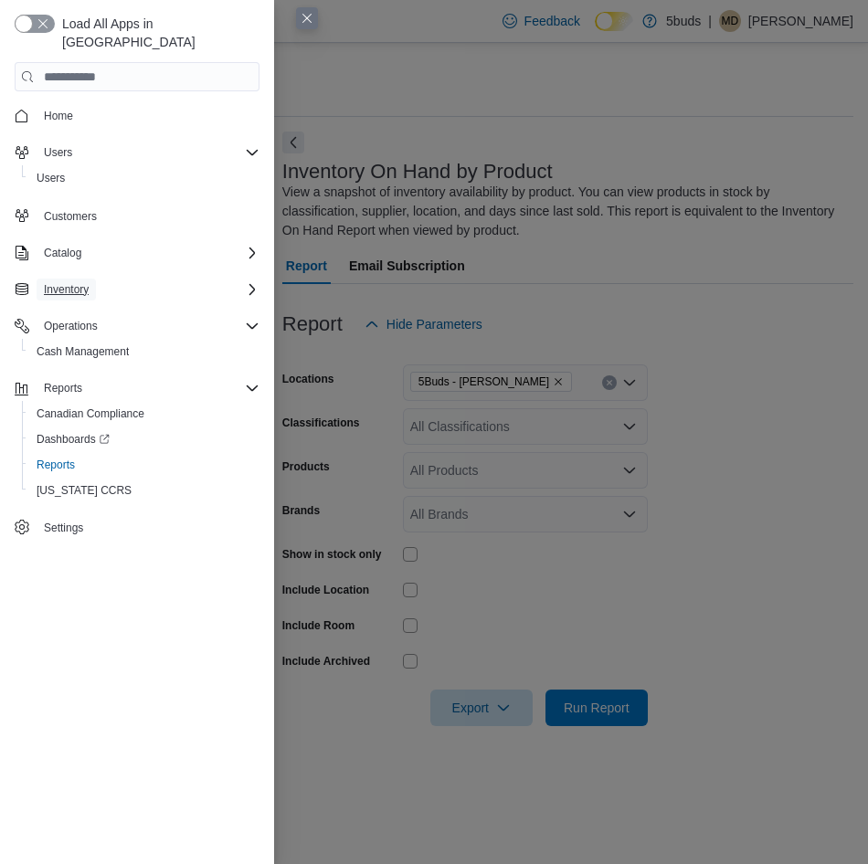
click at [87, 282] on span "Inventory" at bounding box center [66, 289] width 45 height 15
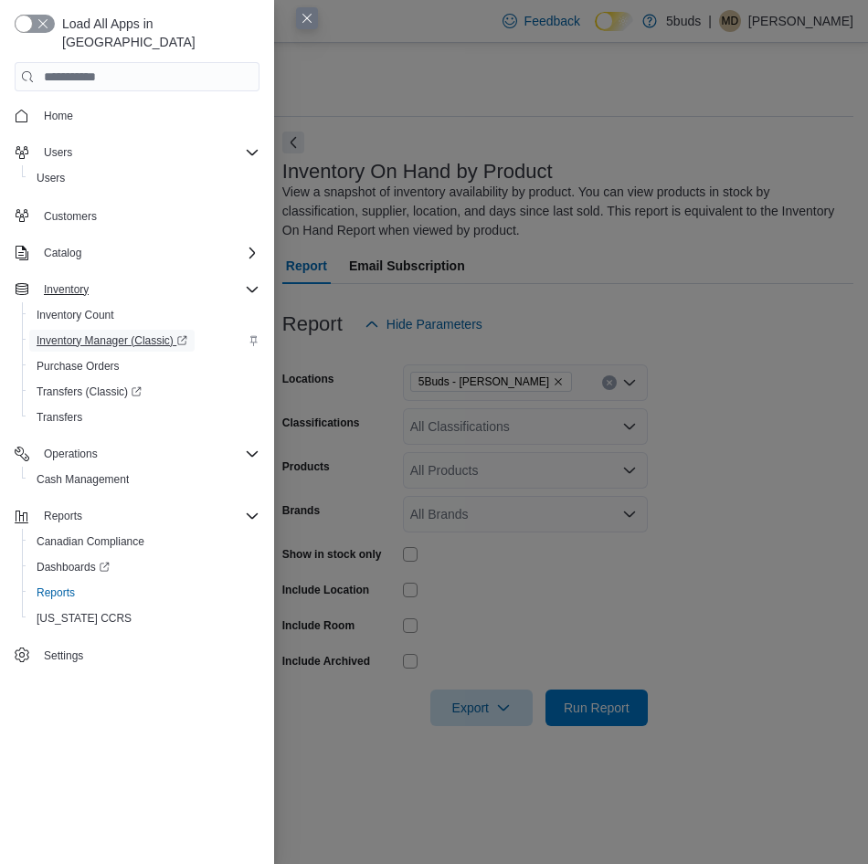
click at [105, 333] on span "Inventory Manager (Classic)" at bounding box center [112, 340] width 151 height 15
